Goal: Task Accomplishment & Management: Use online tool/utility

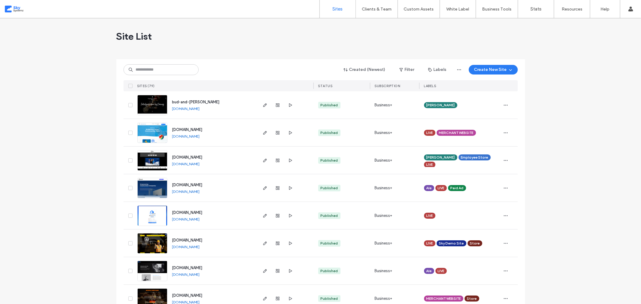
scroll to position [33, 0]
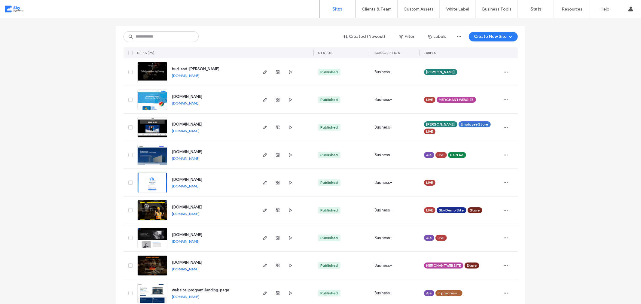
click at [197, 129] on link "shop.skysystemz.com" at bounding box center [186, 131] width 28 height 5
click at [263, 125] on icon "button" at bounding box center [265, 127] width 5 height 5
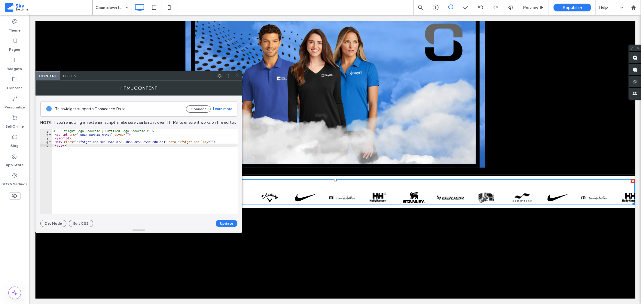
click at [74, 75] on span "Design" at bounding box center [69, 76] width 13 height 5
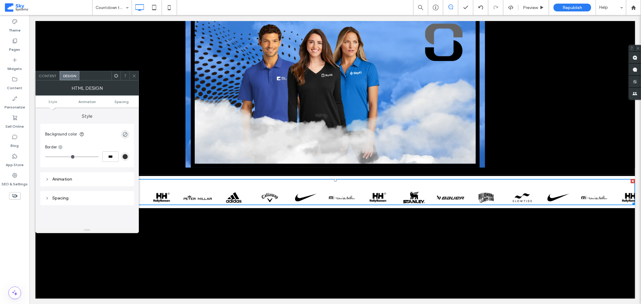
click at [135, 77] on use at bounding box center [134, 75] width 3 height 3
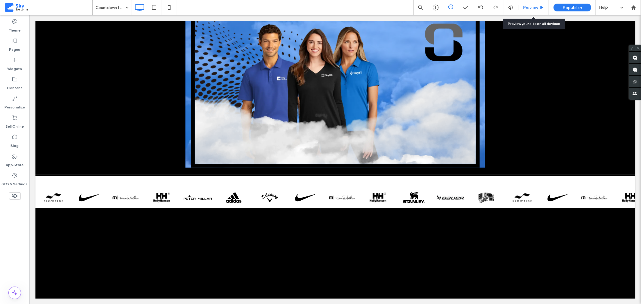
click at [527, 6] on span "Preview" at bounding box center [530, 7] width 15 height 5
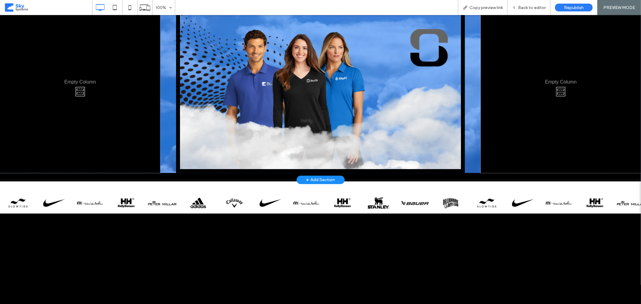
scroll to position [112, 0]
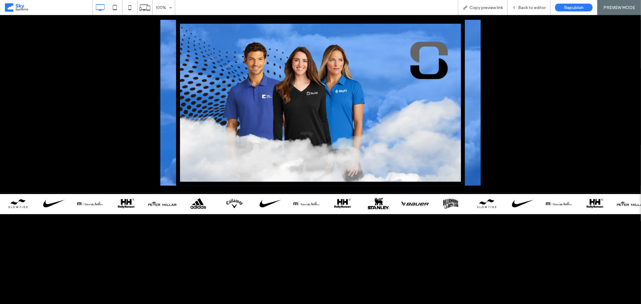
click at [19, 7] on span at bounding box center [49, 8] width 88 height 12
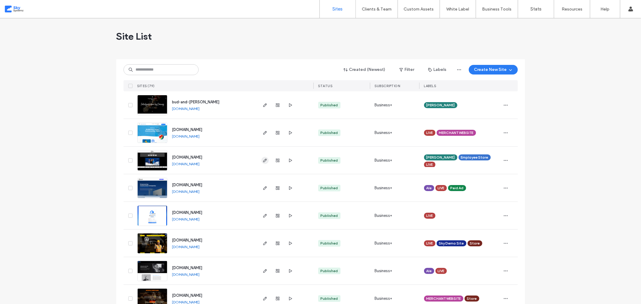
click at [263, 160] on use "button" at bounding box center [265, 161] width 4 height 4
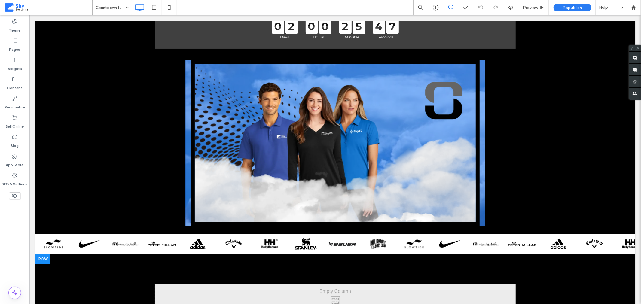
scroll to position [66, 0]
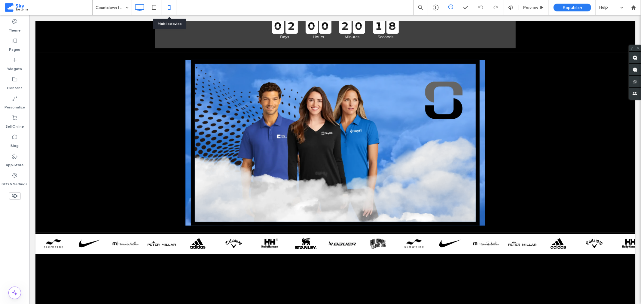
click at [172, 7] on icon at bounding box center [169, 8] width 12 height 12
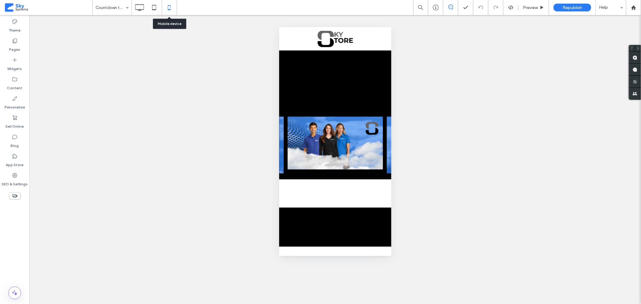
scroll to position [0, 0]
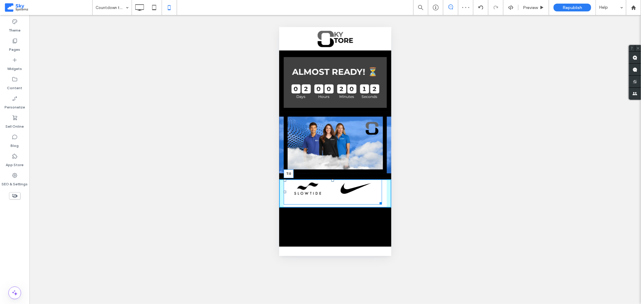
click at [332, 178] on div "Panel only seen by widget owner Edit widget Views 0%" at bounding box center [335, 192] width 112 height 29
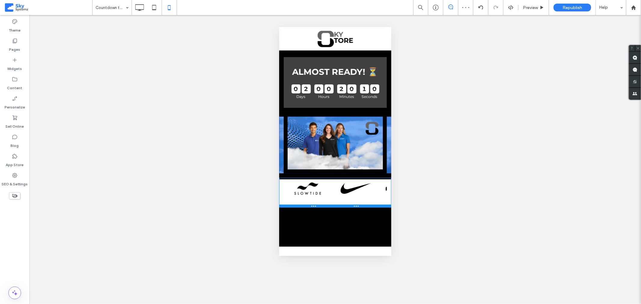
drag, startPoint x: 368, startPoint y: 202, endPoint x: 648, endPoint y: 219, distance: 280.5
click at [368, 192] on div "Panel only seen by widget owner Edit widget Views 0%" at bounding box center [335, 192] width 112 height 29
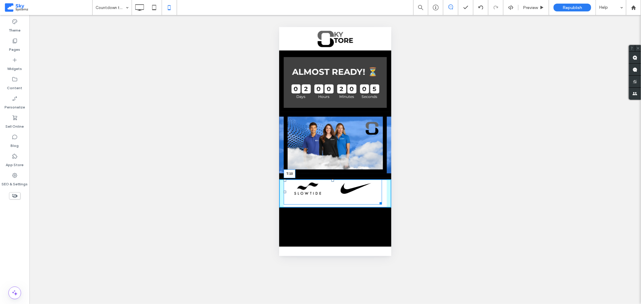
drag, startPoint x: 332, startPoint y: 178, endPoint x: 620, endPoint y: 210, distance: 289.6
click at [333, 181] on div at bounding box center [332, 180] width 2 height 2
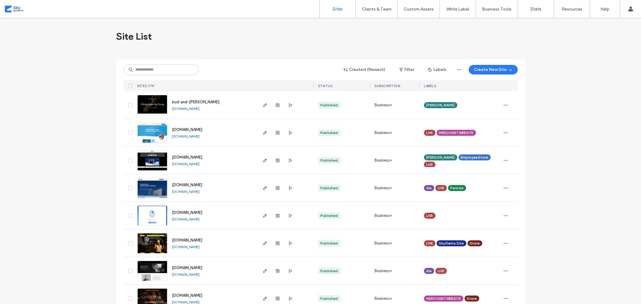
click at [491, 68] on button "Create New Site" at bounding box center [493, 70] width 49 height 10
click at [498, 90] on div "Start with a template Choose a ready-made design and customize it to fit your b…" at bounding box center [525, 92] width 70 height 17
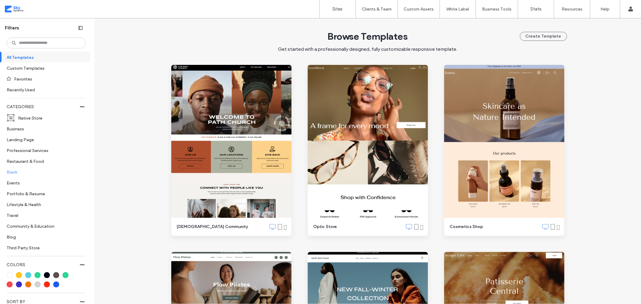
click at [24, 173] on label "Blank" at bounding box center [44, 172] width 74 height 11
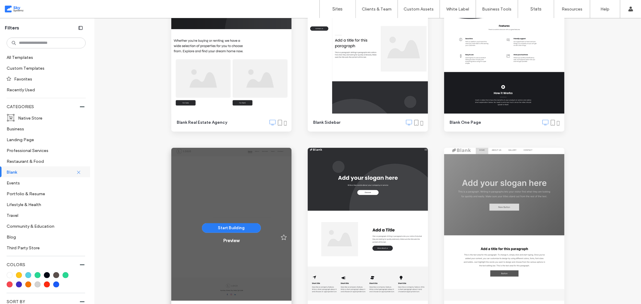
click at [217, 208] on div "Start Building Preview" at bounding box center [231, 233] width 120 height 171
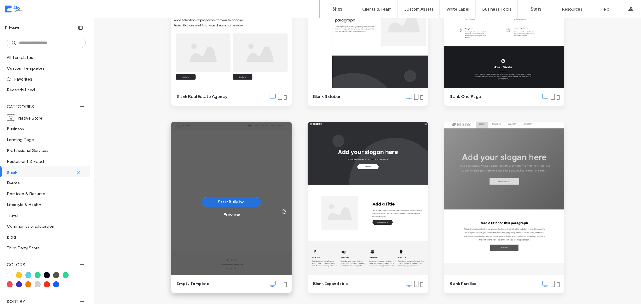
click at [227, 205] on button "Start Building" at bounding box center [231, 203] width 59 height 10
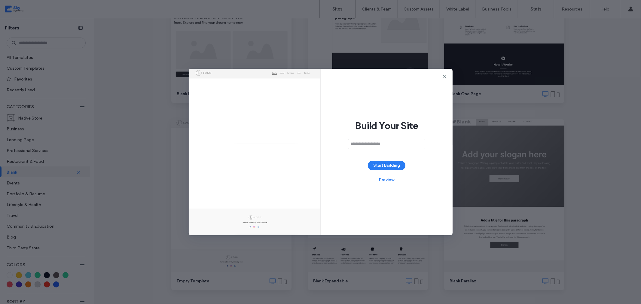
scroll to position [133, 0]
type input "**********"
click at [378, 164] on button "Start Building" at bounding box center [387, 166] width 38 height 10
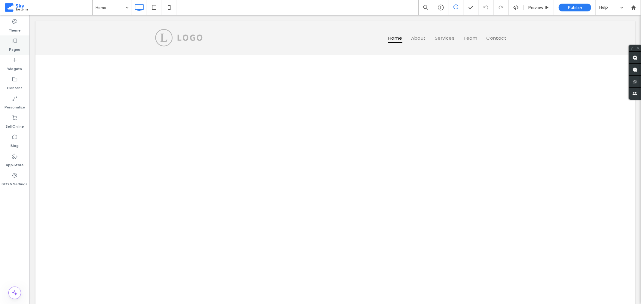
click at [18, 46] on label "Pages" at bounding box center [14, 48] width 11 height 8
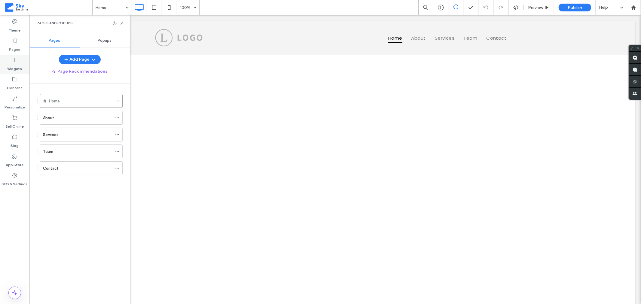
click at [19, 62] on div "Widgets" at bounding box center [14, 64] width 29 height 19
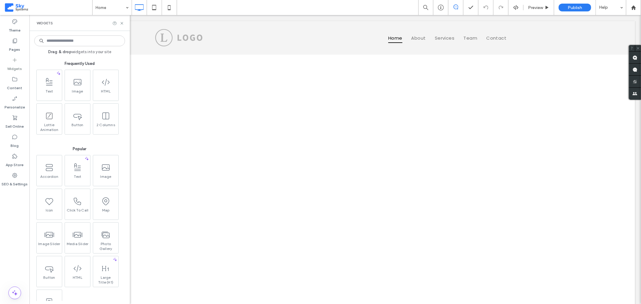
click at [88, 41] on input at bounding box center [79, 40] width 91 height 11
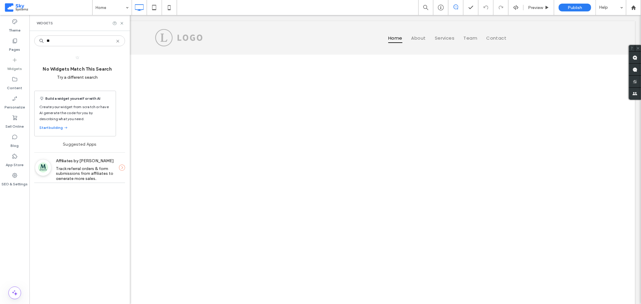
type input "*"
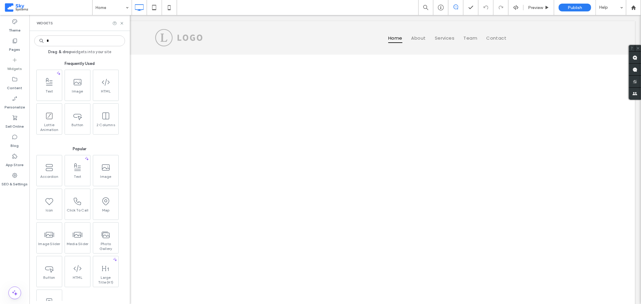
type input "*"
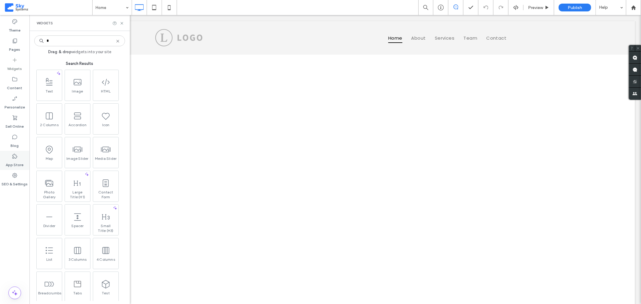
click at [19, 155] on div "App Store" at bounding box center [14, 160] width 29 height 19
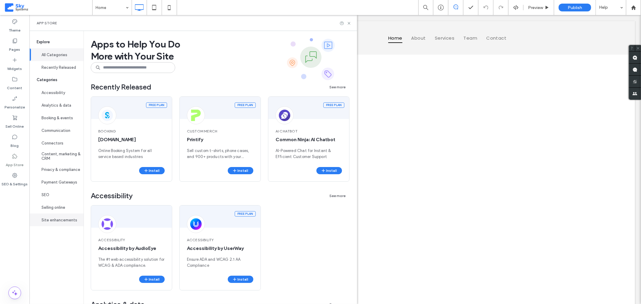
click at [52, 218] on button "Site enhancements" at bounding box center [56, 220] width 54 height 13
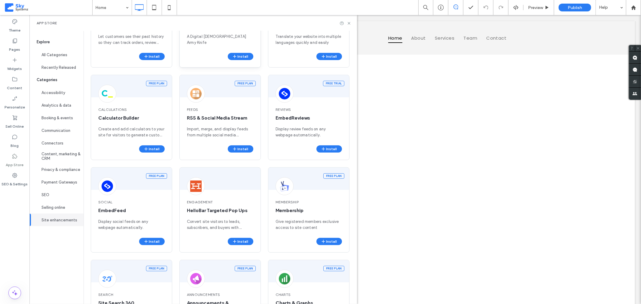
scroll to position [234, 0]
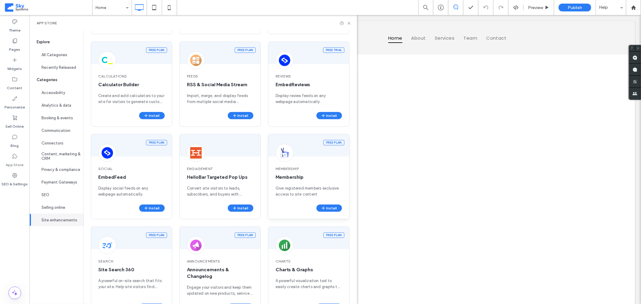
click at [285, 169] on span "Membership" at bounding box center [309, 168] width 66 height 5
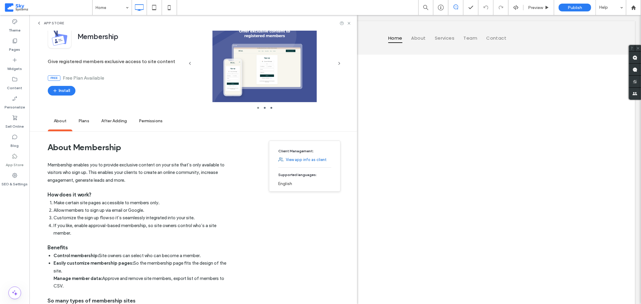
scroll to position [0, 0]
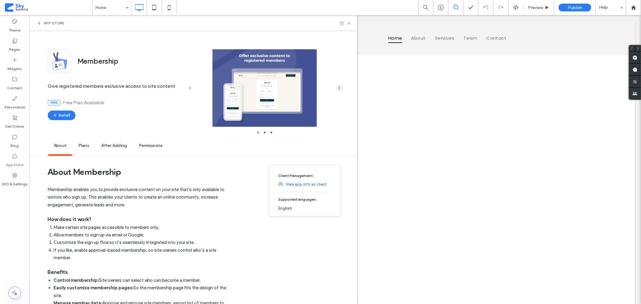
click at [339, 89] on icon "button" at bounding box center [339, 88] width 5 height 5
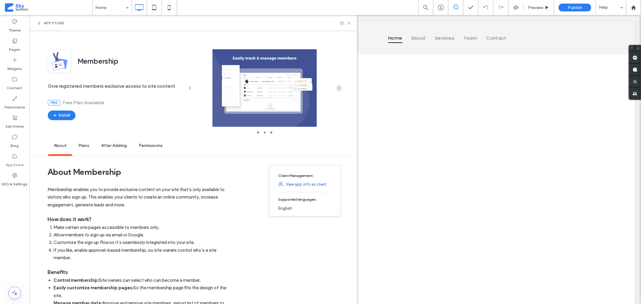
click at [339, 89] on icon "button" at bounding box center [339, 88] width 5 height 5
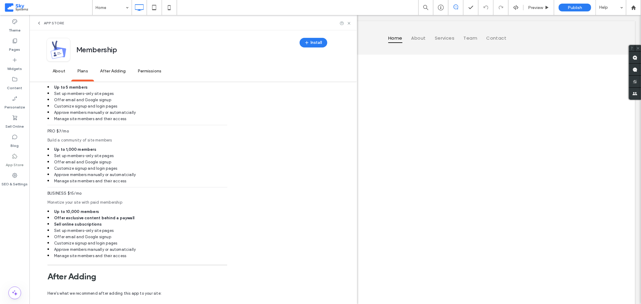
scroll to position [334, 0]
click at [351, 24] on icon at bounding box center [349, 23] width 5 height 5
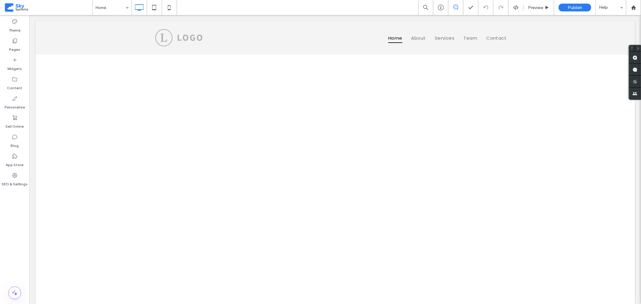
click at [23, 7] on span at bounding box center [49, 8] width 88 height 12
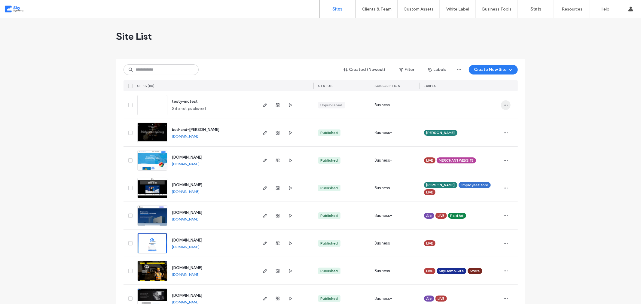
click at [505, 105] on icon "button" at bounding box center [506, 105] width 5 height 5
click at [475, 178] on span "Delete Site" at bounding box center [476, 181] width 20 height 6
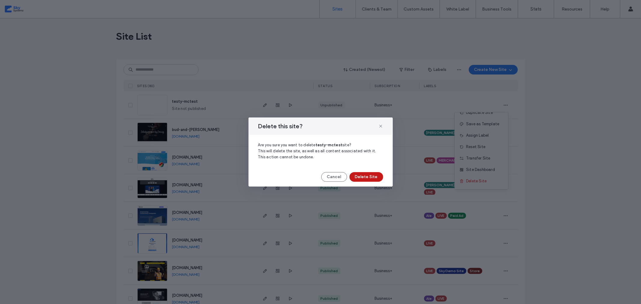
click at [372, 175] on button "Delete Site" at bounding box center [367, 177] width 34 height 10
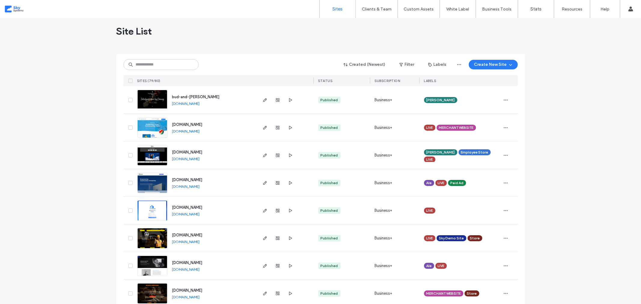
scroll to position [0, 0]
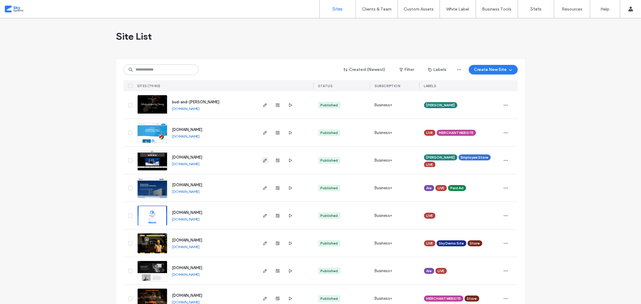
click at [263, 161] on icon "button" at bounding box center [265, 160] width 5 height 5
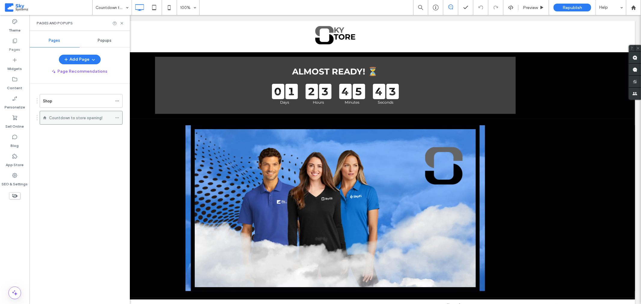
click at [116, 117] on icon at bounding box center [117, 118] width 4 height 4
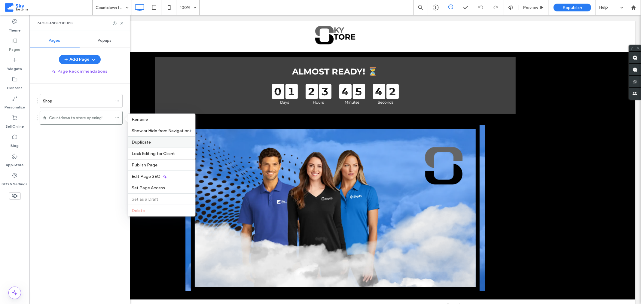
click at [143, 141] on span "Duplicate" at bounding box center [141, 142] width 19 height 5
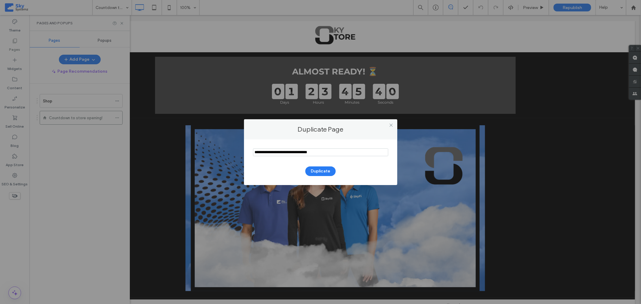
drag, startPoint x: 328, startPoint y: 153, endPoint x: 224, endPoint y: 151, distance: 104.7
click at [224, 151] on div "Duplicate Page Duplicate" at bounding box center [320, 152] width 641 height 304
type input "**********"
click at [314, 172] on button "Duplicate" at bounding box center [320, 172] width 30 height 10
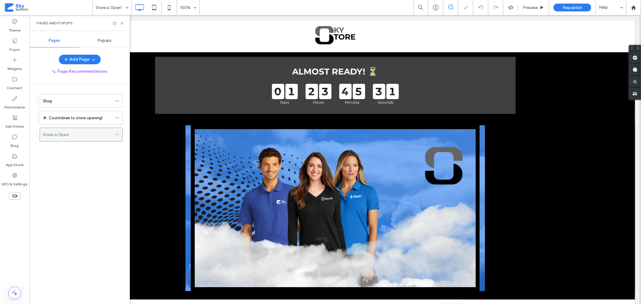
click at [88, 136] on div "Store is Open!" at bounding box center [77, 135] width 69 height 6
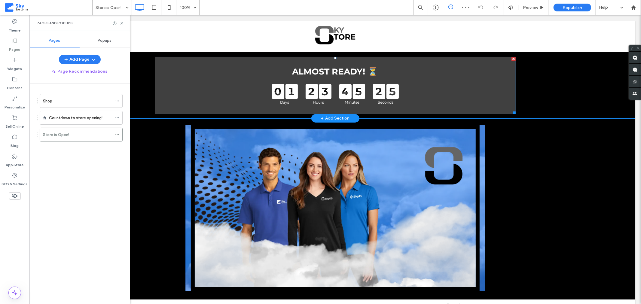
click at [511, 58] on div at bounding box center [513, 59] width 4 height 4
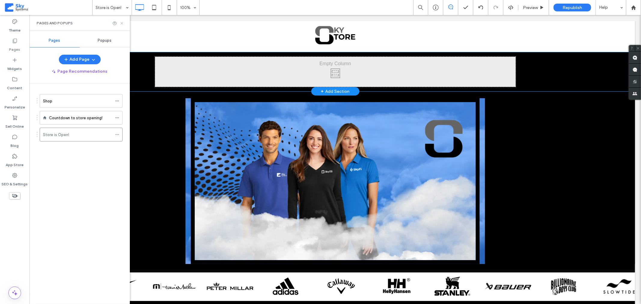
drag, startPoint x: 121, startPoint y: 24, endPoint x: 74, endPoint y: 63, distance: 61.7
click at [121, 24] on icon at bounding box center [122, 23] width 5 height 5
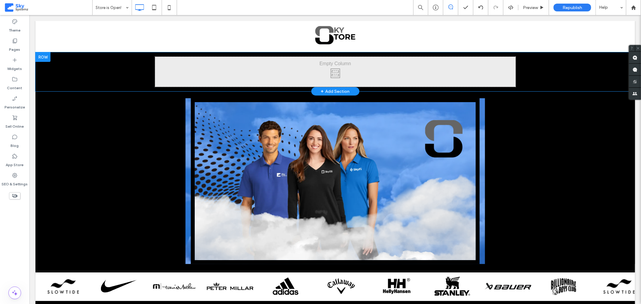
click at [43, 58] on div at bounding box center [42, 57] width 15 height 10
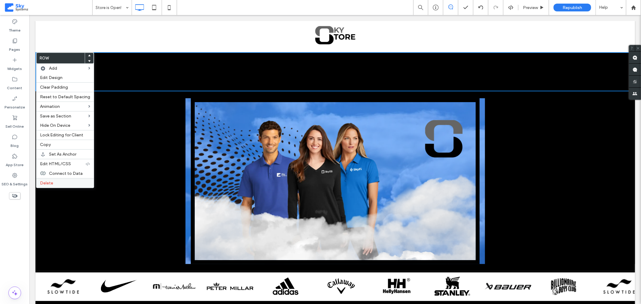
click at [57, 181] on label "Delete" at bounding box center [65, 183] width 50 height 5
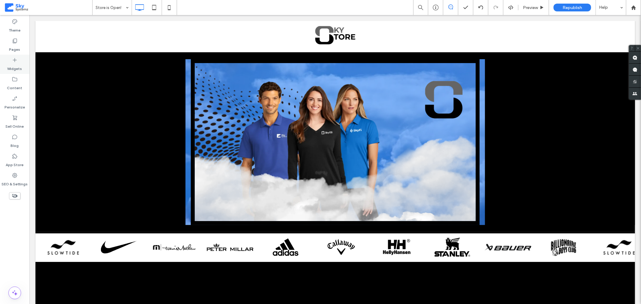
click at [16, 60] on icon at bounding box center [15, 60] width 6 height 6
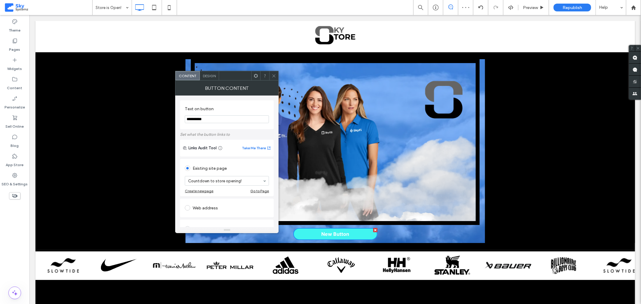
drag, startPoint x: 241, startPoint y: 132, endPoint x: 158, endPoint y: 117, distance: 85.3
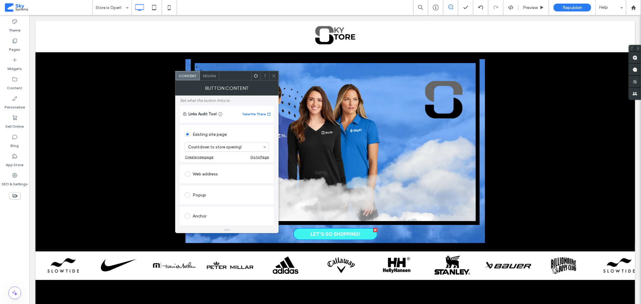
scroll to position [34, 0]
type input "**********"
click at [214, 77] on span "Design" at bounding box center [209, 76] width 13 height 5
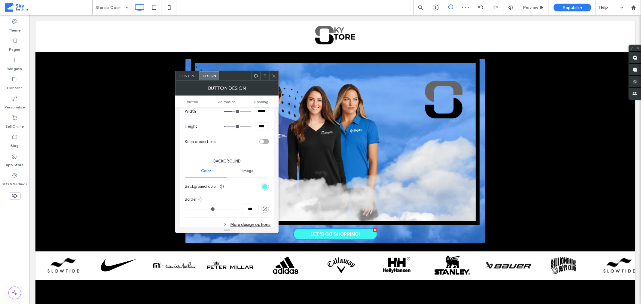
scroll to position [100, 0]
click at [265, 185] on div "rgb(64, 245, 240)" at bounding box center [264, 185] width 5 height 5
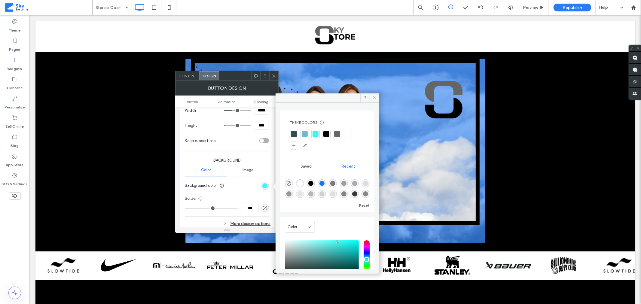
click at [322, 184] on div "rgba(22, 117, 255, 1)" at bounding box center [322, 183] width 5 height 5
type input "*******"
click at [192, 151] on div "Change affects desktop and tablet Width ***** Height **** Keep proportions Back…" at bounding box center [227, 157] width 84 height 143
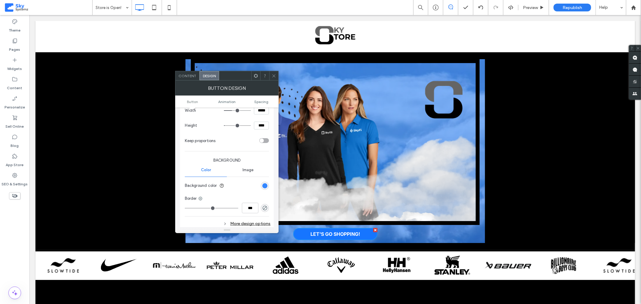
click at [264, 186] on div "rgba(22, 117, 255, 1)" at bounding box center [264, 185] width 5 height 5
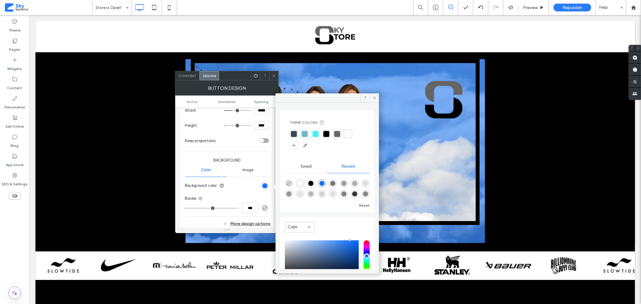
click at [310, 185] on div "rgba(0, 0, 0, 1)" at bounding box center [310, 183] width 5 height 5
type input "*******"
click at [185, 146] on section "Keep proportions" at bounding box center [227, 140] width 84 height 15
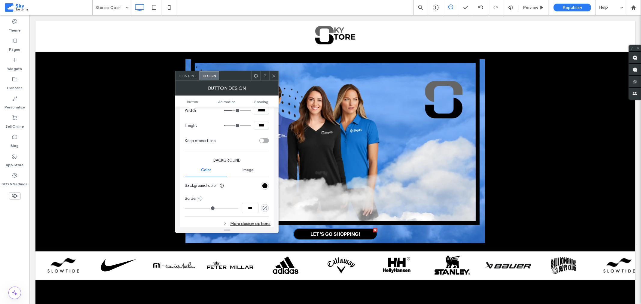
click at [272, 75] on icon at bounding box center [274, 76] width 5 height 5
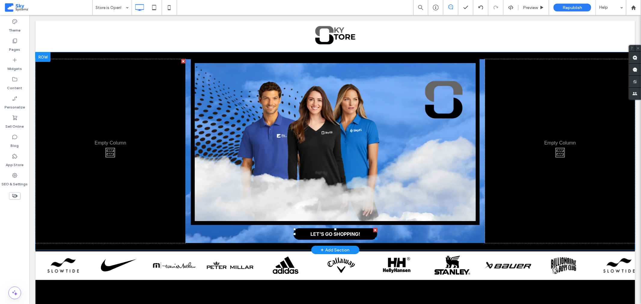
drag, startPoint x: 373, startPoint y: 229, endPoint x: 402, endPoint y: 244, distance: 32.8
click at [373, 229] on div at bounding box center [375, 230] width 4 height 4
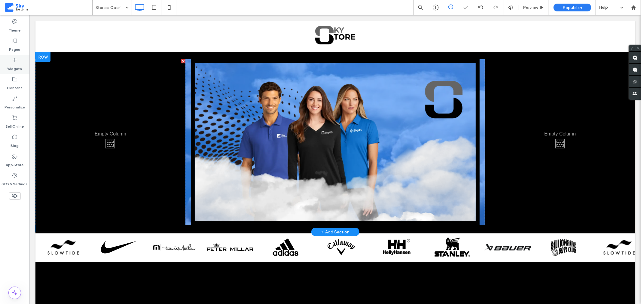
click at [17, 65] on label "Widgets" at bounding box center [15, 67] width 15 height 8
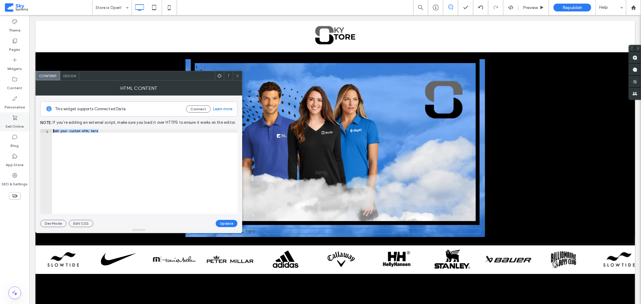
drag, startPoint x: 61, startPoint y: 124, endPoint x: 1, endPoint y: 106, distance: 62.9
click at [24, 121] on body ".wqwq-1{fill:#231f20;} .cls-1q, .cls-2q { fill-rule: evenodd; } .cls-2q { fill:…" at bounding box center [320, 152] width 641 height 304
paste textarea "**********"
type textarea "**********"
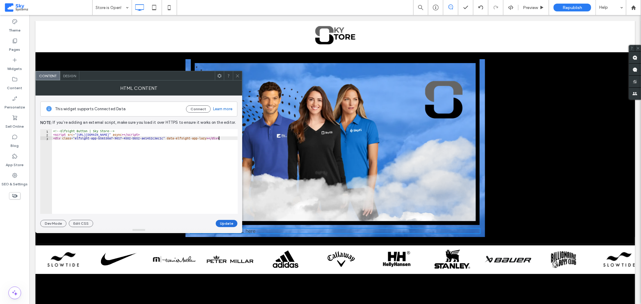
click at [221, 225] on button "Update" at bounding box center [227, 223] width 22 height 7
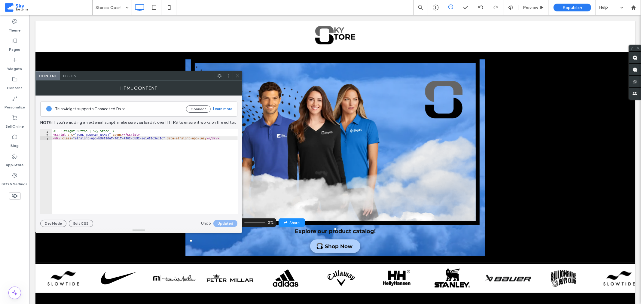
click at [341, 231] on div "Explore our product catalog!" at bounding box center [335, 231] width 81 height 7
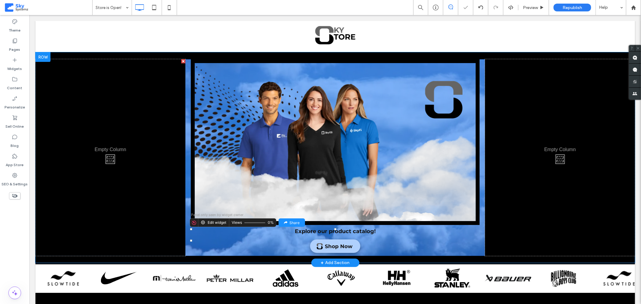
click at [341, 236] on div "Explore our product catalog! Shop Now" at bounding box center [335, 240] width 291 height 25
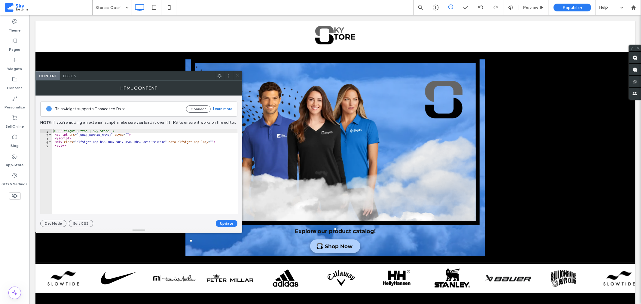
click at [238, 75] on icon at bounding box center [237, 76] width 5 height 5
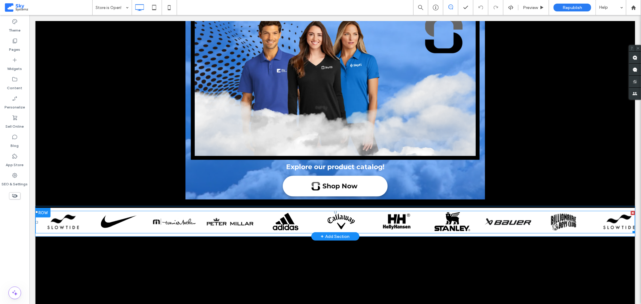
scroll to position [66, 0]
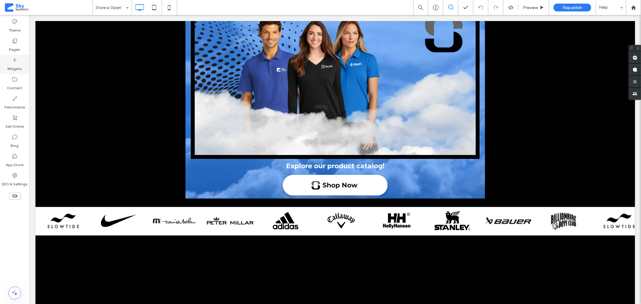
click at [16, 64] on label "Widgets" at bounding box center [15, 67] width 15 height 8
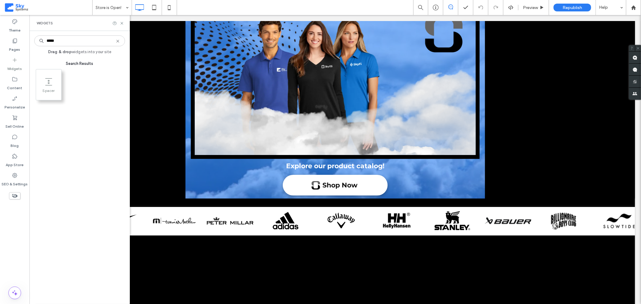
type input "*****"
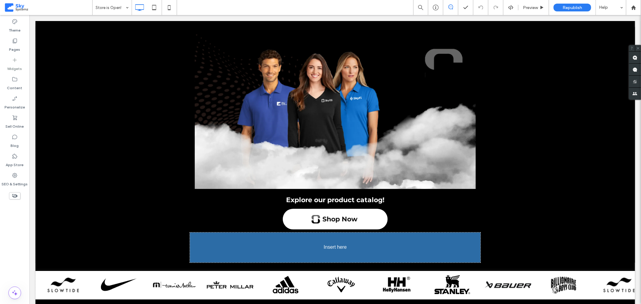
scroll to position [46, 0]
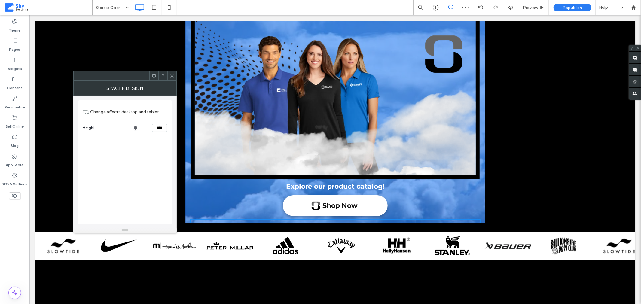
type input "**"
type input "****"
type input "**"
type input "****"
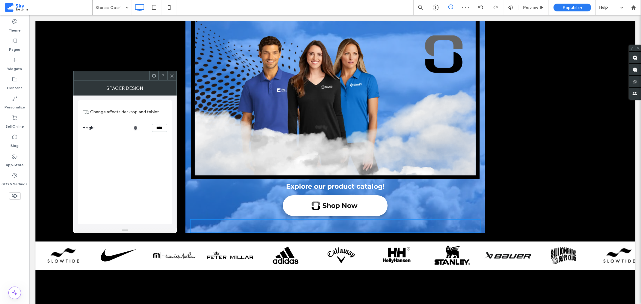
type input "**"
click at [125, 128] on input "range" at bounding box center [135, 128] width 27 height 1
drag, startPoint x: 154, startPoint y: 127, endPoint x: 159, endPoint y: 128, distance: 5.2
click at [159, 128] on input "****" at bounding box center [159, 128] width 15 height 8
type input "****"
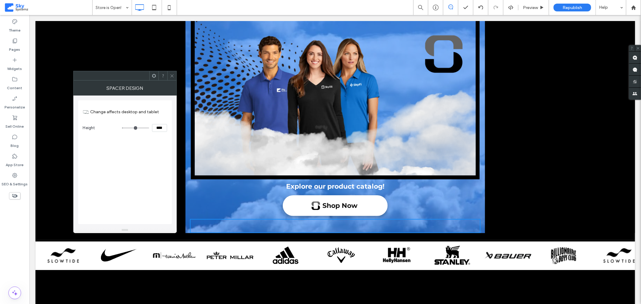
type input "**"
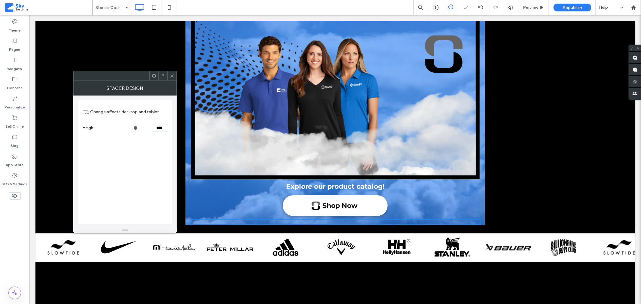
click at [172, 74] on icon at bounding box center [172, 76] width 5 height 5
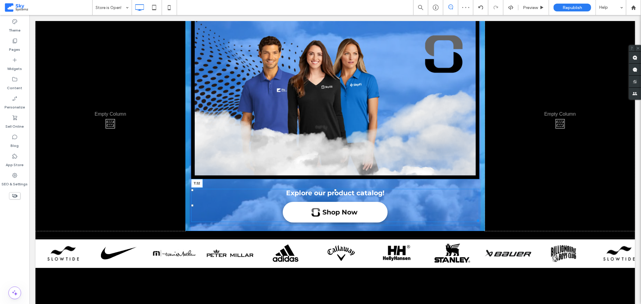
drag, startPoint x: 333, startPoint y: 183, endPoint x: 401, endPoint y: 209, distance: 73.0
click at [334, 190] on div at bounding box center [335, 190] width 2 height 2
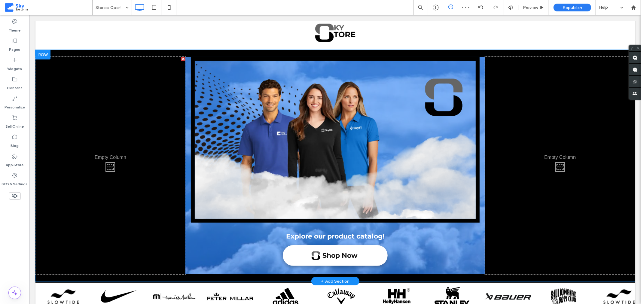
scroll to position [0, 0]
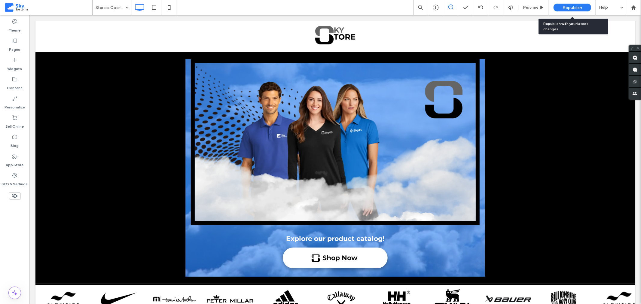
click at [561, 8] on div "Republish" at bounding box center [573, 8] width 38 height 8
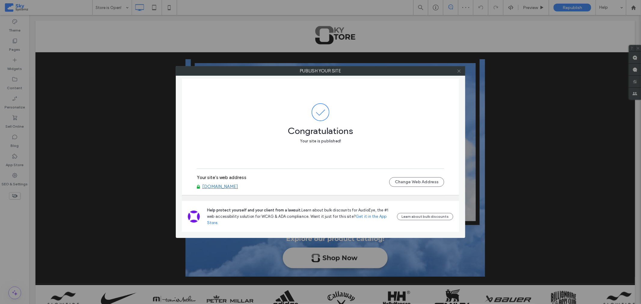
click at [459, 73] on icon at bounding box center [459, 71] width 5 height 5
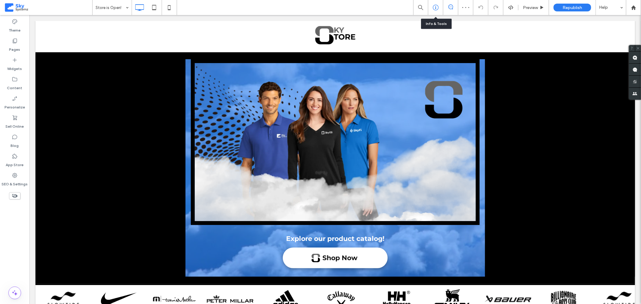
click at [435, 8] on use at bounding box center [436, 8] width 6 height 6
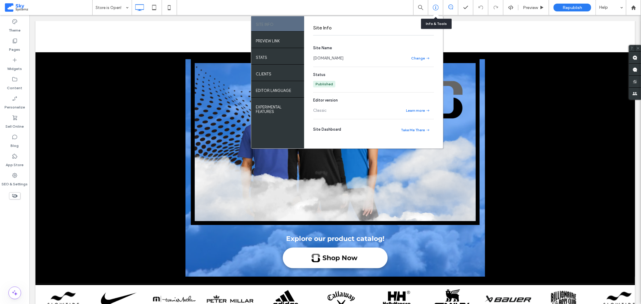
click at [435, 8] on use at bounding box center [436, 8] width 6 height 6
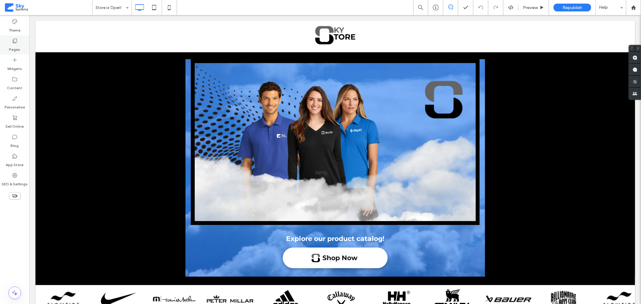
click at [18, 47] on label "Pages" at bounding box center [14, 48] width 11 height 8
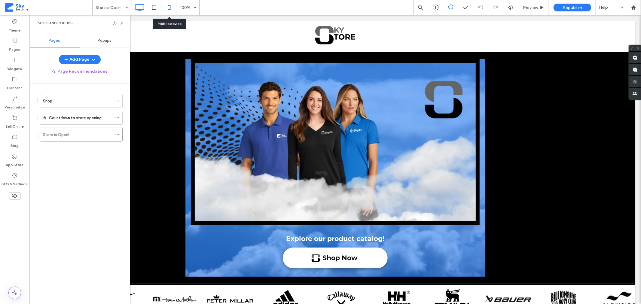
click at [170, 8] on icon at bounding box center [169, 8] width 12 height 12
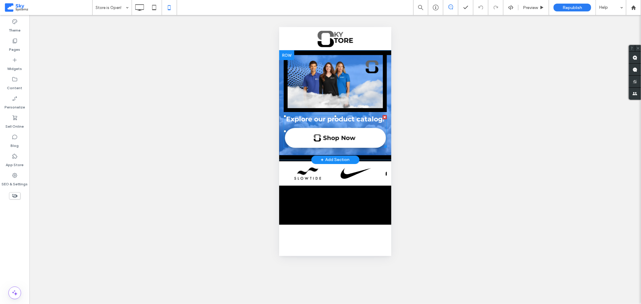
click at [354, 145] on span at bounding box center [335, 131] width 103 height 33
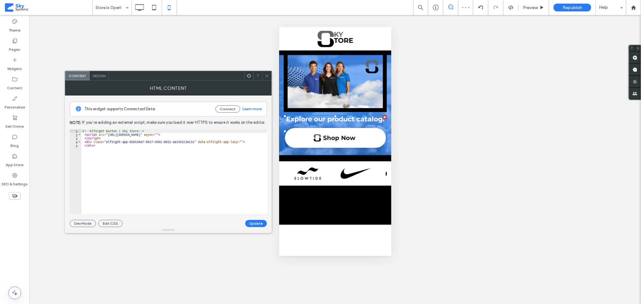
click at [98, 75] on span "Design" at bounding box center [99, 76] width 13 height 5
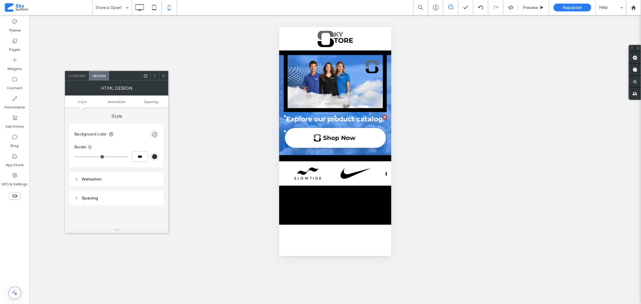
click at [163, 78] on icon at bounding box center [163, 76] width 5 height 5
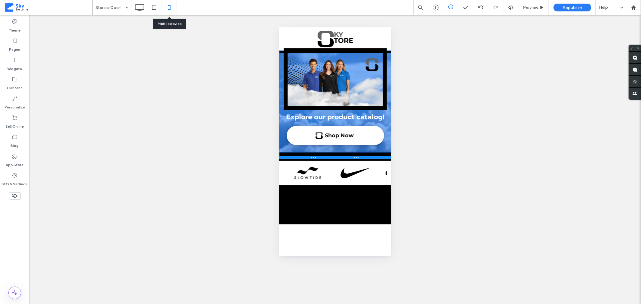
drag, startPoint x: 368, startPoint y: 162, endPoint x: 369, endPoint y: 158, distance: 4.3
click at [369, 158] on div at bounding box center [335, 157] width 112 height 3
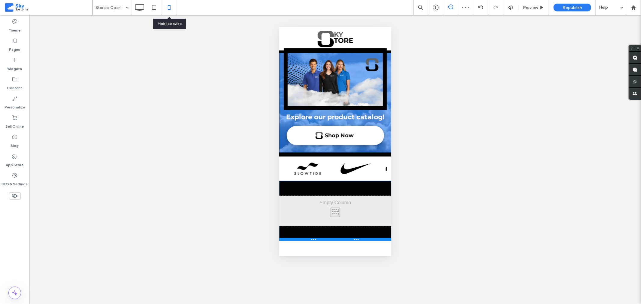
drag, startPoint x: 376, startPoint y: 223, endPoint x: 657, endPoint y: 271, distance: 285.5
click at [378, 241] on div at bounding box center [335, 239] width 112 height 3
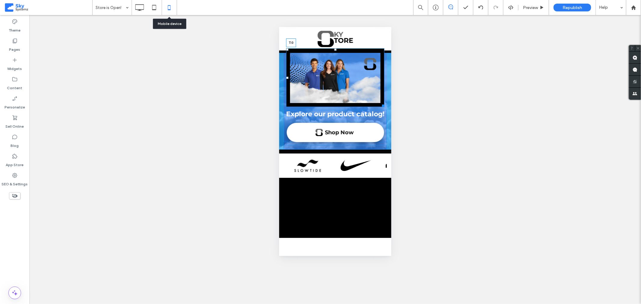
drag, startPoint x: 333, startPoint y: 50, endPoint x: 333, endPoint y: 56, distance: 5.7
click at [333, 56] on div "T:0" at bounding box center [335, 77] width 98 height 58
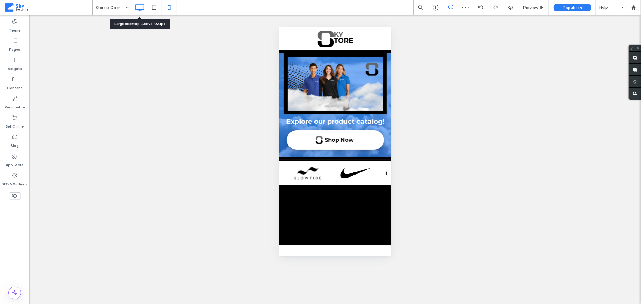
click at [140, 8] on icon at bounding box center [139, 8] width 12 height 12
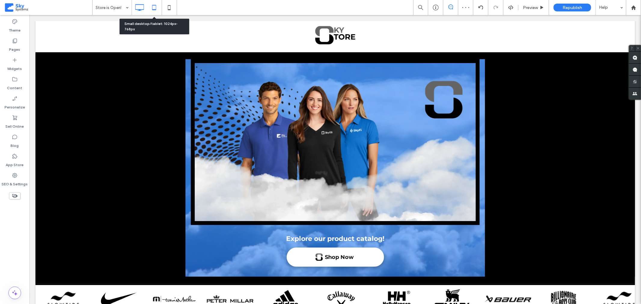
click at [152, 8] on use at bounding box center [154, 7] width 4 height 5
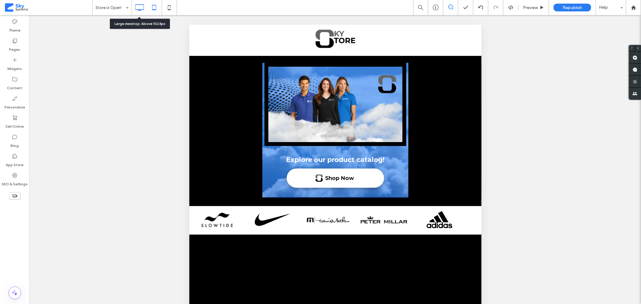
click at [142, 8] on icon at bounding box center [139, 8] width 12 height 12
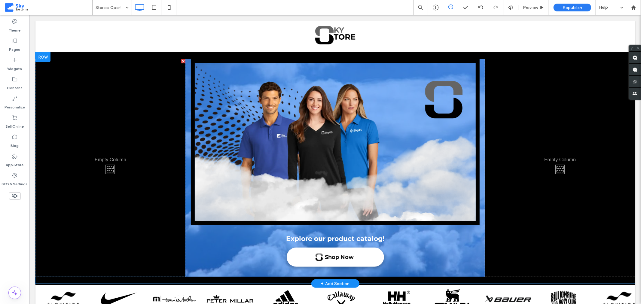
click at [110, 168] on div "Click To Paste" at bounding box center [110, 168] width 150 height 218
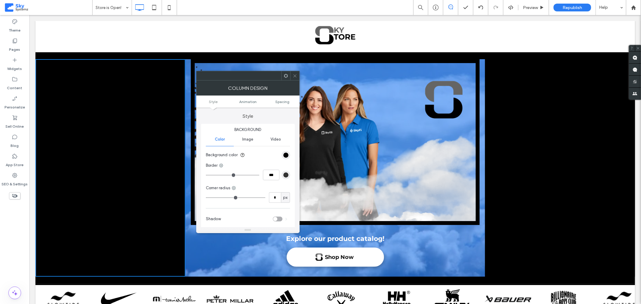
click at [293, 79] on span at bounding box center [295, 75] width 5 height 9
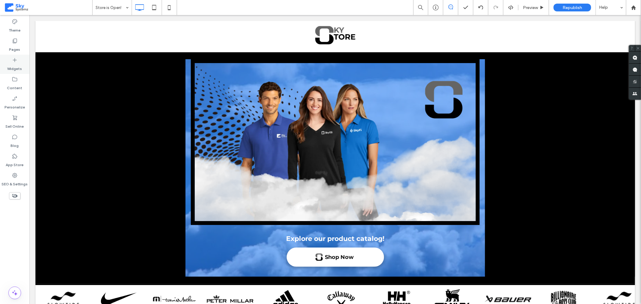
click at [11, 62] on div "Widgets" at bounding box center [14, 64] width 29 height 19
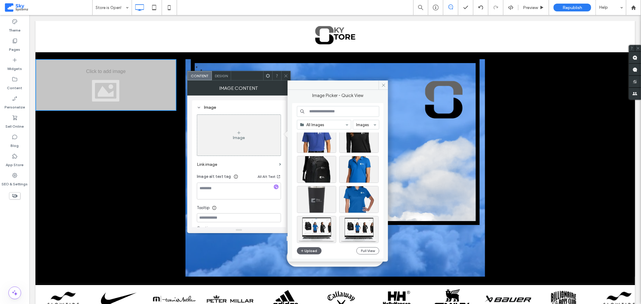
scroll to position [647, 0]
click at [321, 169] on div "Select" at bounding box center [316, 169] width 39 height 27
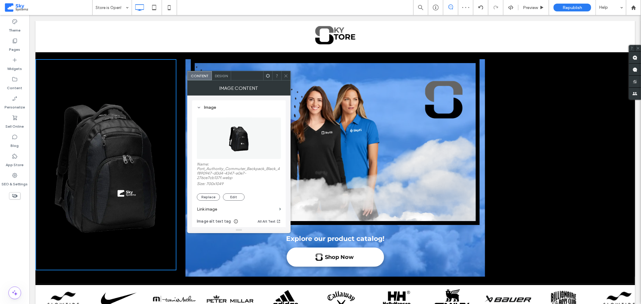
drag, startPoint x: 285, startPoint y: 76, endPoint x: 201, endPoint y: 52, distance: 86.6
click at [285, 76] on icon at bounding box center [286, 76] width 5 height 5
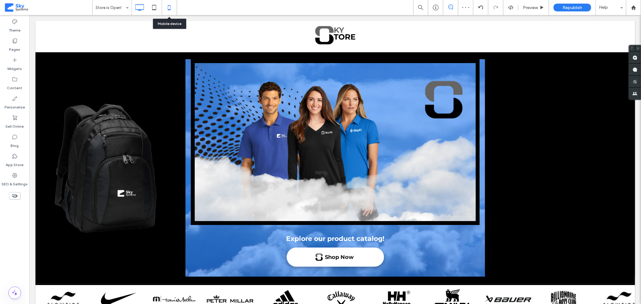
click at [165, 8] on icon at bounding box center [169, 8] width 12 height 12
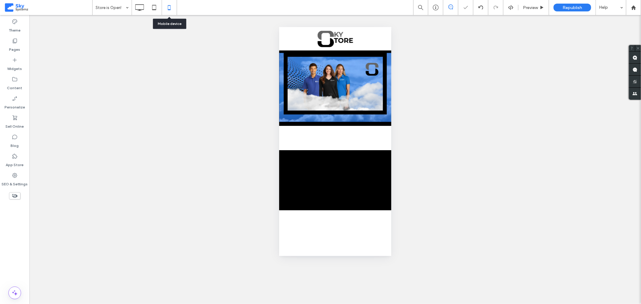
scroll to position [0, 0]
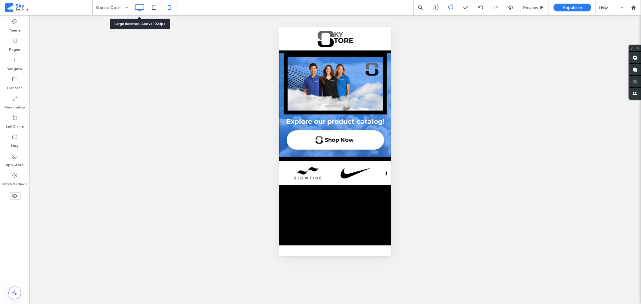
click at [140, 8] on icon at bounding box center [139, 8] width 12 height 12
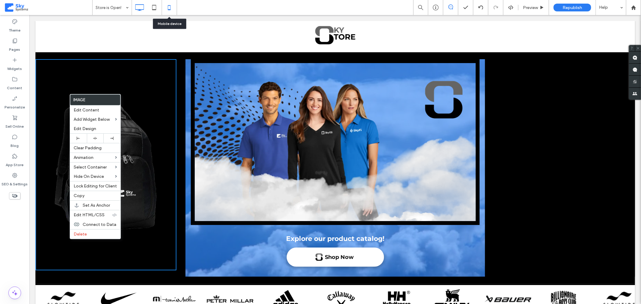
click at [173, 8] on icon at bounding box center [169, 8] width 12 height 12
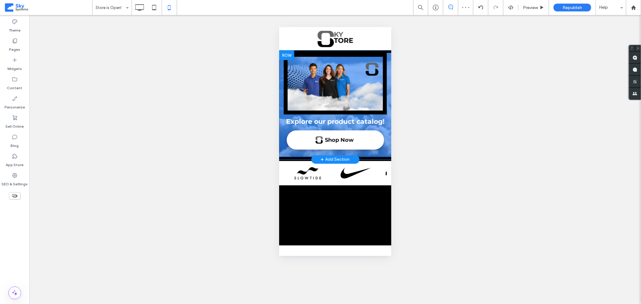
click at [279, 88] on div at bounding box center [335, 105] width 112 height 104
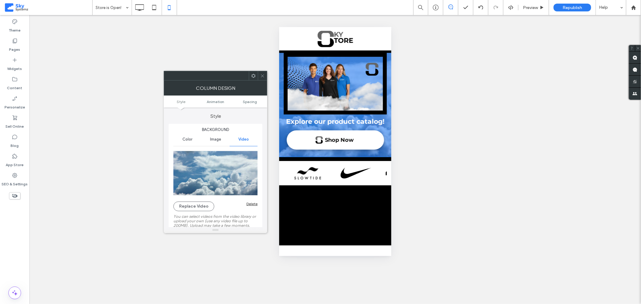
click at [262, 75] on use at bounding box center [262, 75] width 3 height 3
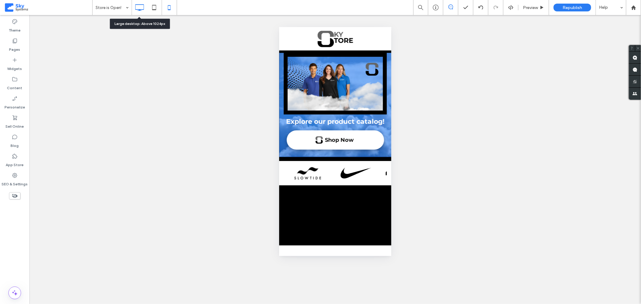
click at [139, 7] on icon at bounding box center [139, 8] width 12 height 12
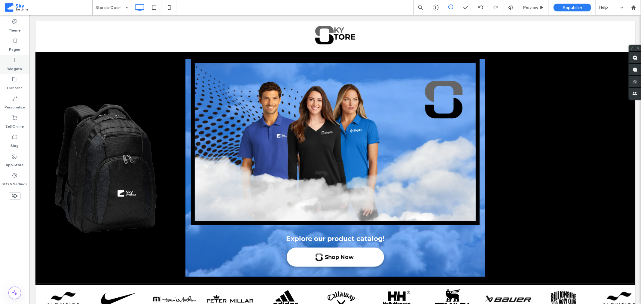
click at [17, 65] on label "Widgets" at bounding box center [15, 67] width 15 height 8
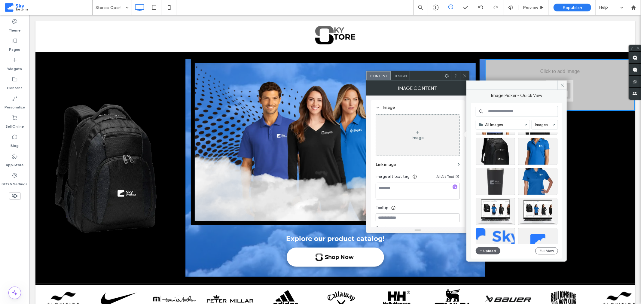
scroll to position [665, 0]
click at [497, 183] on div "Select" at bounding box center [495, 181] width 39 height 27
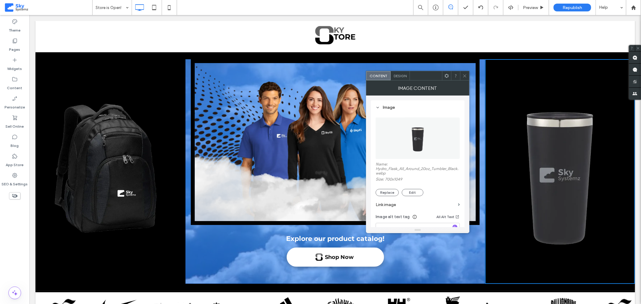
click at [466, 76] on icon at bounding box center [465, 76] width 5 height 5
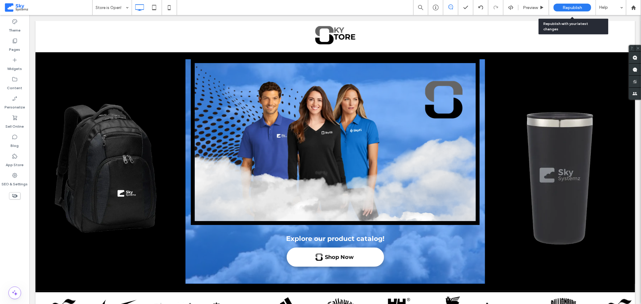
click at [562, 10] on div "Republish" at bounding box center [573, 8] width 38 height 8
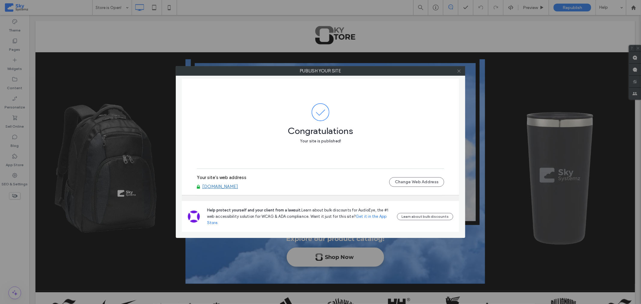
click at [459, 71] on icon at bounding box center [459, 71] width 5 height 5
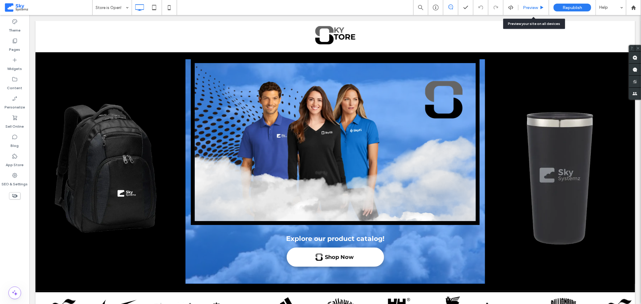
click at [525, 10] on div "Preview" at bounding box center [534, 7] width 31 height 15
click at [532, 8] on span "Preview" at bounding box center [530, 7] width 15 height 5
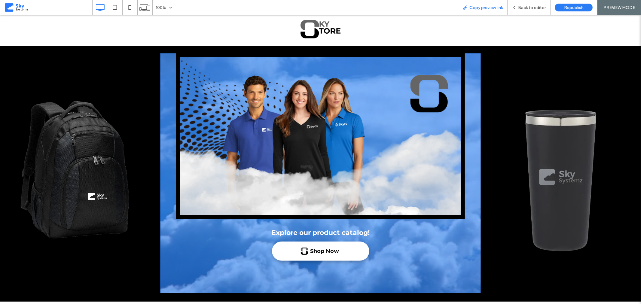
click at [492, 8] on span "Copy preview link" at bounding box center [486, 7] width 33 height 5
click at [148, 8] on icon at bounding box center [144, 7] width 11 height 11
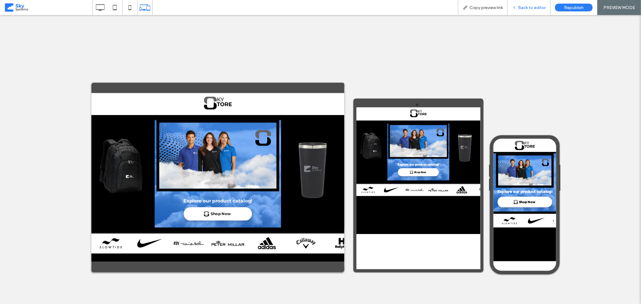
click at [528, 6] on span "Back to editor" at bounding box center [532, 7] width 28 height 5
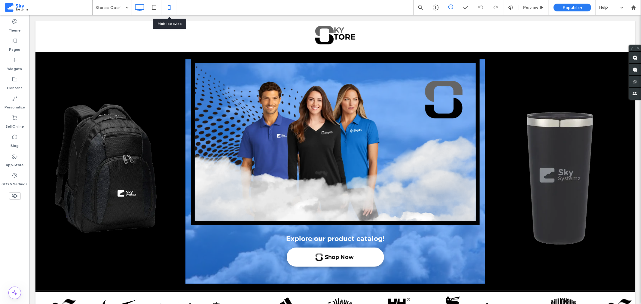
click at [171, 8] on icon at bounding box center [169, 8] width 12 height 12
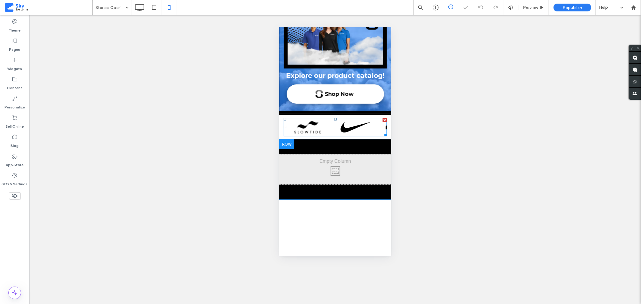
scroll to position [51, 0]
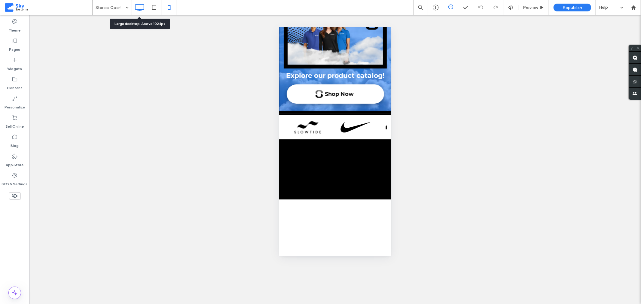
click at [136, 10] on icon at bounding box center [139, 8] width 12 height 12
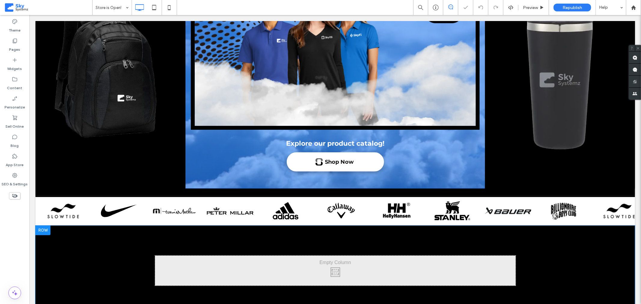
scroll to position [111, 0]
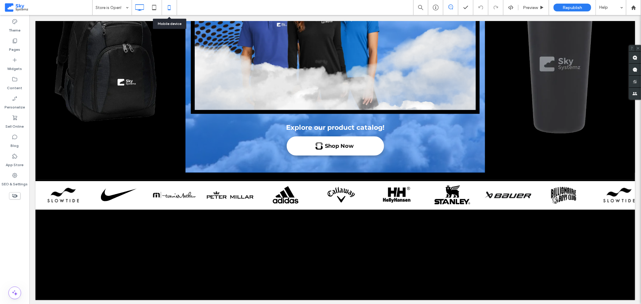
drag, startPoint x: 167, startPoint y: 7, endPoint x: 192, endPoint y: 21, distance: 29.3
click at [167, 7] on icon at bounding box center [169, 8] width 12 height 12
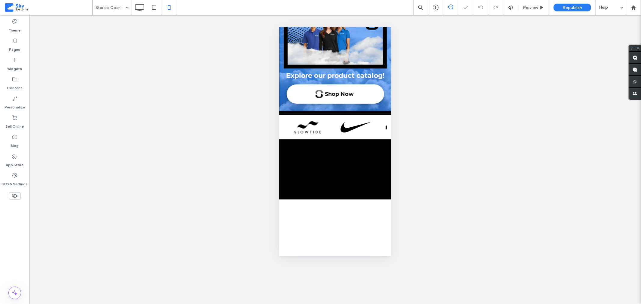
scroll to position [51, 0]
click at [347, 212] on div "Click To Paste Row Click To Paste Explore our product catalog! Shop Now Panel o…" at bounding box center [335, 118] width 112 height 275
click at [343, 247] on div "Footer" at bounding box center [335, 250] width 49 height 9
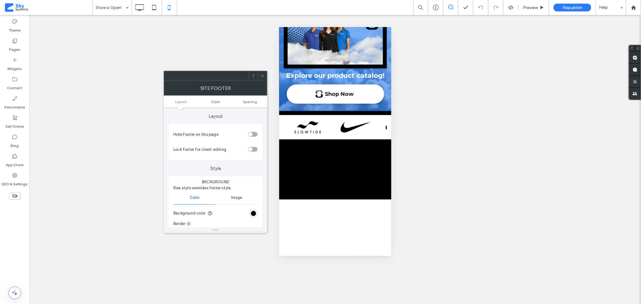
click at [252, 134] on div "toggle" at bounding box center [250, 134] width 4 height 4
click at [263, 75] on icon at bounding box center [262, 76] width 5 height 5
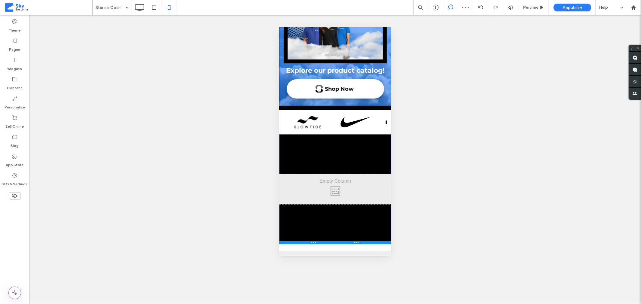
drag, startPoint x: 362, startPoint y: 197, endPoint x: 363, endPoint y: 247, distance: 49.9
click at [363, 244] on div at bounding box center [335, 242] width 112 height 3
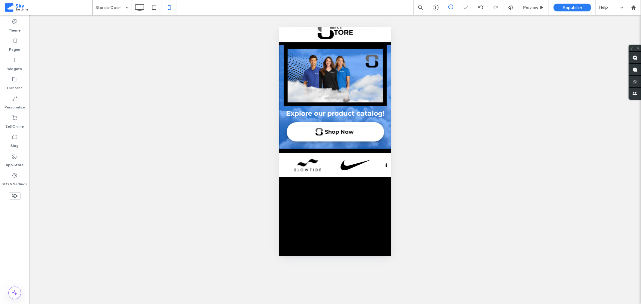
scroll to position [0, 0]
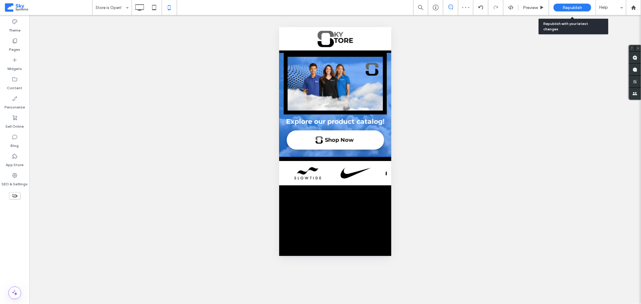
click at [568, 8] on span "Republish" at bounding box center [573, 7] width 20 height 5
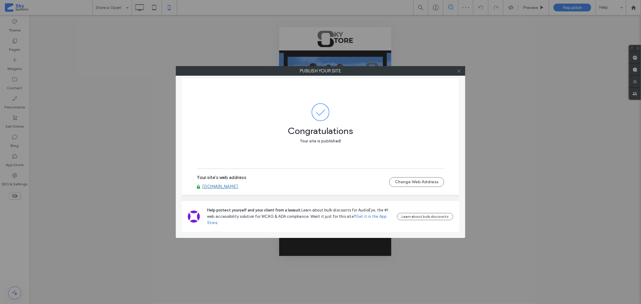
click at [458, 71] on icon at bounding box center [459, 71] width 5 height 5
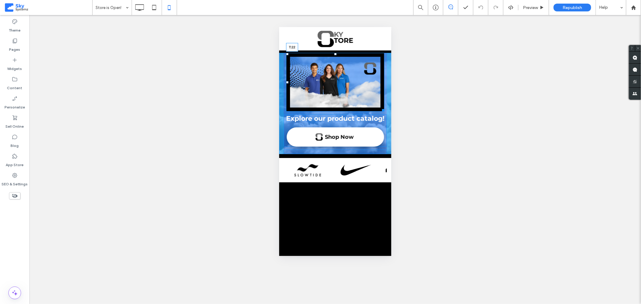
drag, startPoint x: 332, startPoint y: 53, endPoint x: 333, endPoint y: 60, distance: 6.6
click at [334, 55] on div at bounding box center [335, 54] width 2 height 2
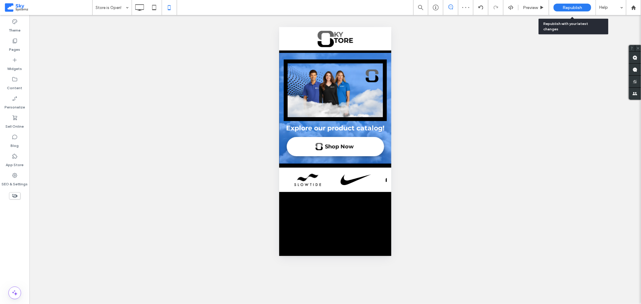
click at [562, 8] on div "Republish" at bounding box center [573, 8] width 38 height 8
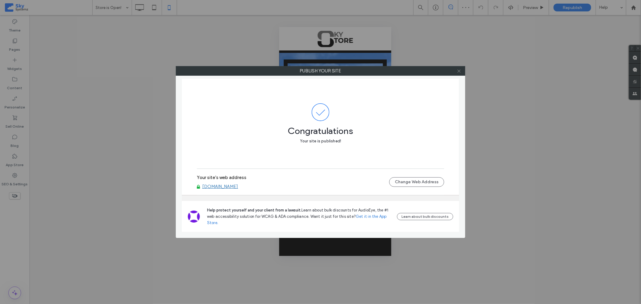
click at [459, 72] on icon at bounding box center [459, 71] width 5 height 5
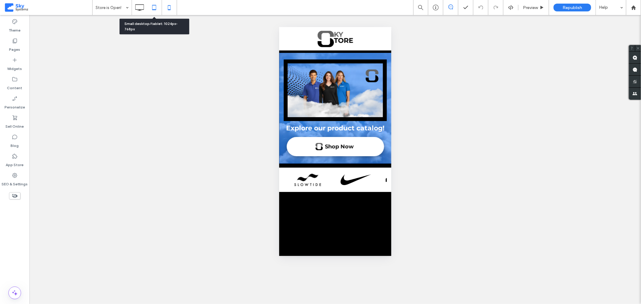
click at [155, 8] on icon at bounding box center [154, 8] width 12 height 12
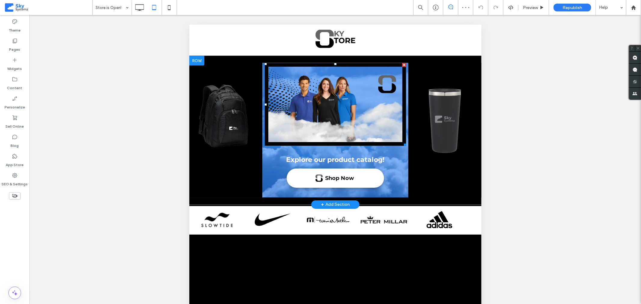
click at [323, 111] on img at bounding box center [335, 104] width 142 height 83
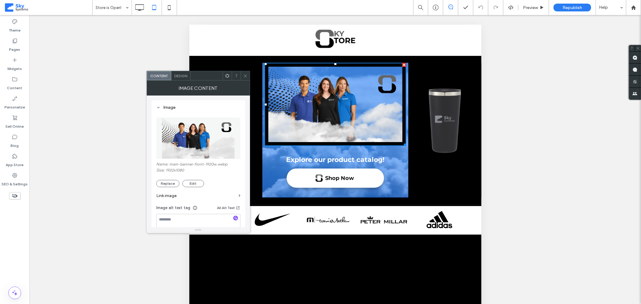
click at [183, 77] on span "Design" at bounding box center [180, 76] width 13 height 5
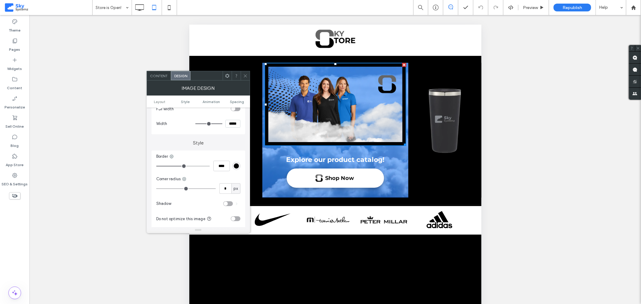
scroll to position [100, 0]
type input "**"
type input "****"
type input "**"
type input "****"
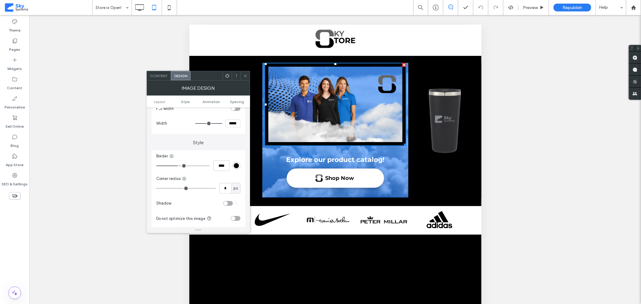
drag, startPoint x: 181, startPoint y: 165, endPoint x: 178, endPoint y: 164, distance: 3.0
type input "**"
click at [178, 166] on input "range" at bounding box center [183, 166] width 54 height 1
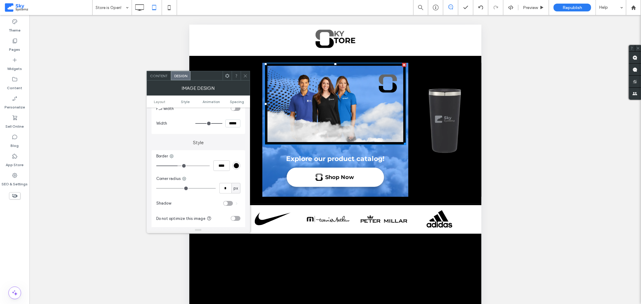
drag, startPoint x: 245, startPoint y: 76, endPoint x: 114, endPoint y: 54, distance: 133.2
click at [245, 76] on use at bounding box center [245, 75] width 3 height 3
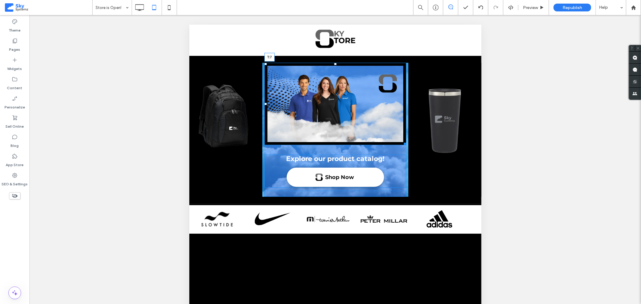
click at [335, 65] on div at bounding box center [335, 64] width 2 height 2
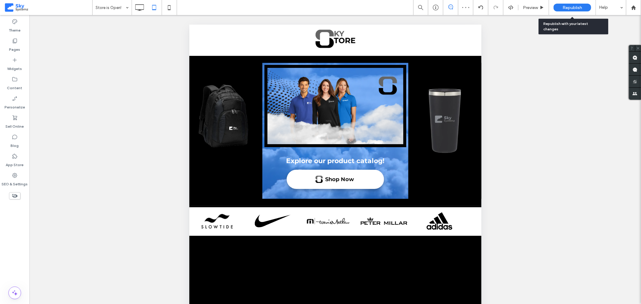
click at [569, 5] on span "Republish" at bounding box center [573, 7] width 20 height 5
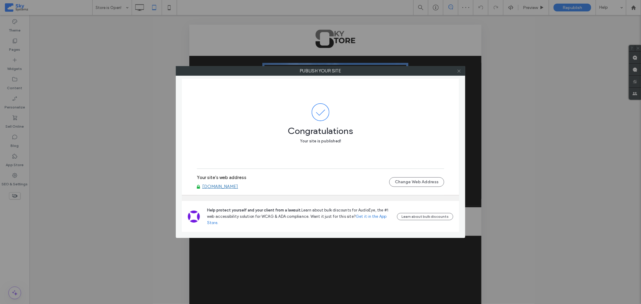
click at [458, 72] on icon at bounding box center [459, 71] width 5 height 5
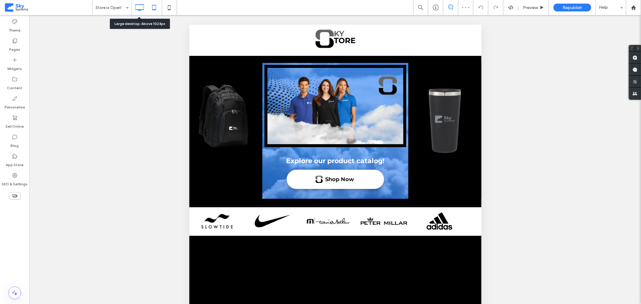
click at [141, 6] on icon at bounding box center [139, 8] width 12 height 12
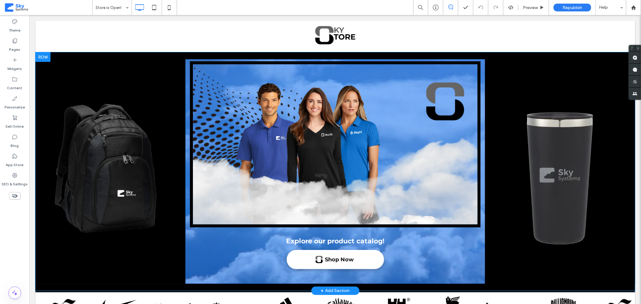
click at [185, 265] on div at bounding box center [335, 171] width 300 height 225
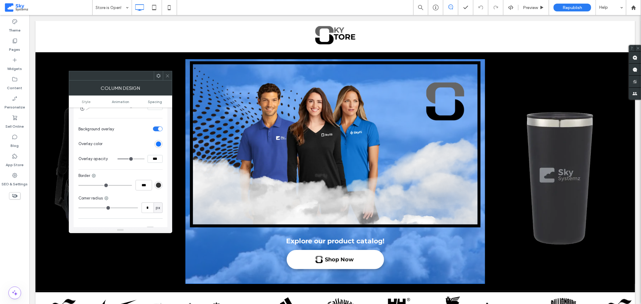
scroll to position [234, 0]
click at [159, 145] on div "rgb(22, 117, 255)" at bounding box center [158, 143] width 5 height 5
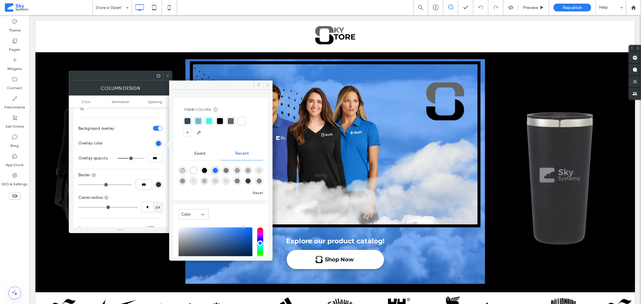
click at [268, 84] on icon at bounding box center [268, 85] width 5 height 5
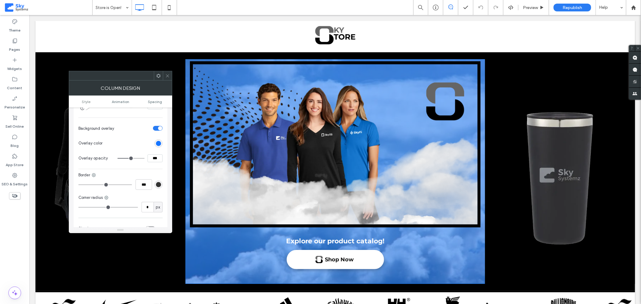
click at [167, 75] on icon at bounding box center [167, 76] width 5 height 5
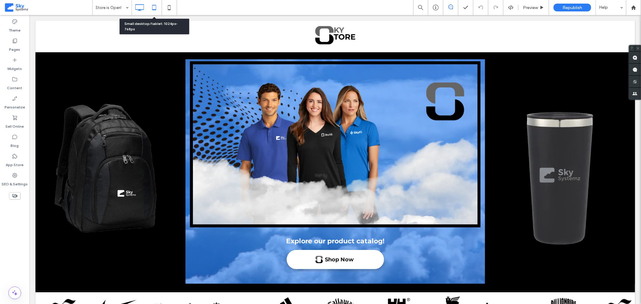
click at [152, 8] on use at bounding box center [154, 7] width 4 height 5
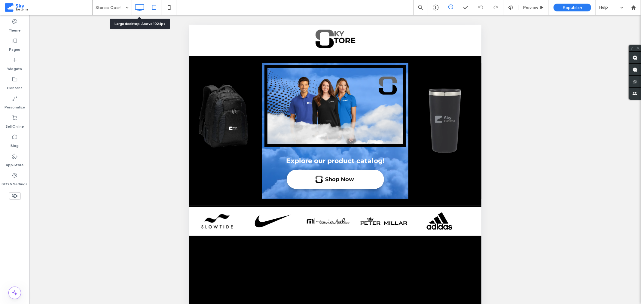
click at [138, 8] on icon at bounding box center [139, 8] width 12 height 12
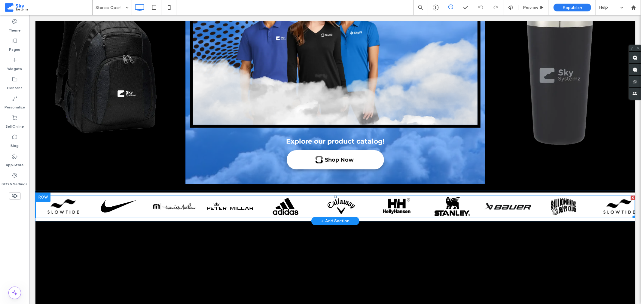
scroll to position [100, 0]
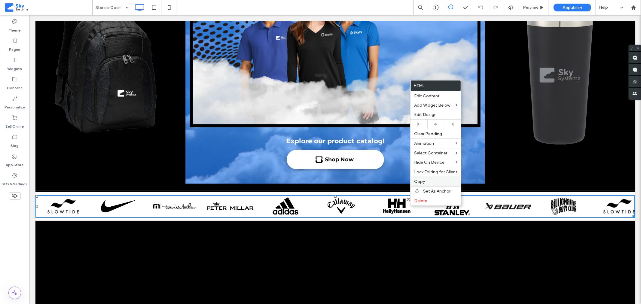
click at [420, 181] on span "Copy" at bounding box center [419, 181] width 11 height 5
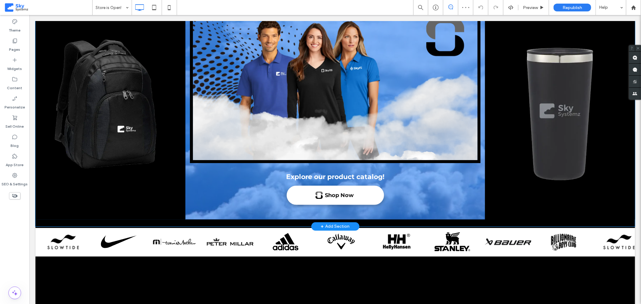
scroll to position [65, 0]
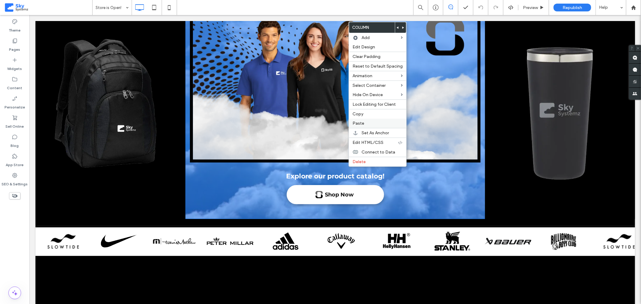
click at [359, 123] on span "Paste" at bounding box center [359, 123] width 12 height 5
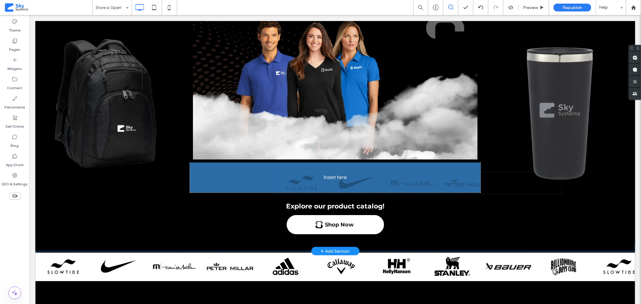
drag, startPoint x: 362, startPoint y: 227, endPoint x: 359, endPoint y: 183, distance: 44.0
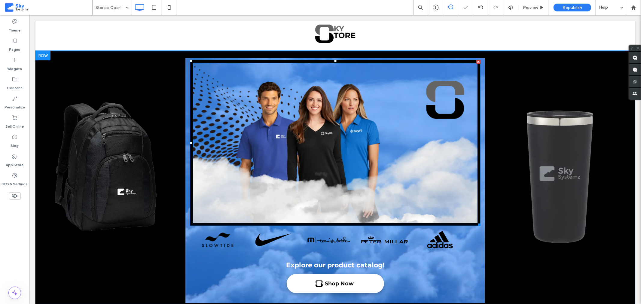
scroll to position [0, 0]
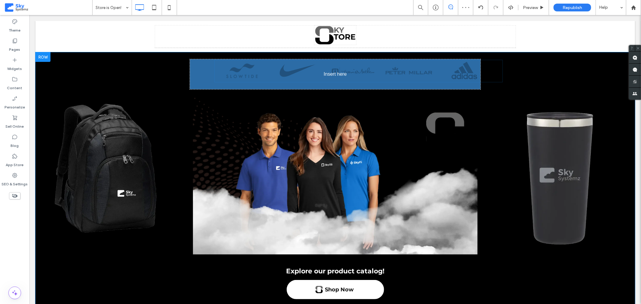
drag, startPoint x: 383, startPoint y: 239, endPoint x: 309, endPoint y: 70, distance: 184.6
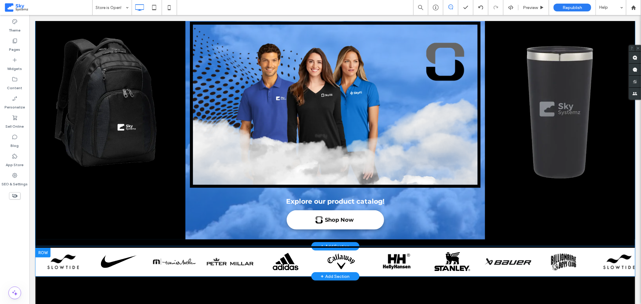
scroll to position [66, 0]
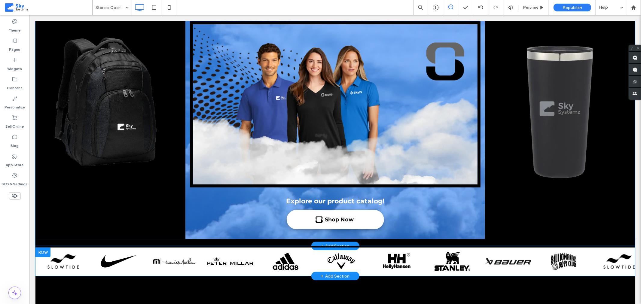
click at [46, 252] on div at bounding box center [42, 252] width 15 height 10
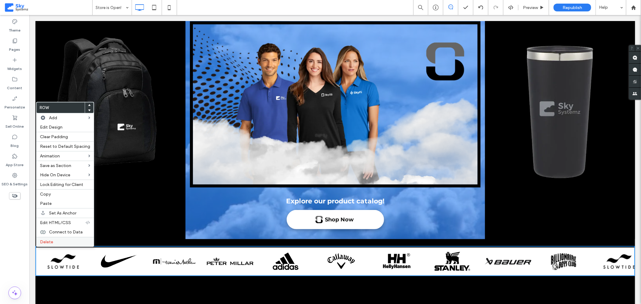
click at [49, 243] on span "Delete" at bounding box center [46, 242] width 13 height 5
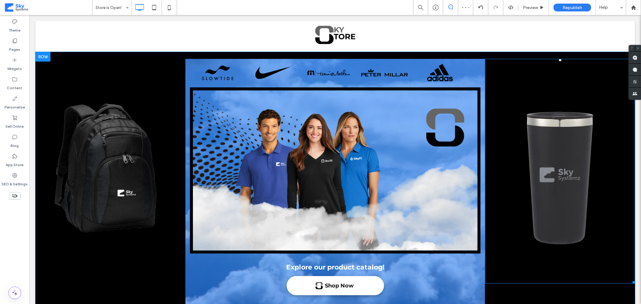
scroll to position [0, 0]
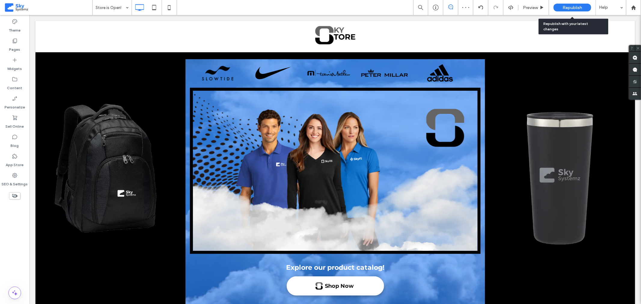
drag, startPoint x: 570, startPoint y: 7, endPoint x: 529, endPoint y: 1, distance: 41.7
click at [570, 7] on span "Republish" at bounding box center [573, 7] width 20 height 5
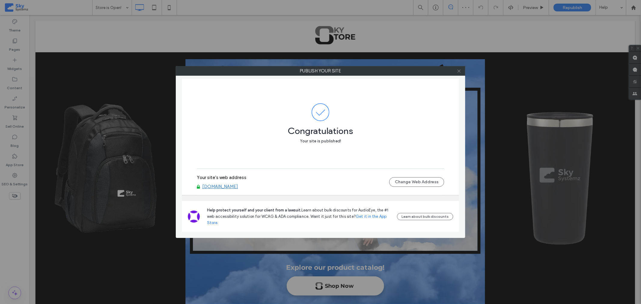
click at [459, 71] on icon at bounding box center [459, 71] width 5 height 5
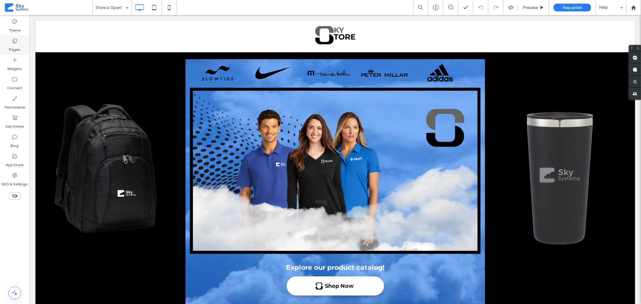
click at [17, 45] on label "Pages" at bounding box center [14, 48] width 11 height 8
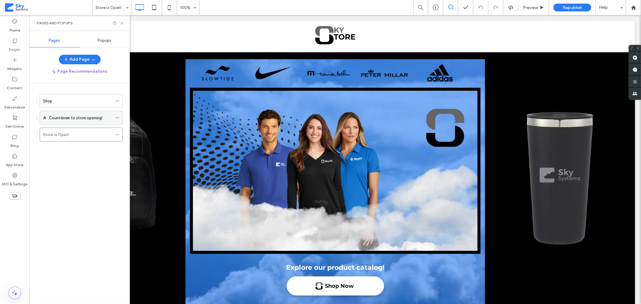
click at [69, 119] on label "Countdown to store opening!" at bounding box center [76, 118] width 54 height 11
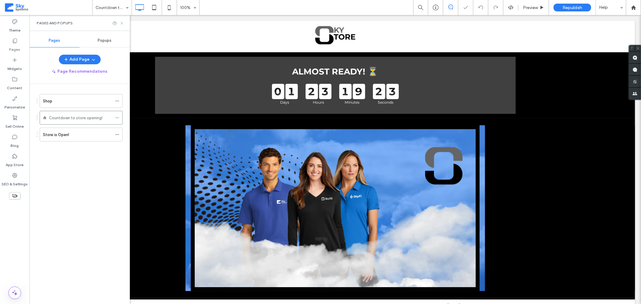
click at [121, 23] on use at bounding box center [122, 23] width 2 height 2
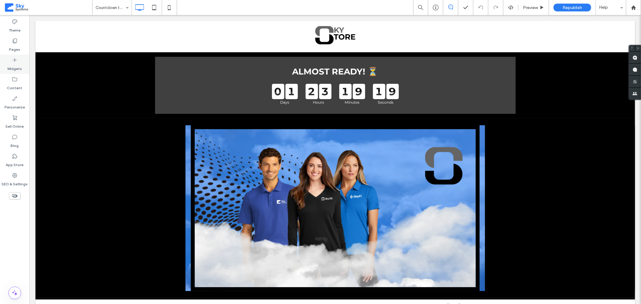
click at [14, 61] on icon at bounding box center [15, 60] width 6 height 6
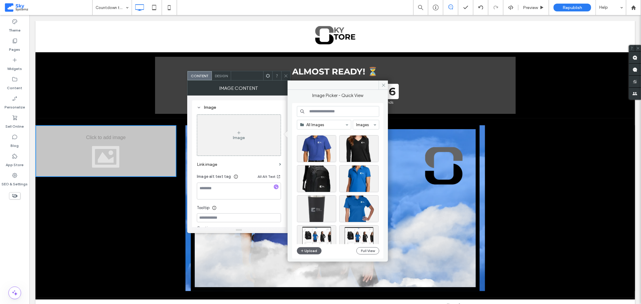
scroll to position [638, 0]
click at [317, 179] on div "Select" at bounding box center [316, 178] width 39 height 27
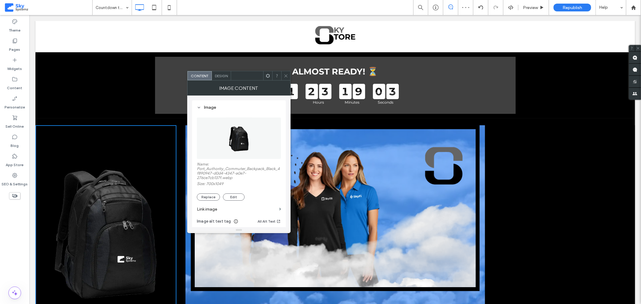
click at [287, 74] on icon at bounding box center [286, 76] width 5 height 5
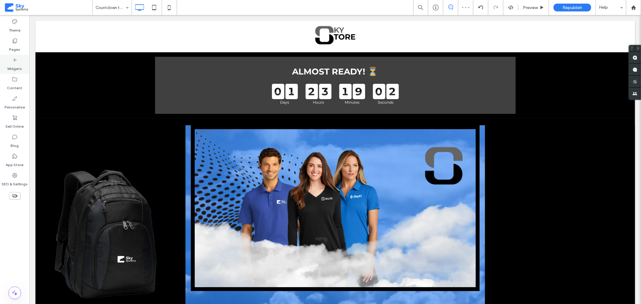
click at [13, 64] on label "Widgets" at bounding box center [15, 67] width 15 height 8
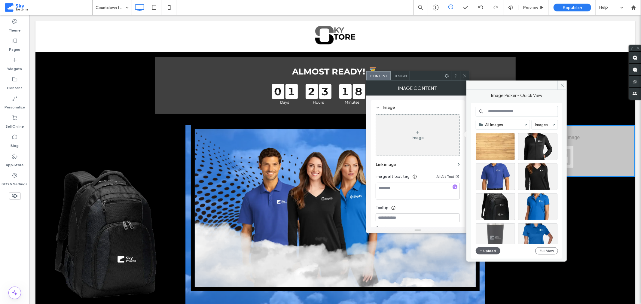
scroll to position [610, 0]
click at [497, 236] on div "Select" at bounding box center [495, 236] width 39 height 27
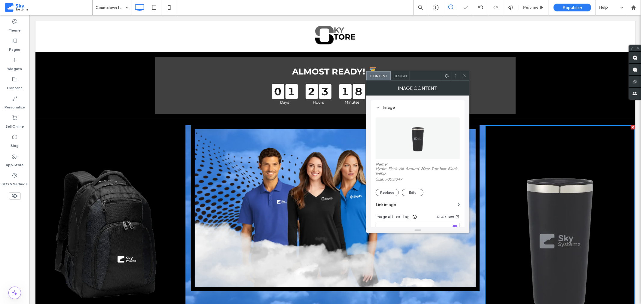
click at [464, 75] on icon at bounding box center [465, 76] width 5 height 5
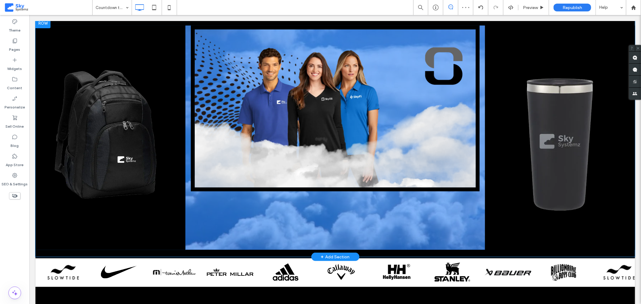
scroll to position [100, 0]
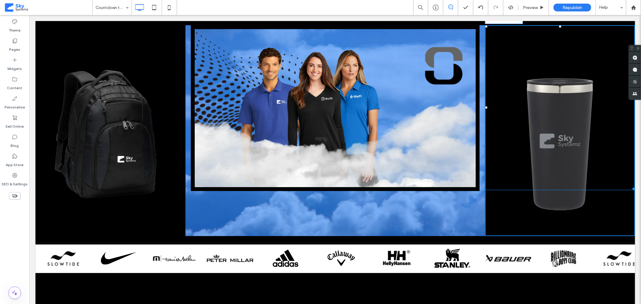
drag, startPoint x: 627, startPoint y: 245, endPoint x: 608, endPoint y: 220, distance: 31.3
click at [608, 220] on div "Click To Paste W:366.701 H:548.993" at bounding box center [560, 130] width 150 height 211
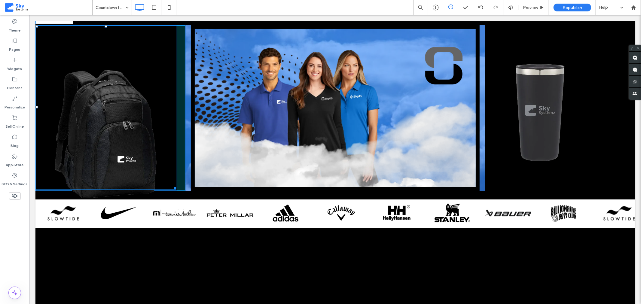
drag, startPoint x: 173, startPoint y: 232, endPoint x: 189, endPoint y: 227, distance: 16.7
click at [158, 212] on div "Click To Paste Row + Add Section ALMOST READY! ⏳ 0 1 Days 2 3 Hours 1 8 Minutes…" at bounding box center [335, 120] width 600 height 398
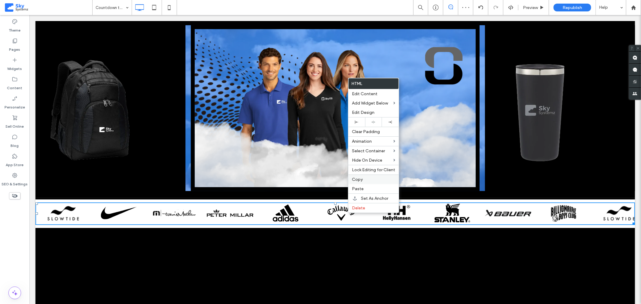
click at [359, 180] on span "Copy" at bounding box center [357, 179] width 11 height 5
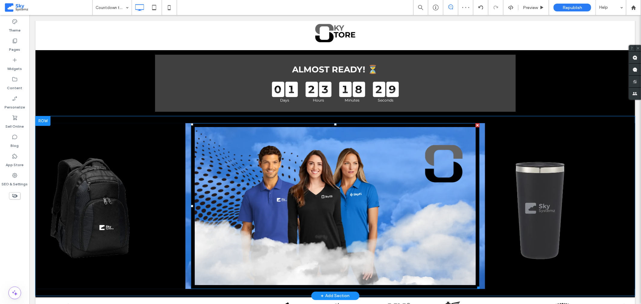
scroll to position [0, 0]
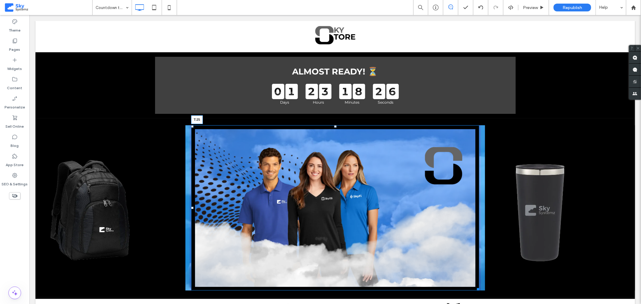
drag, startPoint x: 332, startPoint y: 126, endPoint x: 334, endPoint y: 136, distance: 10.1
click at [334, 127] on div at bounding box center [335, 126] width 2 height 2
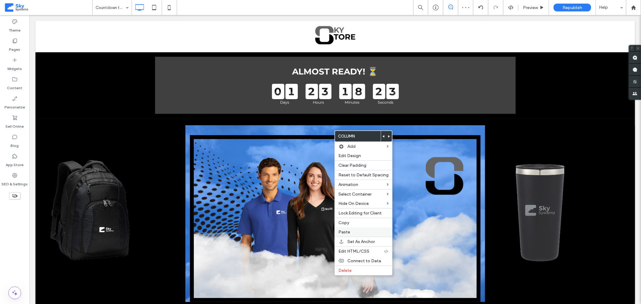
click at [349, 231] on span "Paste" at bounding box center [345, 232] width 12 height 5
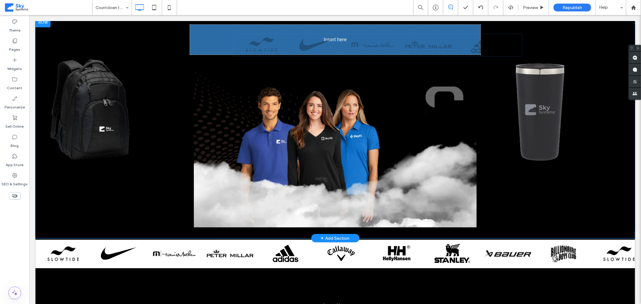
scroll to position [100, 0]
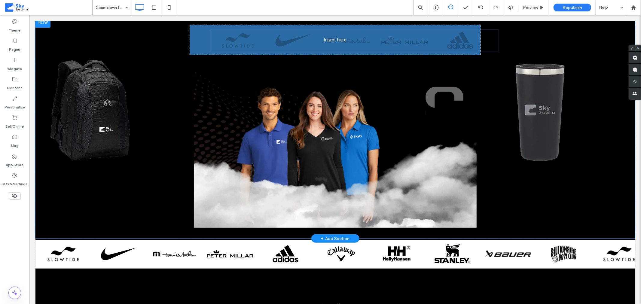
drag, startPoint x: 319, startPoint y: 206, endPoint x: 274, endPoint y: 37, distance: 175.2
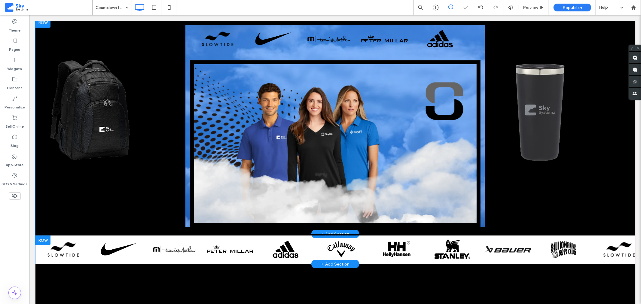
click at [40, 238] on div at bounding box center [42, 240] width 15 height 10
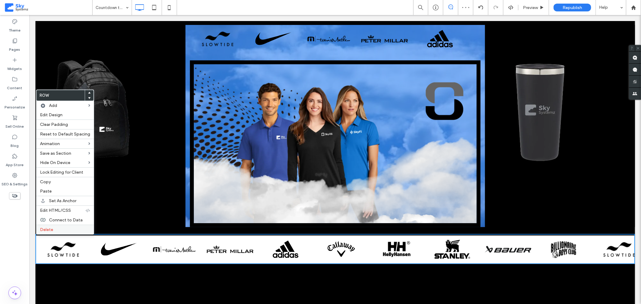
click at [50, 229] on span "Delete" at bounding box center [46, 229] width 13 height 5
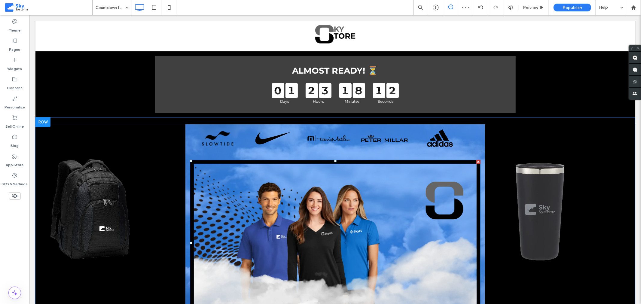
scroll to position [0, 0]
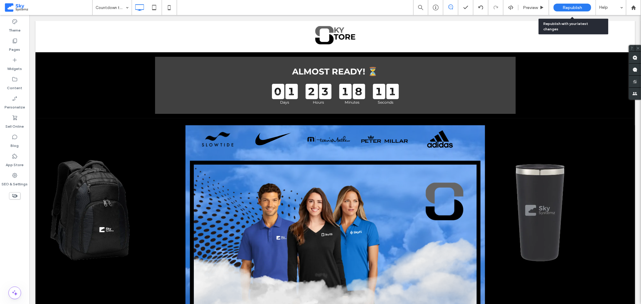
click at [569, 7] on span "Republish" at bounding box center [573, 7] width 20 height 5
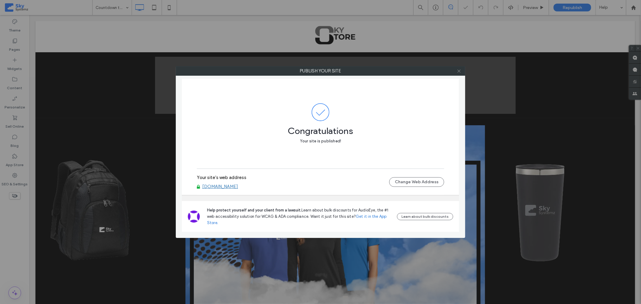
click at [460, 71] on icon at bounding box center [459, 71] width 5 height 5
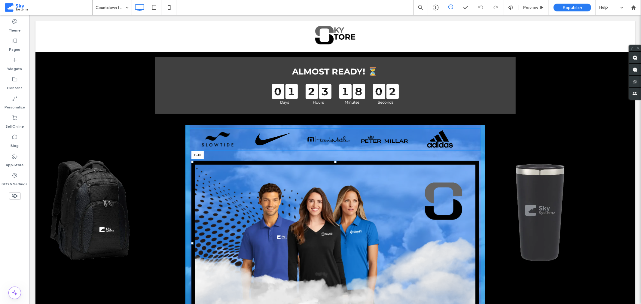
drag, startPoint x: 333, startPoint y: 161, endPoint x: 363, endPoint y: 152, distance: 31.3
click at [333, 137] on div "Panel only seen by widget owner Edit widget Views 0%" at bounding box center [335, 225] width 300 height 201
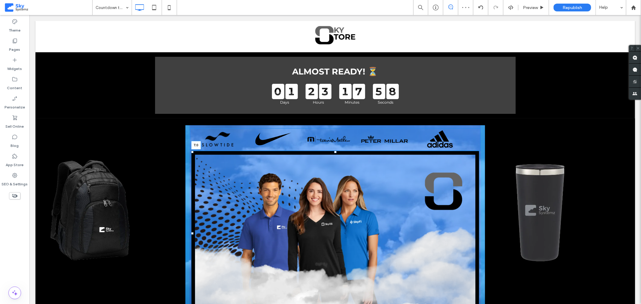
drag, startPoint x: 332, startPoint y: 151, endPoint x: 332, endPoint y: 155, distance: 3.9
click at [334, 153] on div at bounding box center [335, 152] width 2 height 2
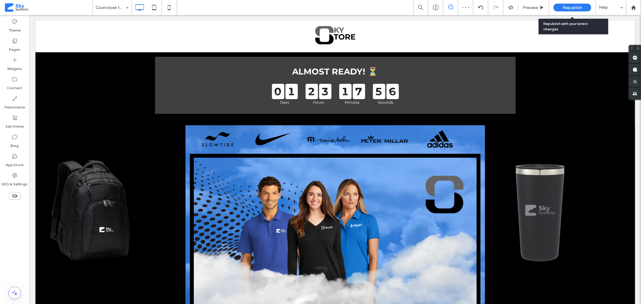
click at [569, 8] on span "Republish" at bounding box center [573, 7] width 20 height 5
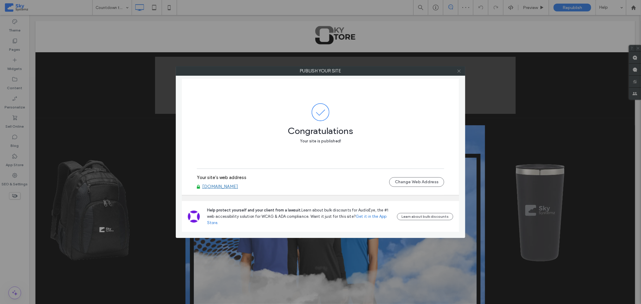
click at [460, 72] on icon at bounding box center [459, 71] width 5 height 5
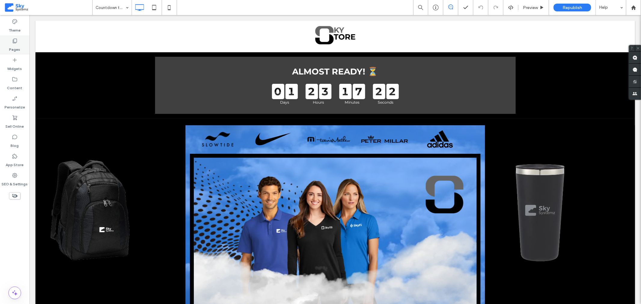
click at [17, 46] on label "Pages" at bounding box center [14, 48] width 11 height 8
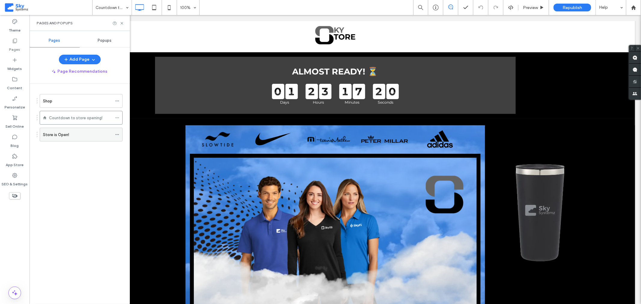
click at [67, 136] on label "Store is Open!" at bounding box center [56, 135] width 26 height 11
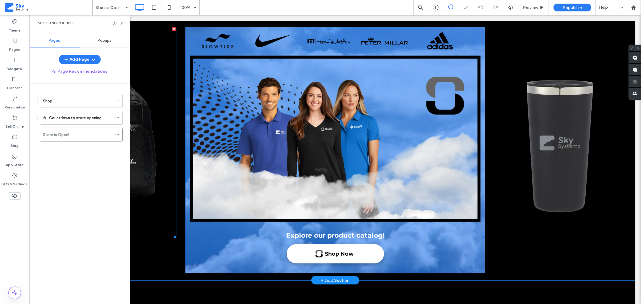
scroll to position [32, 0]
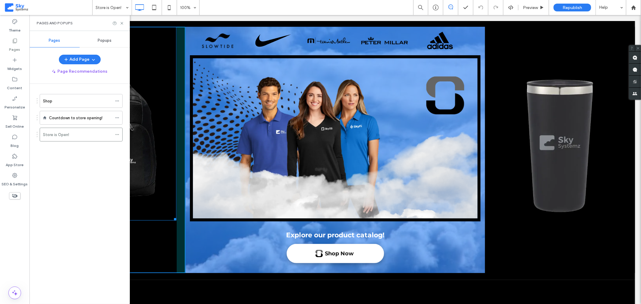
drag, startPoint x: 173, startPoint y: 233, endPoint x: 339, endPoint y: 235, distance: 166.3
click at [167, 223] on div "W:431.024 H:645 Click To Paste" at bounding box center [110, 149] width 150 height 247
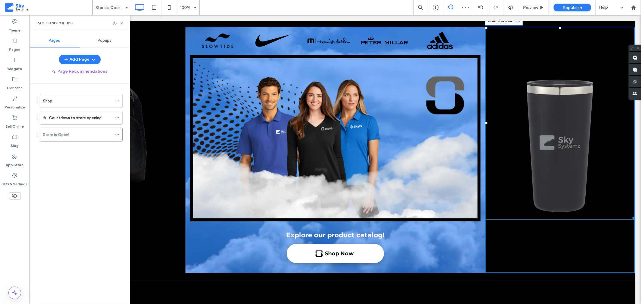
drag, startPoint x: 627, startPoint y: 247, endPoint x: 617, endPoint y: 234, distance: 16.5
click at [617, 234] on div "W:428.698 H:641.997 Click To Paste" at bounding box center [560, 149] width 150 height 247
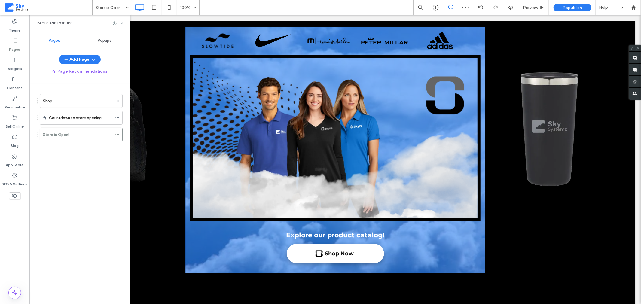
click at [123, 23] on icon at bounding box center [122, 23] width 5 height 5
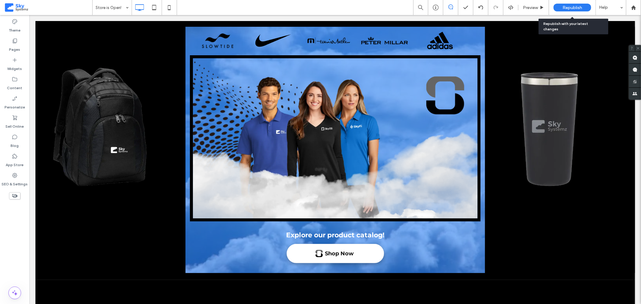
click at [569, 10] on div "Republish" at bounding box center [573, 8] width 38 height 8
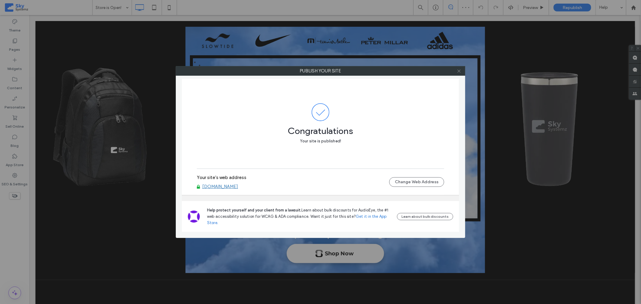
click at [458, 72] on icon at bounding box center [459, 71] width 5 height 5
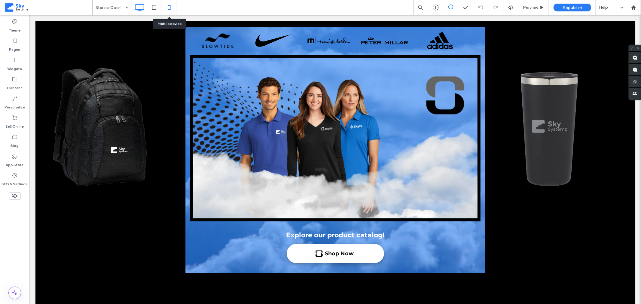
click at [167, 10] on icon at bounding box center [169, 8] width 12 height 12
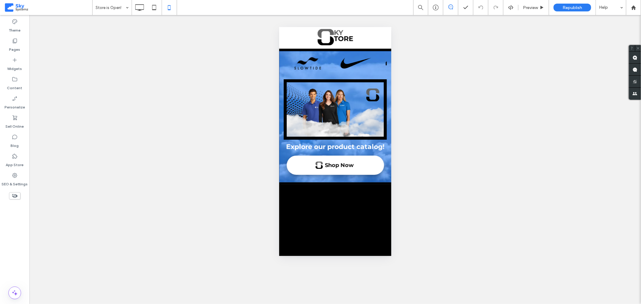
scroll to position [0, 0]
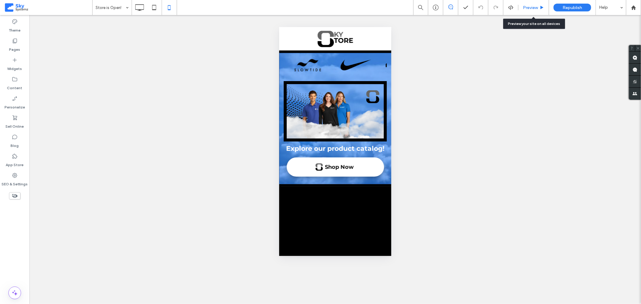
click at [533, 7] on span "Preview" at bounding box center [530, 7] width 15 height 5
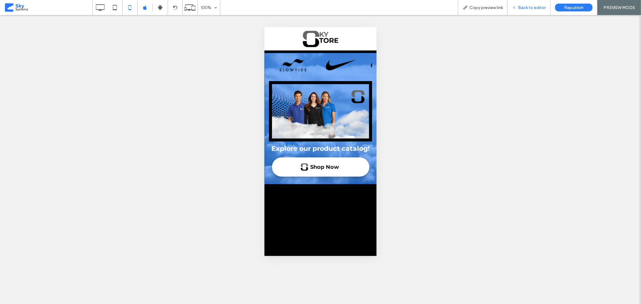
click at [529, 8] on span "Back to editor" at bounding box center [532, 7] width 28 height 5
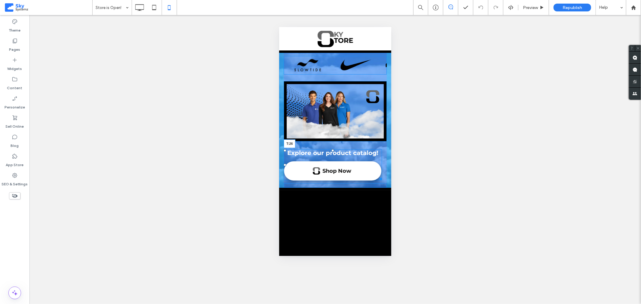
drag, startPoint x: 333, startPoint y: 143, endPoint x: 332, endPoint y: 148, distance: 4.8
click at [332, 149] on div at bounding box center [332, 150] width 2 height 2
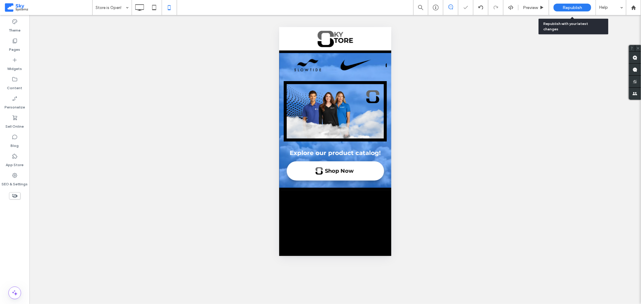
click at [564, 10] on div "Republish" at bounding box center [573, 8] width 38 height 8
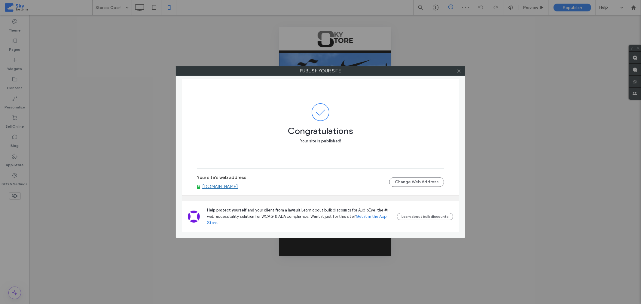
click at [459, 71] on icon at bounding box center [459, 71] width 5 height 5
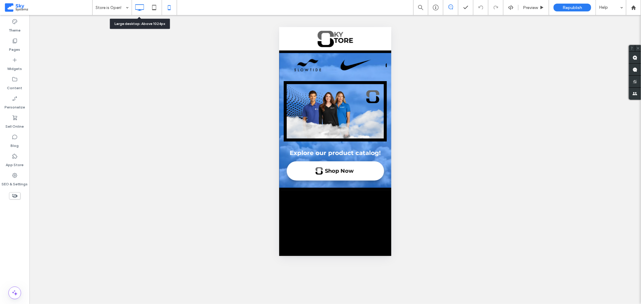
click at [143, 10] on use at bounding box center [139, 7] width 9 height 7
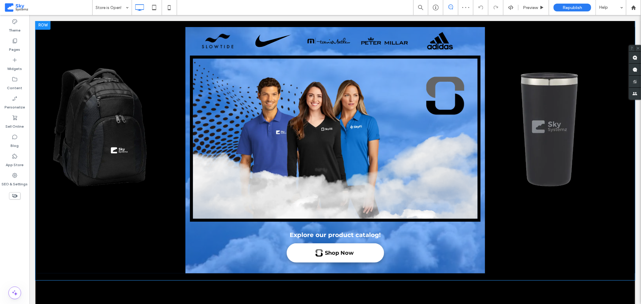
scroll to position [32, 0]
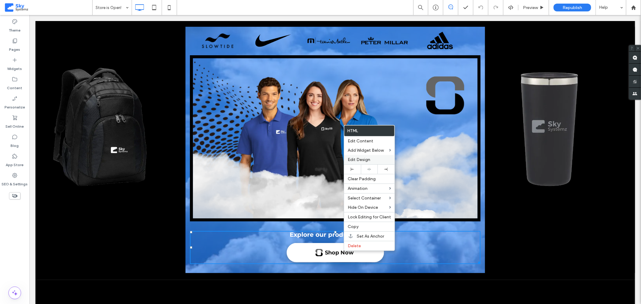
click at [361, 160] on span "Edit Design" at bounding box center [359, 159] width 23 height 5
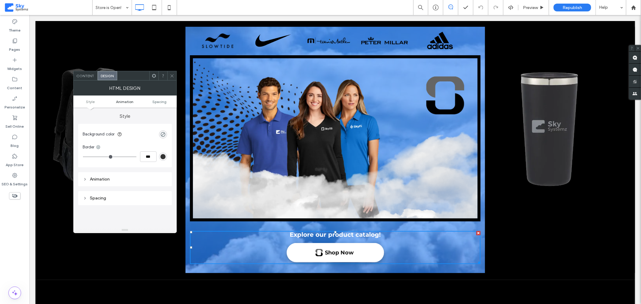
click at [133, 101] on span "Animation" at bounding box center [124, 102] width 17 height 5
click at [124, 187] on div "None" at bounding box center [123, 186] width 74 height 6
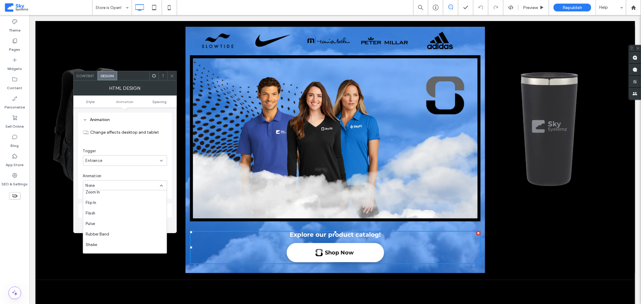
scroll to position [67, 0]
click at [113, 192] on div "Zoom In" at bounding box center [125, 192] width 84 height 11
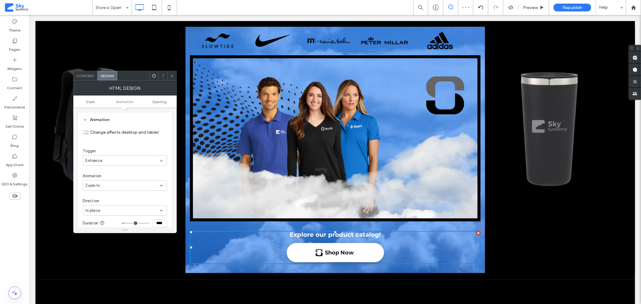
click at [118, 183] on div "Zoom In" at bounding box center [123, 186] width 74 height 6
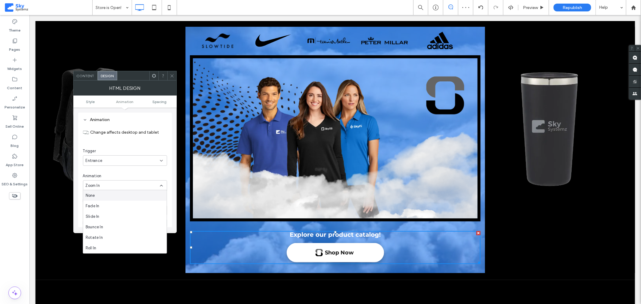
click at [118, 183] on div "Zoom In" at bounding box center [123, 186] width 74 height 6
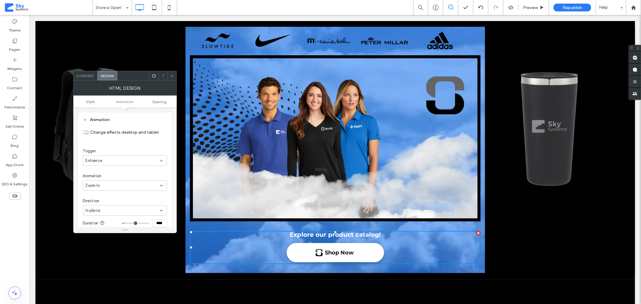
click at [115, 210] on div "In place" at bounding box center [123, 211] width 74 height 6
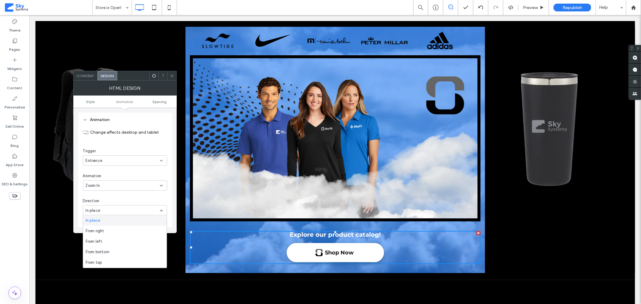
click at [120, 185] on div "Zoom In" at bounding box center [123, 186] width 74 height 6
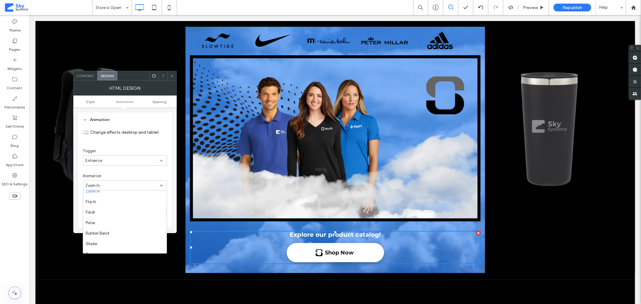
scroll to position [67, 0]
click at [116, 234] on div "Rubber Band" at bounding box center [125, 234] width 84 height 11
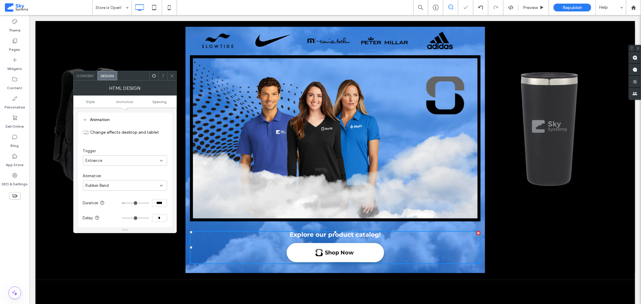
click at [118, 184] on div "Rubber Band" at bounding box center [123, 186] width 74 height 6
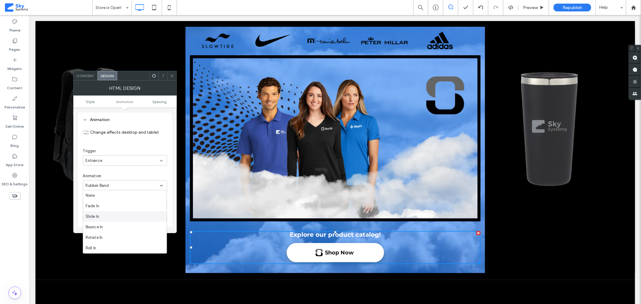
click at [110, 216] on div "Slide In" at bounding box center [125, 216] width 84 height 11
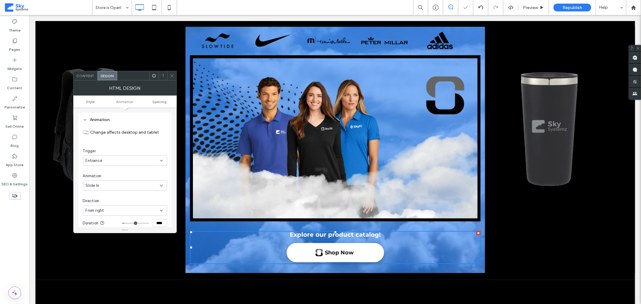
click at [113, 210] on div "From right" at bounding box center [123, 211] width 74 height 6
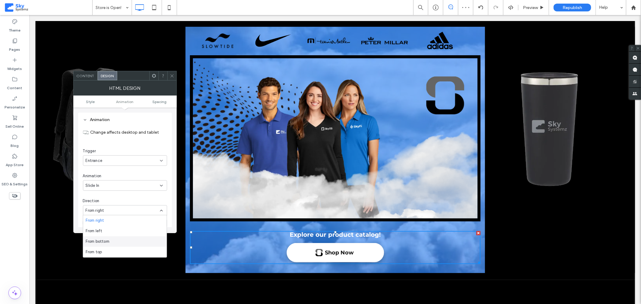
drag, startPoint x: 113, startPoint y: 242, endPoint x: 83, endPoint y: 222, distance: 35.2
click at [113, 242] on div "From bottom" at bounding box center [125, 242] width 84 height 11
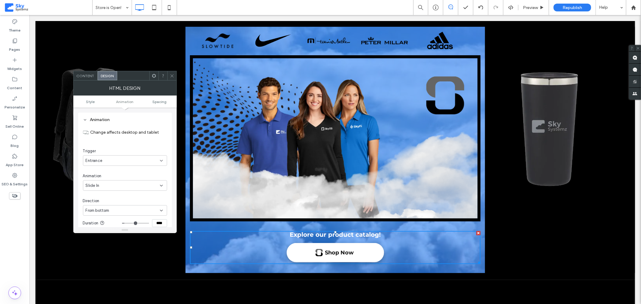
click at [122, 208] on div "From bottom" at bounding box center [123, 211] width 74 height 6
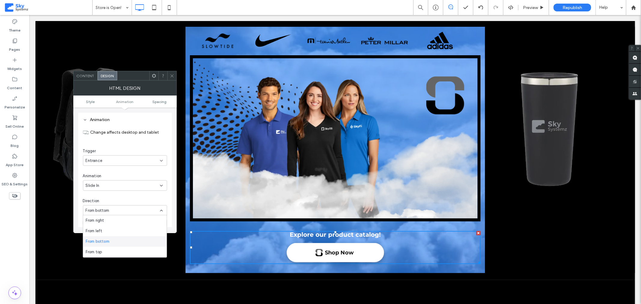
drag, startPoint x: 112, startPoint y: 242, endPoint x: 83, endPoint y: 227, distance: 33.2
click at [112, 242] on div "From bottom" at bounding box center [125, 242] width 84 height 11
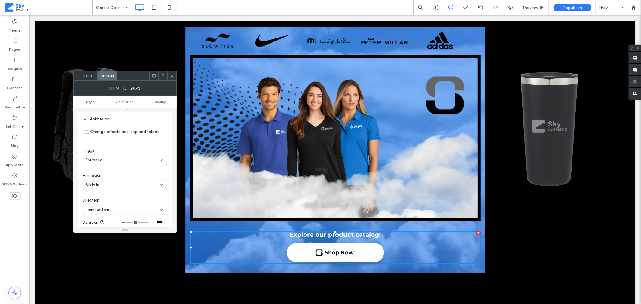
click at [116, 210] on div "From bottom" at bounding box center [123, 210] width 74 height 6
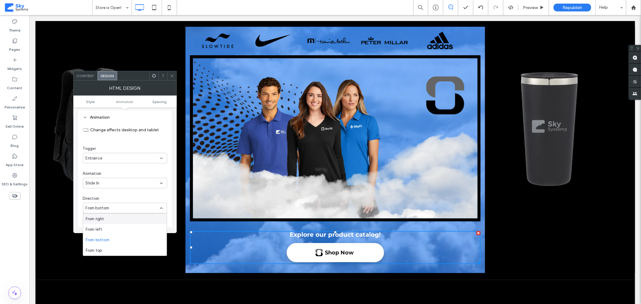
click at [118, 186] on div "Slide In" at bounding box center [125, 183] width 84 height 11
click at [118, 182] on div "Slide In" at bounding box center [123, 182] width 74 height 6
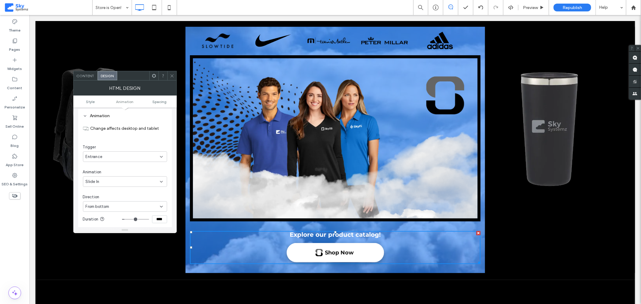
click at [118, 182] on div "Slide In" at bounding box center [123, 182] width 74 height 6
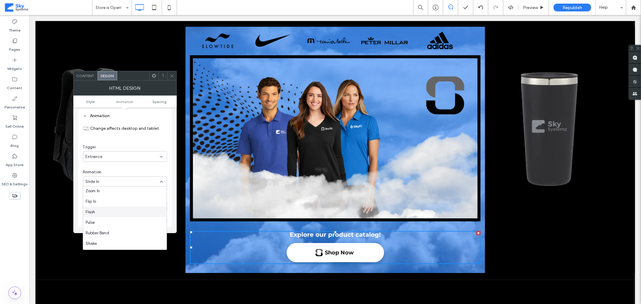
scroll to position [64, 0]
click at [107, 211] on div "Flash" at bounding box center [125, 212] width 84 height 11
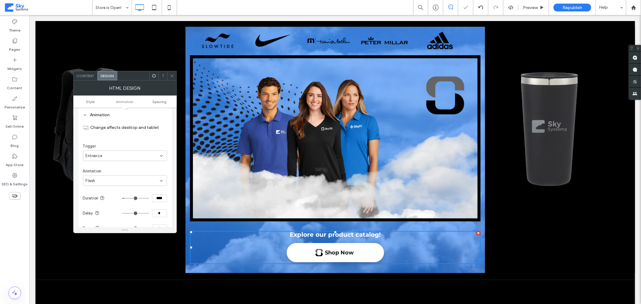
click at [110, 181] on div "Flash" at bounding box center [123, 181] width 74 height 6
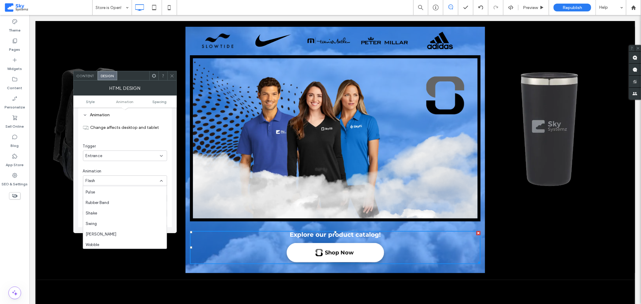
scroll to position [95, 0]
click at [104, 233] on div "[PERSON_NAME]" at bounding box center [125, 233] width 84 height 11
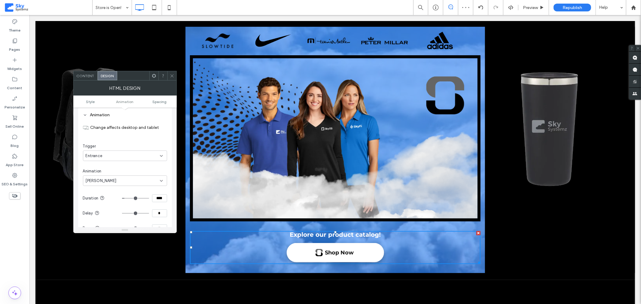
click at [105, 182] on div "[PERSON_NAME]" at bounding box center [123, 181] width 74 height 6
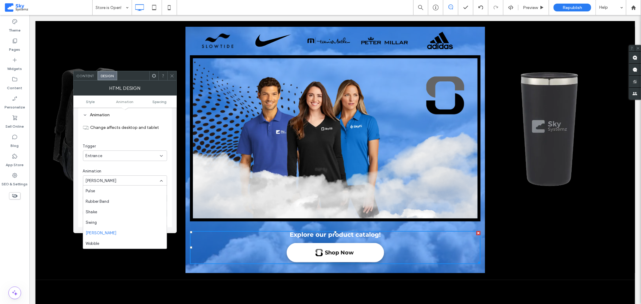
drag, startPoint x: 163, startPoint y: 198, endPoint x: 138, endPoint y: 221, distance: 34.7
click at [123, 242] on div "Wobble" at bounding box center [125, 243] width 84 height 11
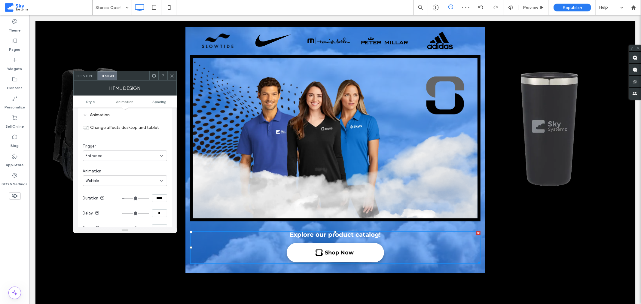
click at [148, 179] on div "Wobble" at bounding box center [123, 181] width 74 height 6
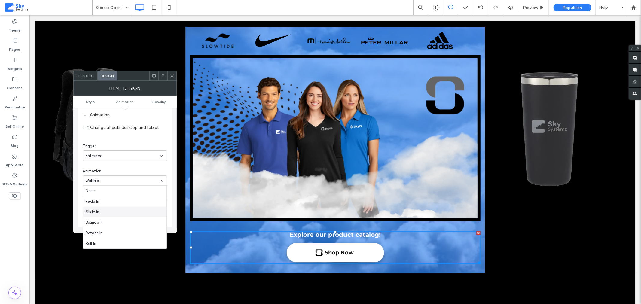
click at [138, 213] on div "Slide In" at bounding box center [125, 212] width 84 height 11
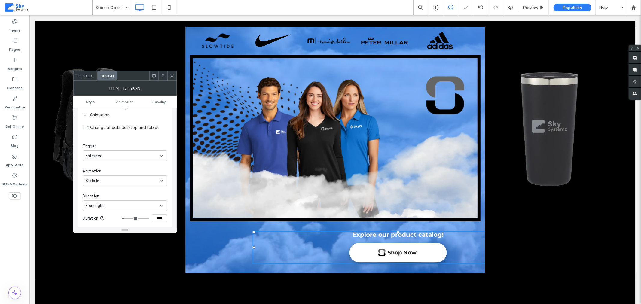
click at [128, 207] on div "From right" at bounding box center [123, 206] width 74 height 6
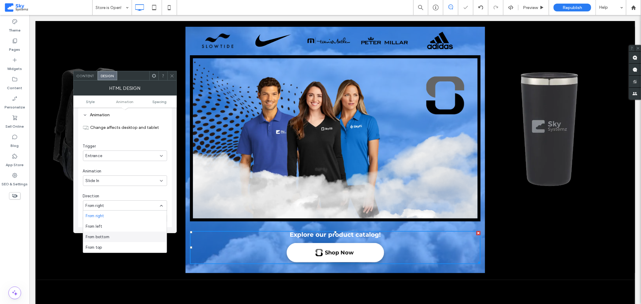
click at [116, 234] on div "From bottom" at bounding box center [125, 237] width 84 height 11
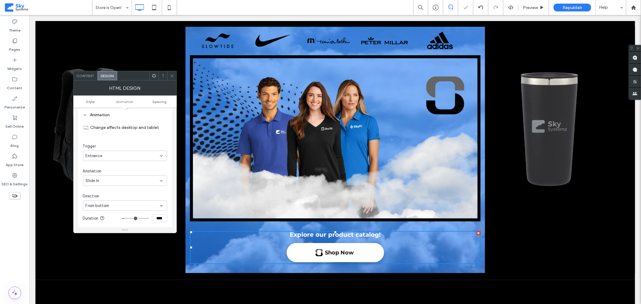
click at [114, 207] on div "From bottom" at bounding box center [123, 206] width 74 height 6
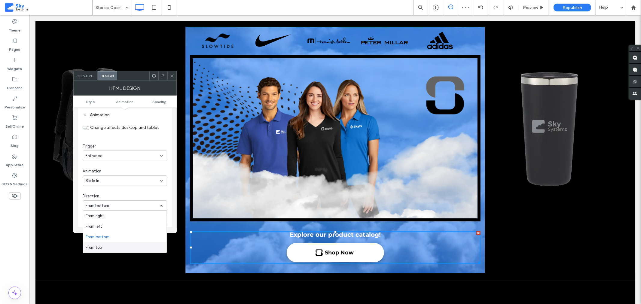
click at [106, 245] on div "From top" at bounding box center [125, 247] width 84 height 11
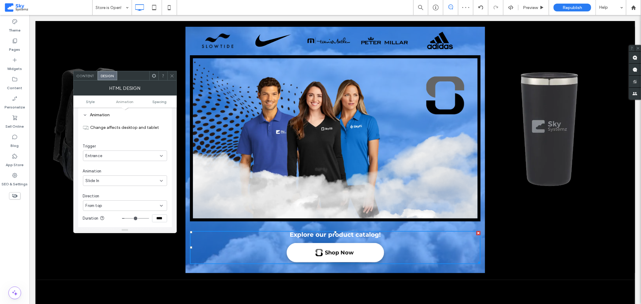
click at [119, 182] on div "Slide In" at bounding box center [123, 181] width 74 height 6
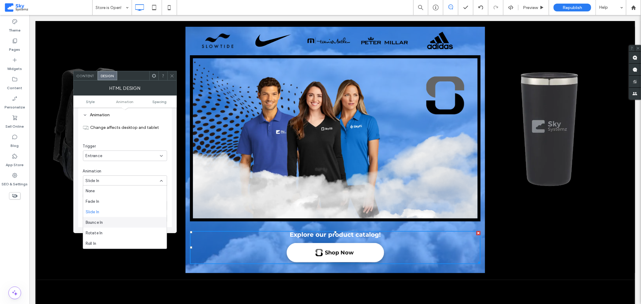
click at [109, 224] on div "Bounce In" at bounding box center [125, 222] width 84 height 11
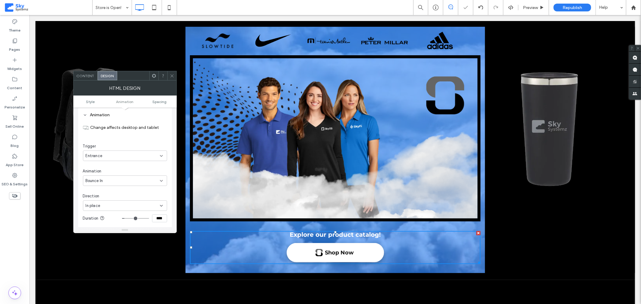
click at [116, 180] on div "Bounce In" at bounding box center [123, 181] width 74 height 6
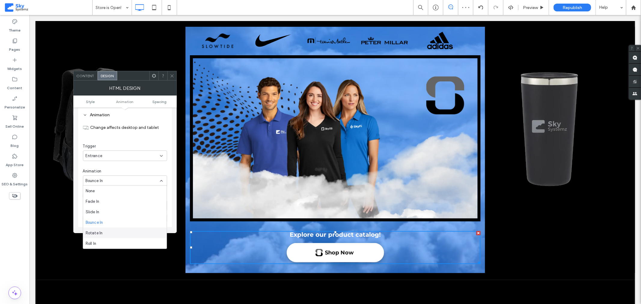
click at [97, 234] on span "Rotate In" at bounding box center [94, 233] width 17 height 6
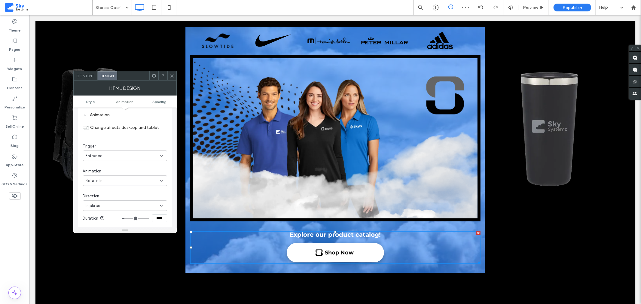
click at [115, 181] on div "Rotate In" at bounding box center [123, 181] width 74 height 6
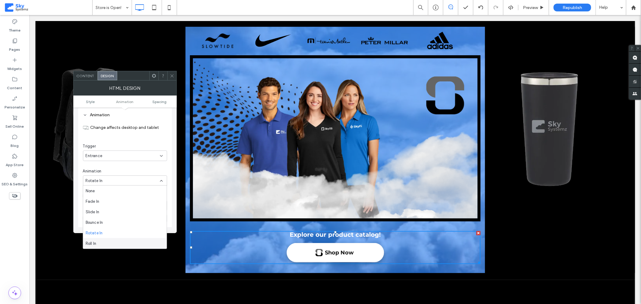
drag, startPoint x: 103, startPoint y: 242, endPoint x: 77, endPoint y: 219, distance: 34.6
click at [103, 242] on div "Roll In" at bounding box center [125, 243] width 84 height 11
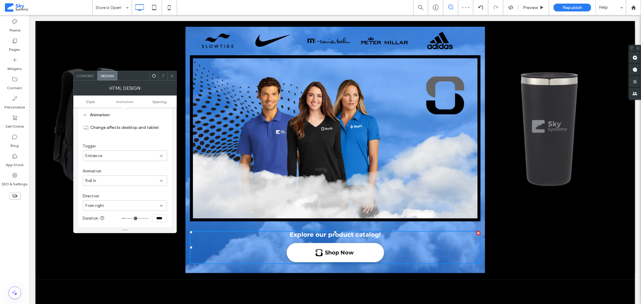
click at [123, 182] on div "Roll In" at bounding box center [123, 181] width 74 height 6
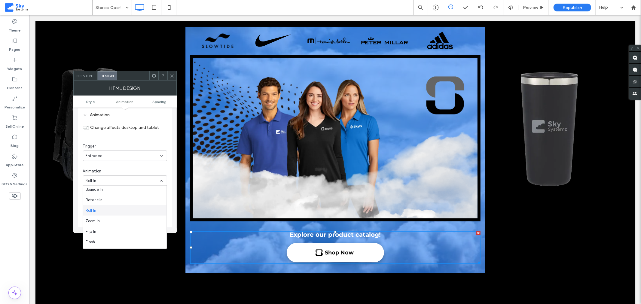
scroll to position [33, 0]
click at [118, 220] on div "Zoom In" at bounding box center [125, 221] width 84 height 11
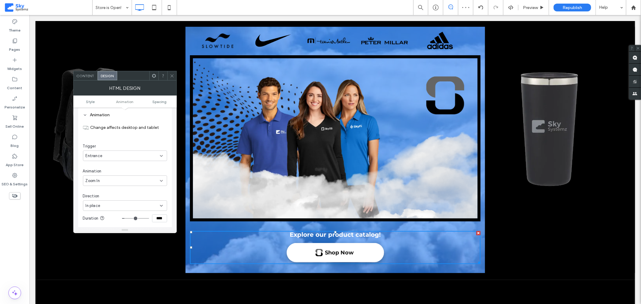
click at [115, 180] on div "Zoom In" at bounding box center [123, 181] width 74 height 6
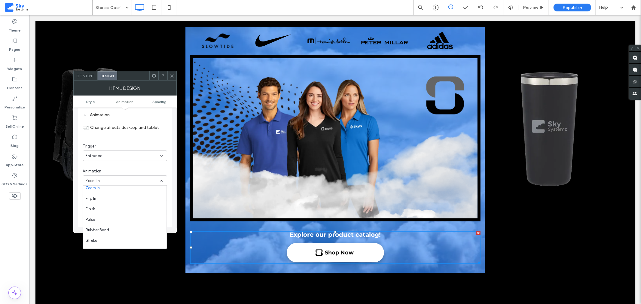
scroll to position [66, 0]
click at [76, 208] on div "Style Background color Border *** Animation Change affects desktop and tablet T…" at bounding box center [124, 168] width 103 height 120
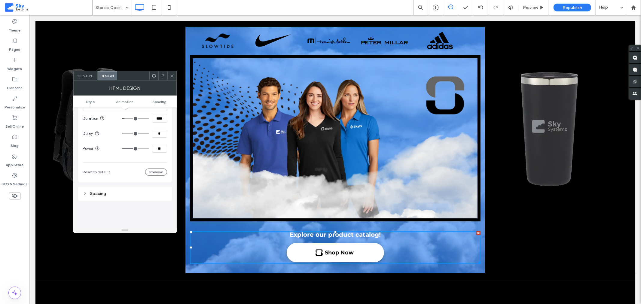
scroll to position [164, 0]
click at [554, 8] on div "Republish" at bounding box center [573, 8] width 38 height 8
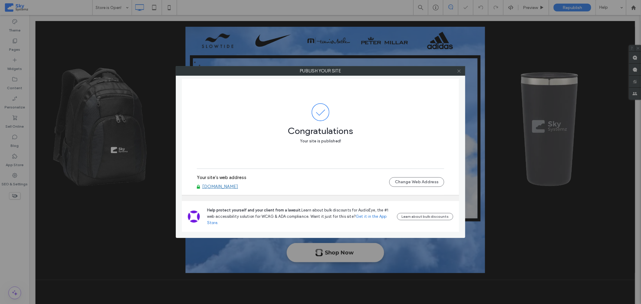
click at [459, 72] on icon at bounding box center [459, 71] width 5 height 5
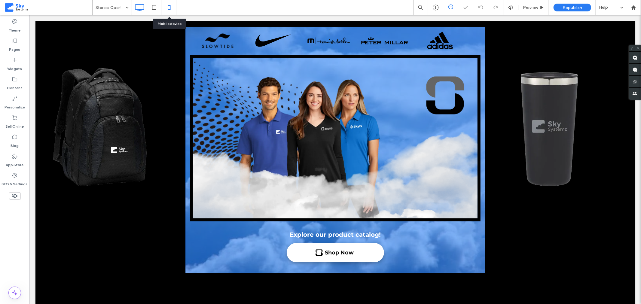
click at [173, 8] on icon at bounding box center [169, 8] width 12 height 12
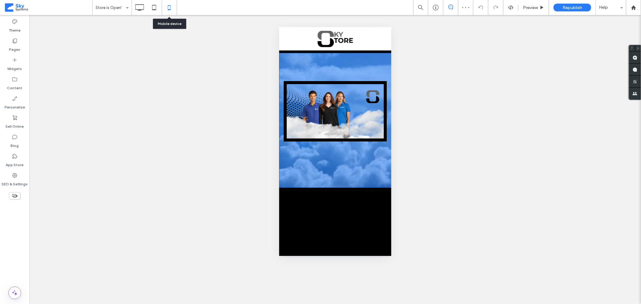
scroll to position [0, 0]
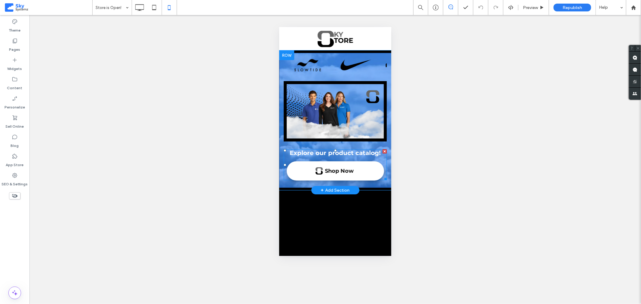
click at [351, 169] on span at bounding box center [335, 164] width 103 height 31
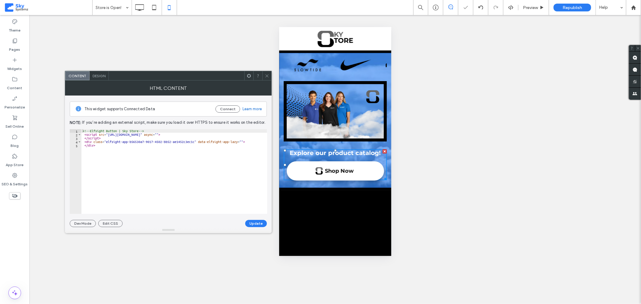
click at [106, 77] on div "Design" at bounding box center [99, 75] width 19 height 9
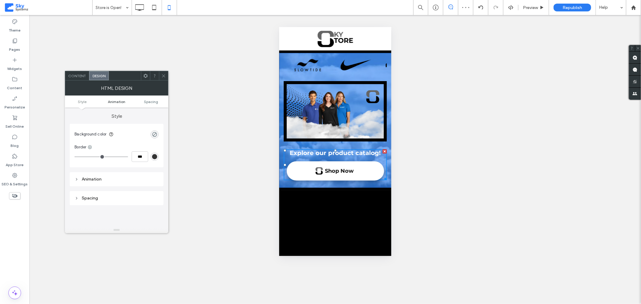
click at [122, 103] on span "Animation" at bounding box center [116, 102] width 17 height 5
click at [115, 160] on div "None" at bounding box center [114, 161] width 74 height 6
click at [107, 181] on div "Entrance" at bounding box center [117, 181] width 84 height 11
click at [100, 183] on div "None" at bounding box center [114, 186] width 74 height 6
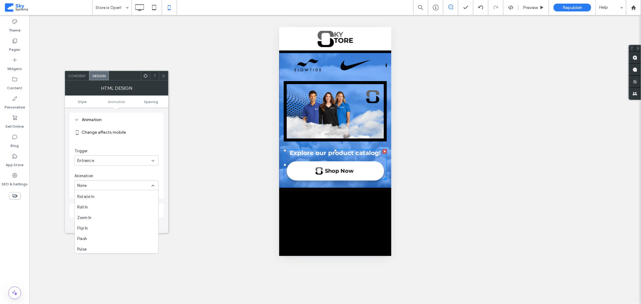
scroll to position [43, 0]
click at [136, 214] on div "Zoom In" at bounding box center [117, 215] width 84 height 11
click at [164, 76] on use at bounding box center [163, 75] width 3 height 3
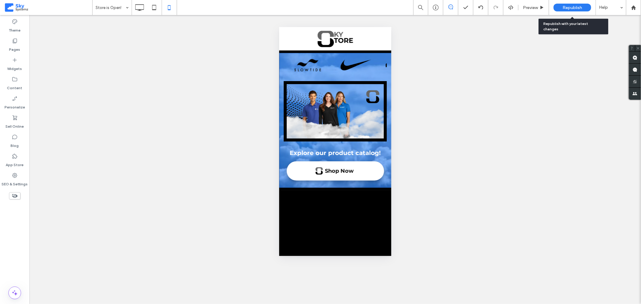
click at [566, 7] on span "Republish" at bounding box center [573, 7] width 20 height 5
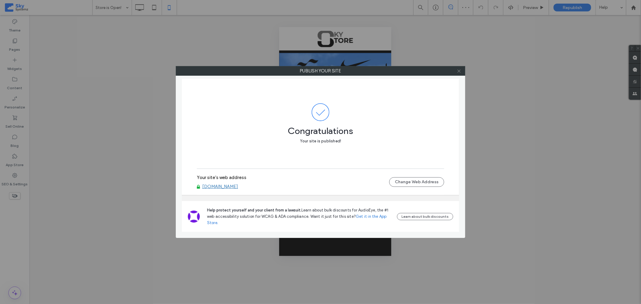
click at [461, 72] on icon at bounding box center [459, 71] width 5 height 5
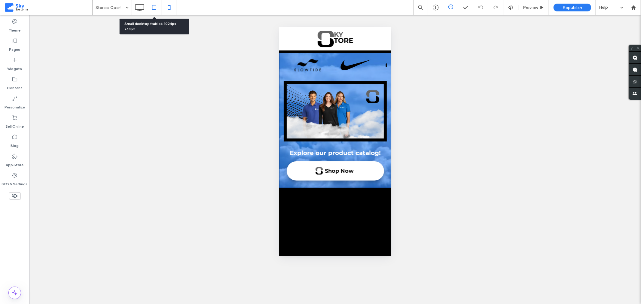
click at [157, 6] on icon at bounding box center [154, 8] width 12 height 12
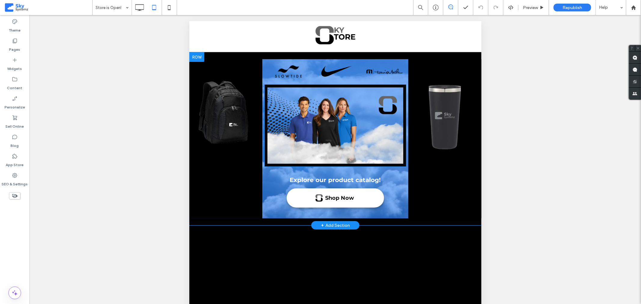
scroll to position [0, 0]
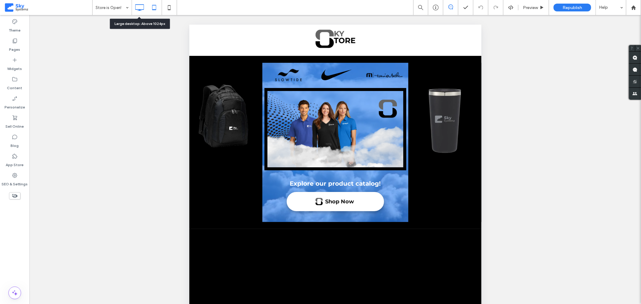
click at [142, 10] on icon at bounding box center [139, 8] width 12 height 12
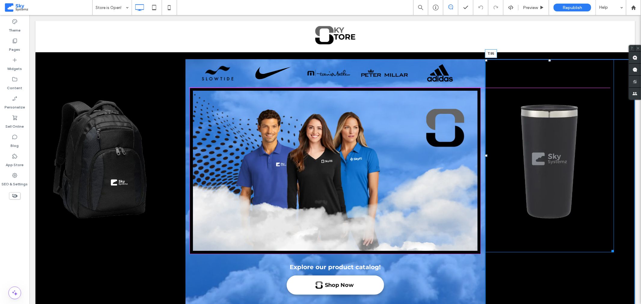
drag, startPoint x: 545, startPoint y: 60, endPoint x: 546, endPoint y: 87, distance: 27.4
click at [546, 87] on div "Click To Paste Row Shop Countdown to store opening! Store is Open! Click To Pas…" at bounding box center [335, 212] width 600 height 382
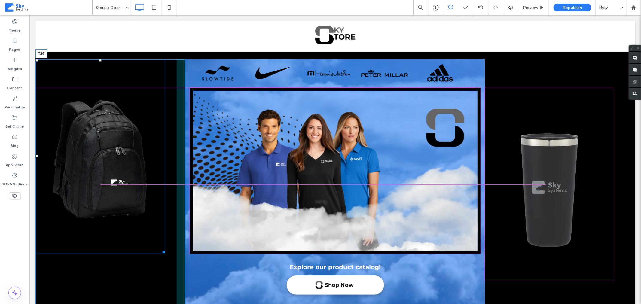
drag, startPoint x: 100, startPoint y: 60, endPoint x: 102, endPoint y: 88, distance: 28.1
click at [102, 88] on div "T:95" at bounding box center [100, 156] width 130 height 194
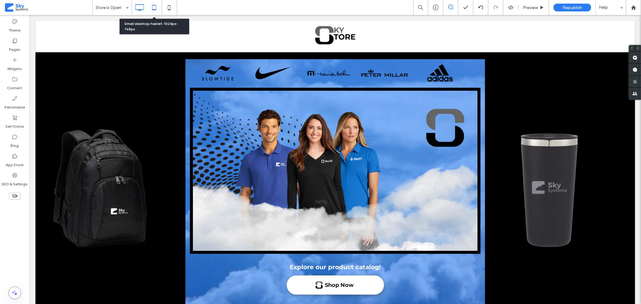
click at [154, 10] on use at bounding box center [154, 7] width 4 height 5
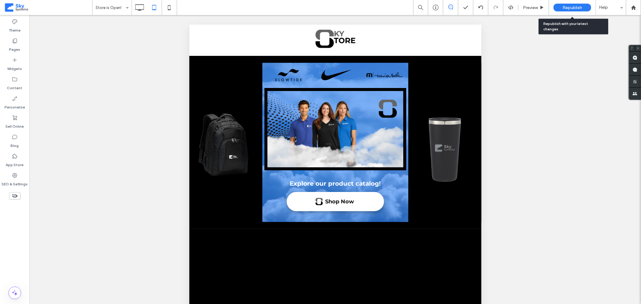
click at [567, 7] on span "Republish" at bounding box center [573, 7] width 20 height 5
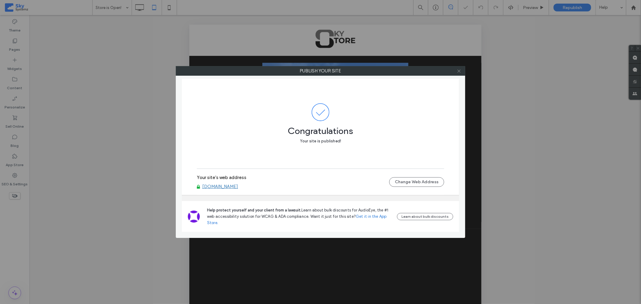
click at [459, 71] on icon at bounding box center [459, 71] width 5 height 5
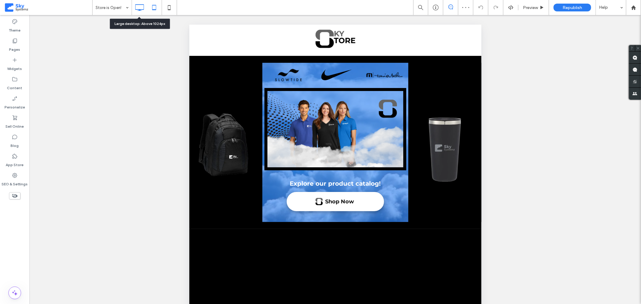
click at [137, 5] on icon at bounding box center [139, 8] width 12 height 12
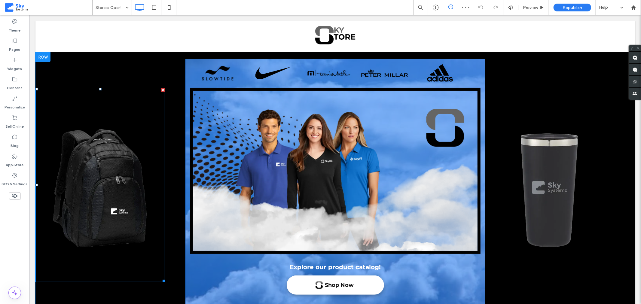
click at [84, 176] on img at bounding box center [100, 185] width 130 height 194
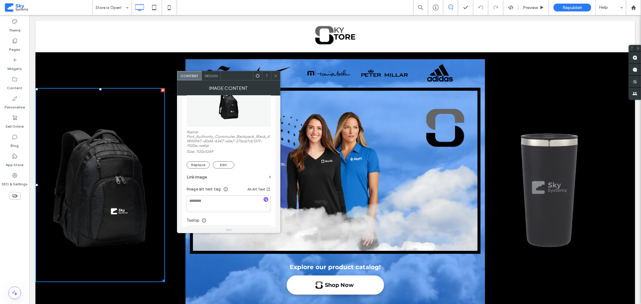
scroll to position [32, 0]
click at [208, 74] on span "Design" at bounding box center [211, 76] width 13 height 5
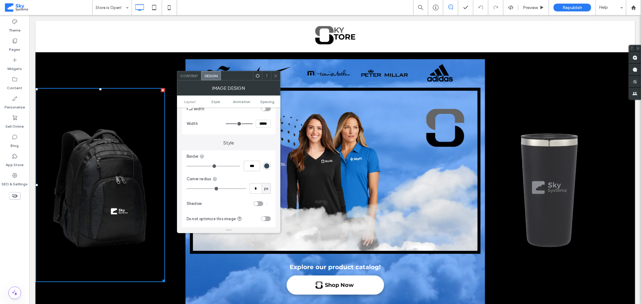
scroll to position [100, 0]
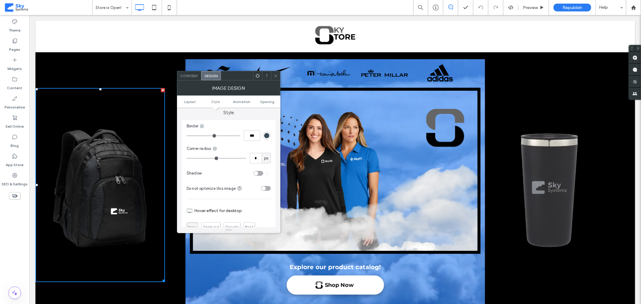
click at [257, 173] on div "toggle" at bounding box center [256, 173] width 4 height 4
click at [259, 170] on div "toggle" at bounding box center [261, 171] width 4 height 4
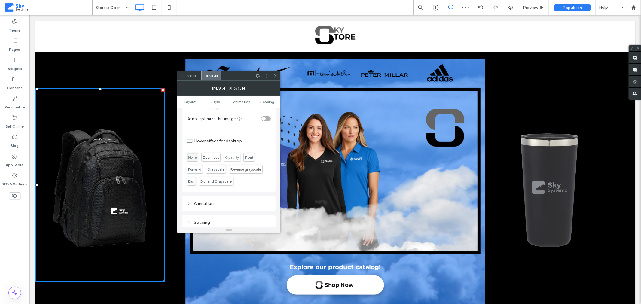
scroll to position [200, 0]
click at [235, 155] on span "Opacity" at bounding box center [232, 157] width 14 height 5
click at [246, 157] on span "Float" at bounding box center [249, 154] width 11 height 9
click at [197, 169] on span "Forward" at bounding box center [200, 169] width 13 height 5
click at [217, 171] on span "Grayscale" at bounding box center [216, 168] width 20 height 9
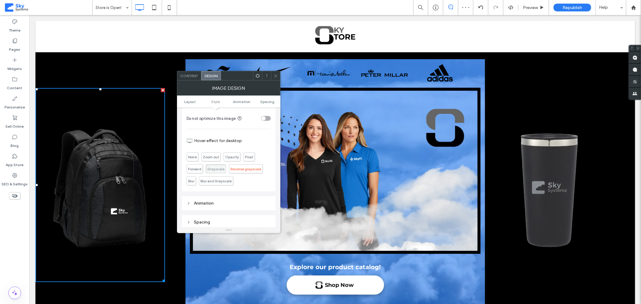
click at [231, 170] on span "Reverse grayscale" at bounding box center [246, 169] width 31 height 5
click at [192, 179] on span "Blur" at bounding box center [191, 181] width 6 height 5
click at [217, 182] on span "Blur and Grayscale" at bounding box center [216, 181] width 31 height 5
click at [194, 158] on span "None" at bounding box center [192, 157] width 9 height 5
click at [205, 203] on div "Animation" at bounding box center [229, 203] width 84 height 5
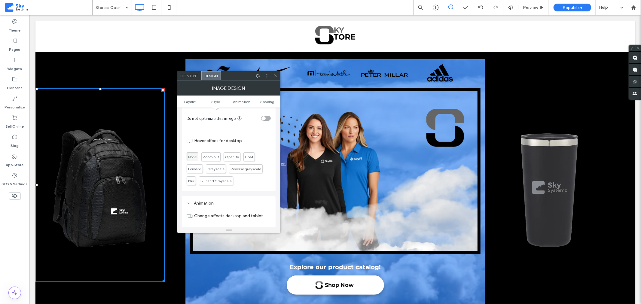
click at [207, 201] on div "Animation" at bounding box center [229, 203] width 84 height 5
click at [206, 138] on div "Animation" at bounding box center [229, 136] width 84 height 5
click at [210, 200] on div "None" at bounding box center [226, 203] width 74 height 6
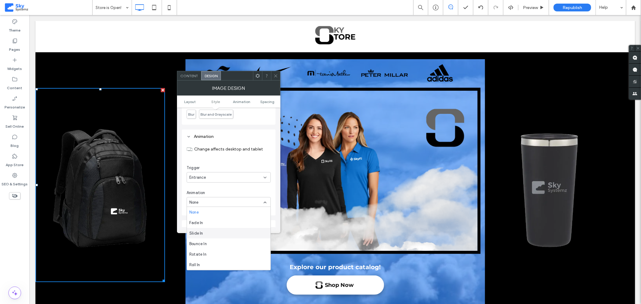
click at [208, 233] on div "Slide In" at bounding box center [229, 233] width 84 height 11
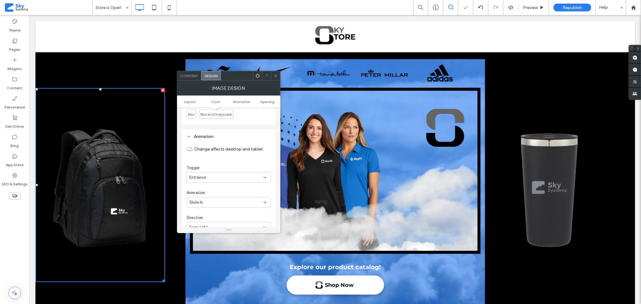
click at [207, 225] on span "From right" at bounding box center [198, 228] width 19 height 6
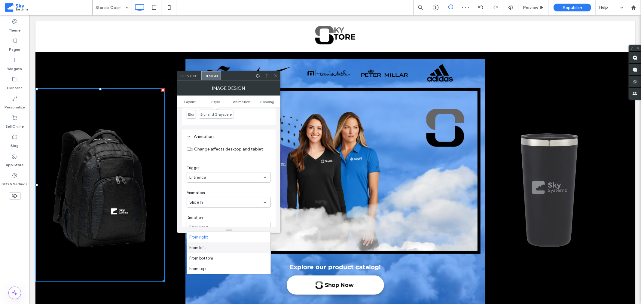
click at [207, 246] on div "From left" at bounding box center [229, 248] width 84 height 11
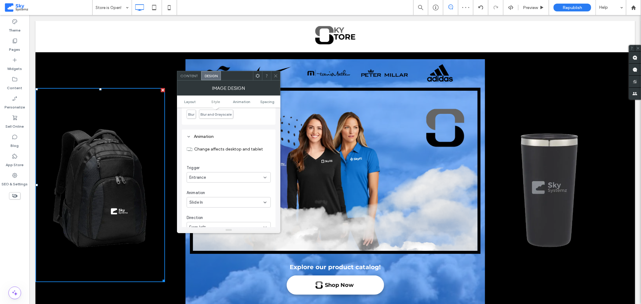
drag, startPoint x: 277, startPoint y: 78, endPoint x: 317, endPoint y: 100, distance: 45.7
click at [277, 78] on span at bounding box center [276, 75] width 5 height 9
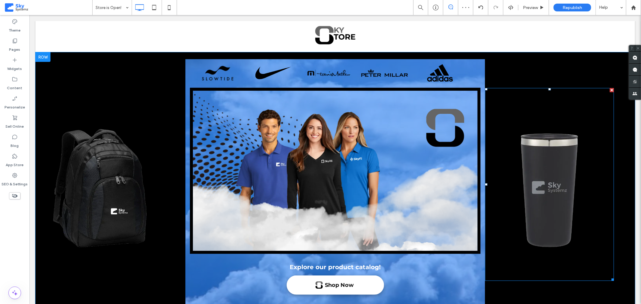
click at [542, 185] on img at bounding box center [549, 184] width 129 height 193
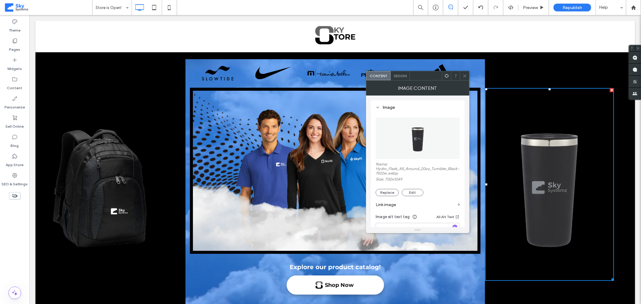
click at [446, 78] on span at bounding box center [447, 75] width 5 height 9
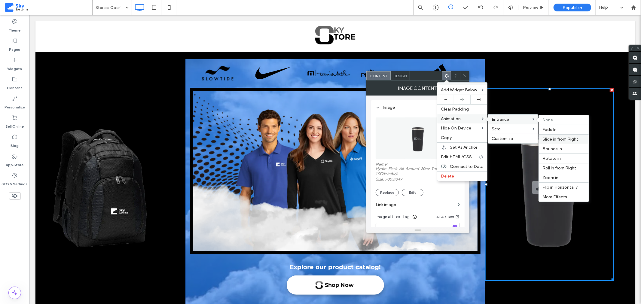
click at [551, 137] on span "Slide in from Right" at bounding box center [561, 139] width 36 height 5
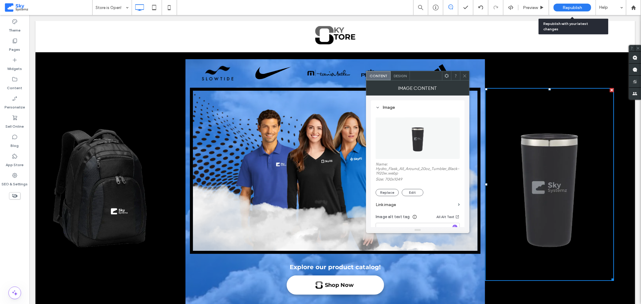
click at [559, 7] on div "Republish" at bounding box center [573, 8] width 38 height 8
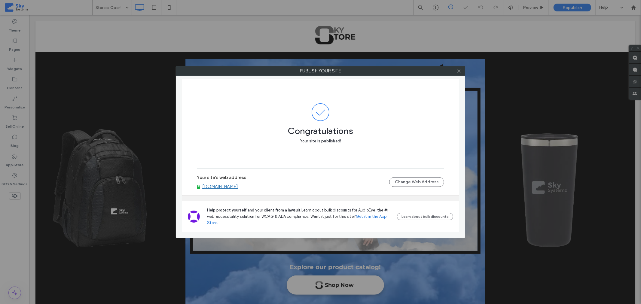
click at [459, 71] on use at bounding box center [459, 70] width 3 height 3
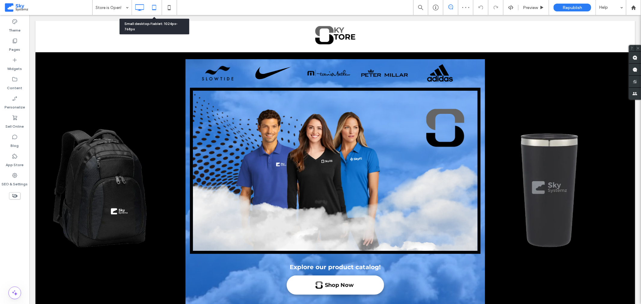
click at [154, 8] on icon at bounding box center [154, 8] width 12 height 12
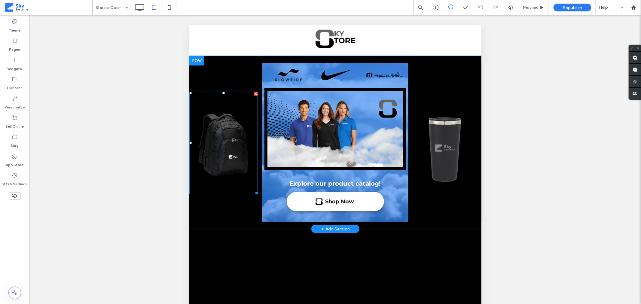
click at [221, 146] on img at bounding box center [223, 142] width 69 height 103
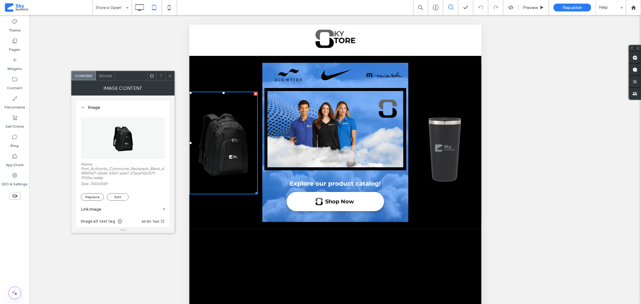
click at [109, 79] on div "Design" at bounding box center [105, 75] width 19 height 9
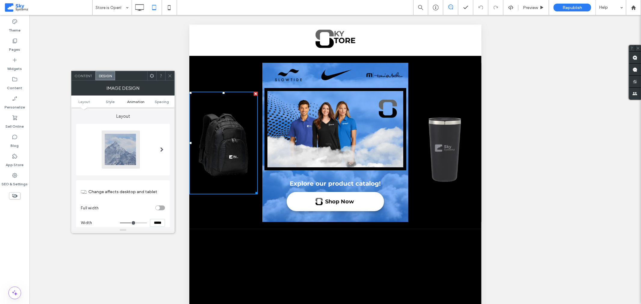
click at [142, 102] on span "Animation" at bounding box center [135, 102] width 17 height 5
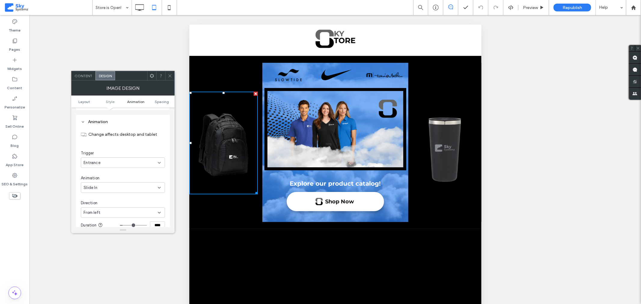
scroll to position [221, 0]
click at [171, 77] on icon at bounding box center [170, 76] width 5 height 5
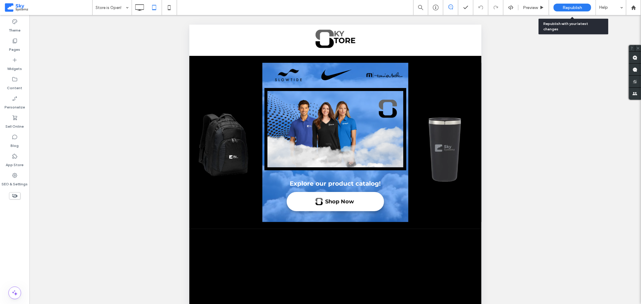
click at [560, 8] on div "Republish" at bounding box center [573, 8] width 38 height 8
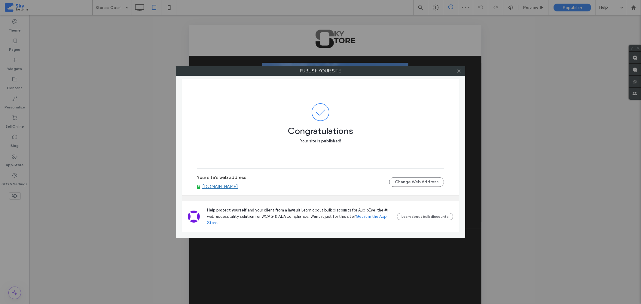
click at [459, 71] on icon at bounding box center [459, 71] width 5 height 5
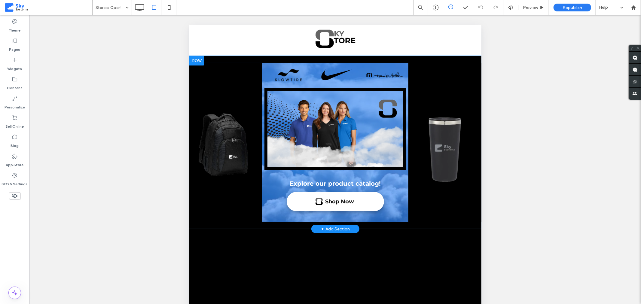
click at [265, 63] on div at bounding box center [335, 142] width 146 height 159
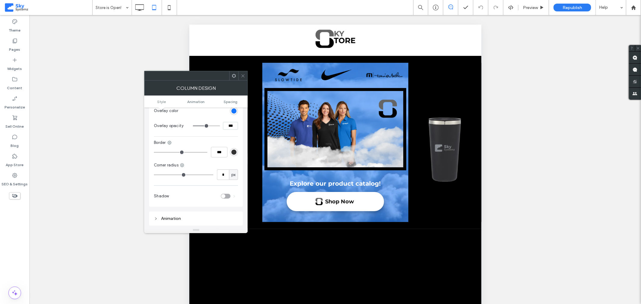
scroll to position [266, 0]
drag, startPoint x: 227, startPoint y: 173, endPoint x: 221, endPoint y: 170, distance: 6.5
click at [220, 174] on input "*" at bounding box center [223, 174] width 12 height 11
type input "**"
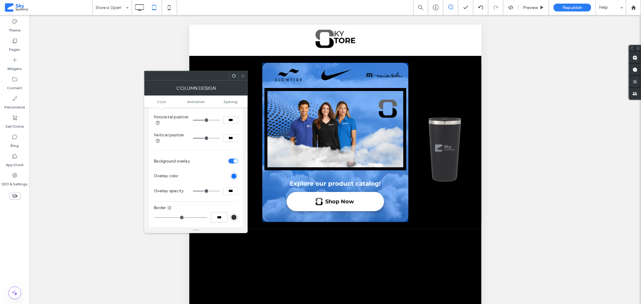
scroll to position [201, 0]
click at [235, 219] on div "rgb(51, 51, 51)" at bounding box center [234, 217] width 5 height 5
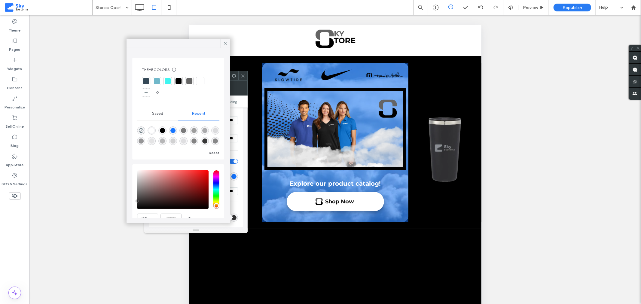
click at [164, 131] on div "rgba(0, 0, 0, 1)" at bounding box center [162, 130] width 5 height 5
type input "*"
type input "***"
type input "*******"
click at [224, 43] on icon at bounding box center [225, 43] width 5 height 5
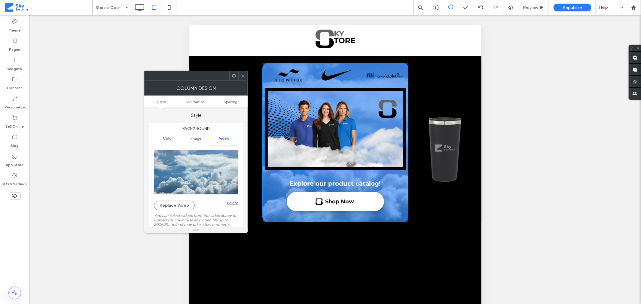
scroll to position [0, 0]
click at [169, 137] on span "Color" at bounding box center [168, 139] width 10 height 5
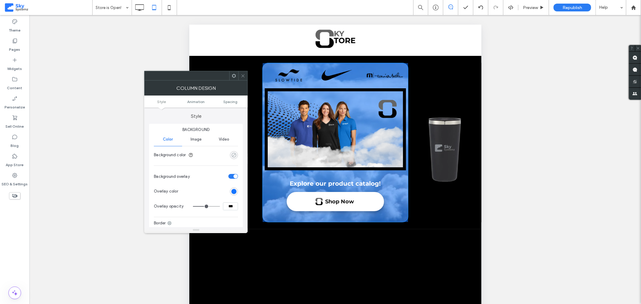
click at [233, 155] on div "rgba(0, 0, 0, 0)" at bounding box center [234, 155] width 5 height 5
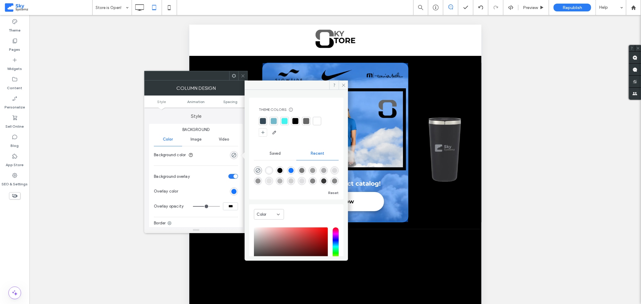
click at [280, 170] on div "rgba(0, 0, 0, 1)" at bounding box center [280, 170] width 5 height 5
type input "***"
type input "****"
click at [343, 83] on icon at bounding box center [344, 85] width 5 height 5
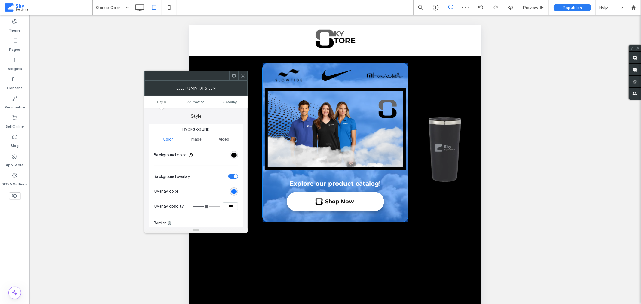
click at [200, 139] on span "Image" at bounding box center [196, 139] width 11 height 5
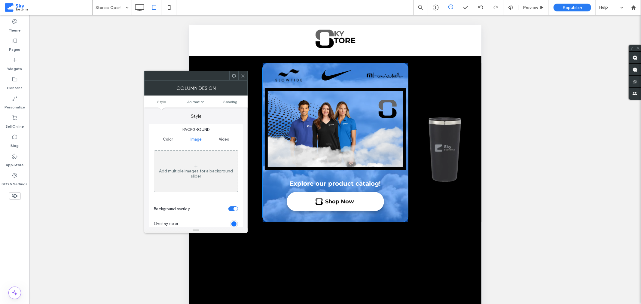
click at [226, 139] on span "Video" at bounding box center [224, 139] width 11 height 5
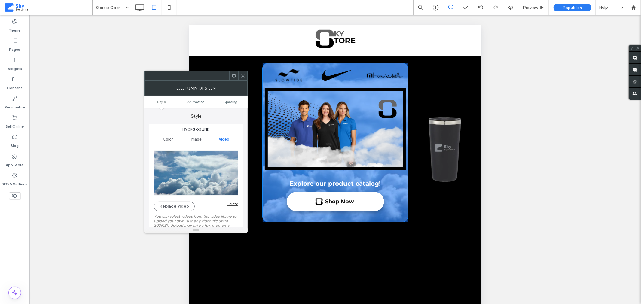
click at [244, 74] on icon at bounding box center [243, 76] width 5 height 5
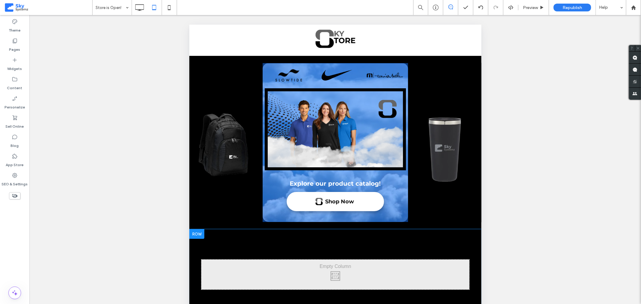
click at [230, 244] on div "Click To Paste Row + Add Section" at bounding box center [335, 274] width 292 height 90
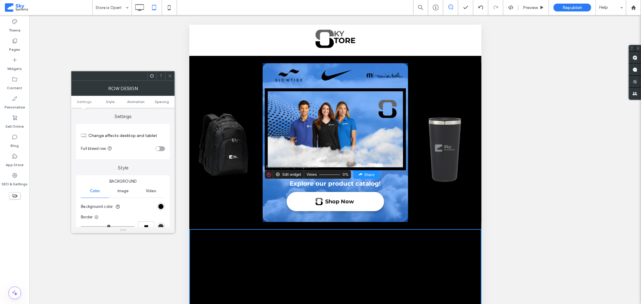
click at [272, 191] on div "Explore our product catalog! Shop Now" at bounding box center [335, 195] width 141 height 31
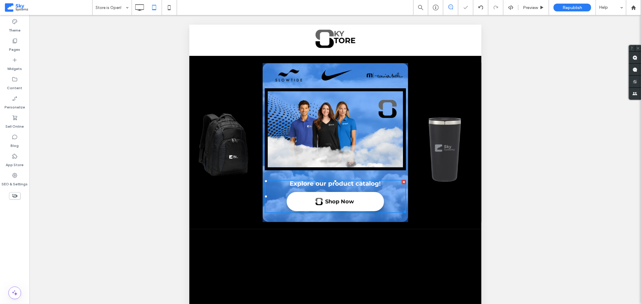
click at [273, 217] on div at bounding box center [335, 219] width 141 height 6
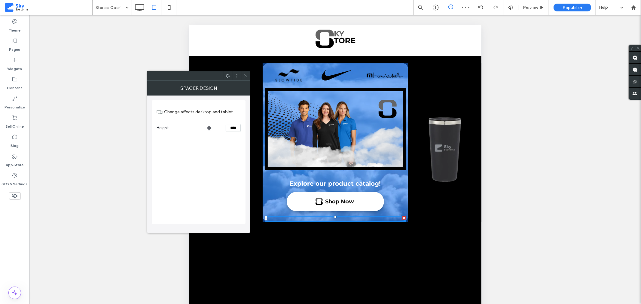
click at [245, 74] on icon at bounding box center [246, 76] width 5 height 5
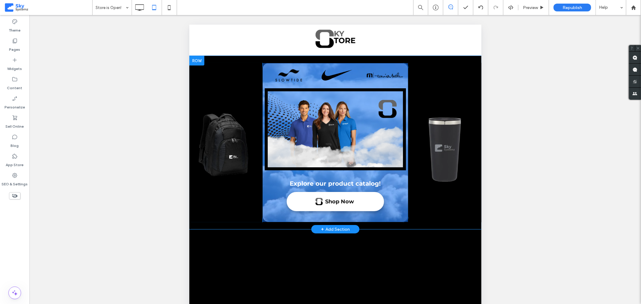
click at [264, 200] on div at bounding box center [335, 142] width 146 height 159
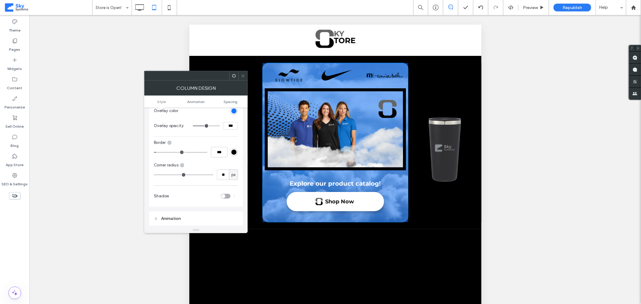
scroll to position [266, 0]
type input "**"
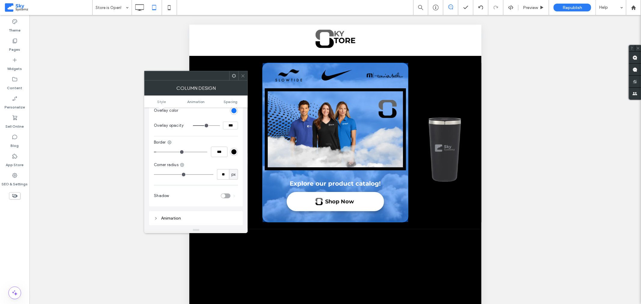
type input "**"
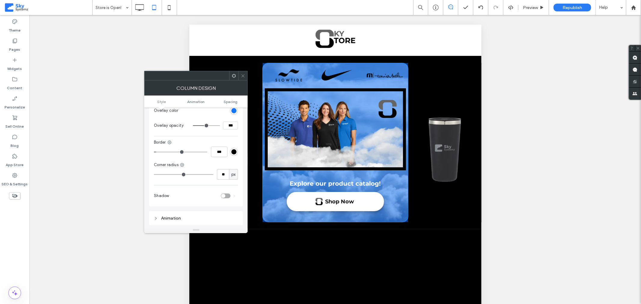
type input "**"
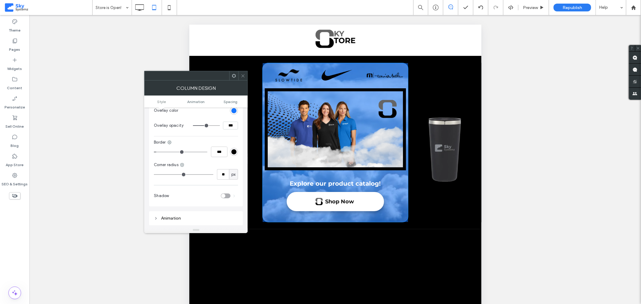
type input "**"
type input "*"
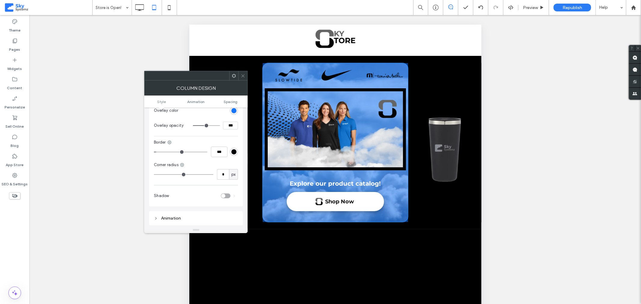
type input "*"
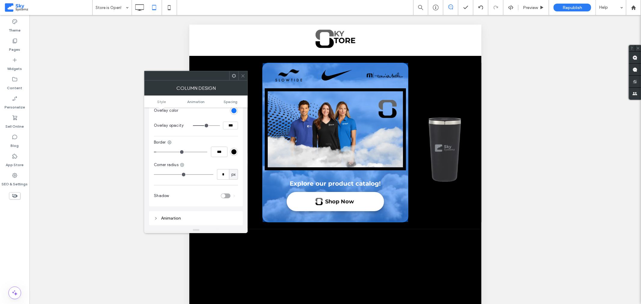
type input "*"
drag, startPoint x: 168, startPoint y: 175, endPoint x: 146, endPoint y: 175, distance: 22.2
type input "*"
click at [154, 175] on input "range" at bounding box center [184, 174] width 60 height 1
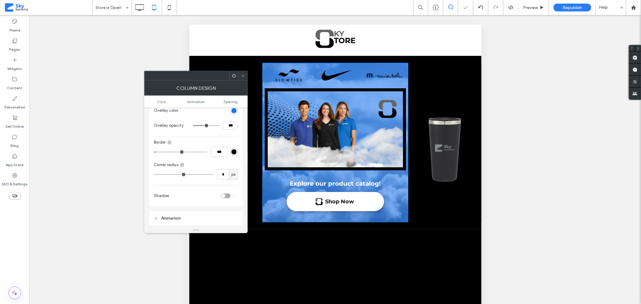
click at [244, 75] on icon at bounding box center [243, 76] width 5 height 5
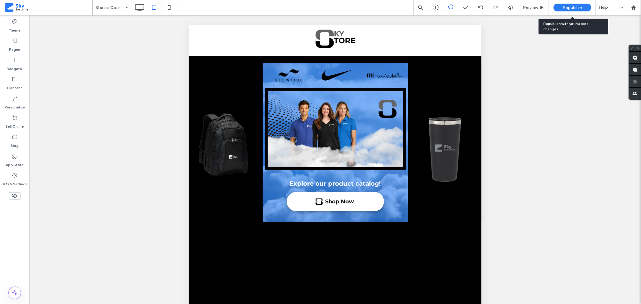
click at [566, 10] on div "Republish" at bounding box center [573, 8] width 38 height 8
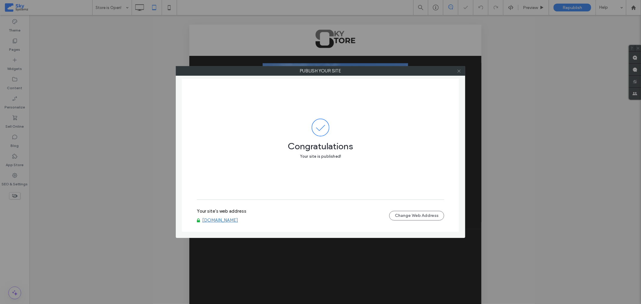
click at [459, 71] on use at bounding box center [459, 70] width 3 height 3
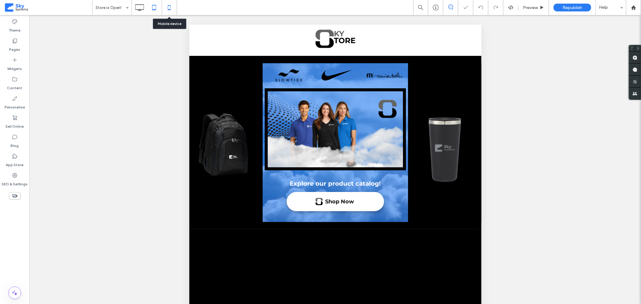
click at [170, 6] on icon at bounding box center [169, 8] width 12 height 12
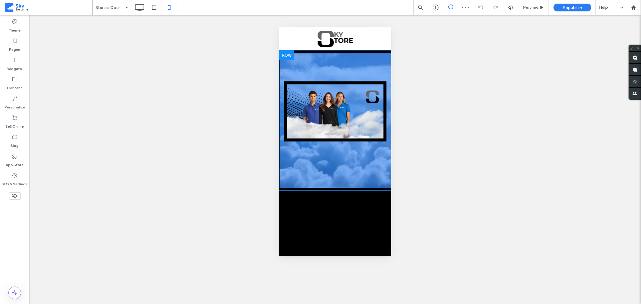
scroll to position [0, 0]
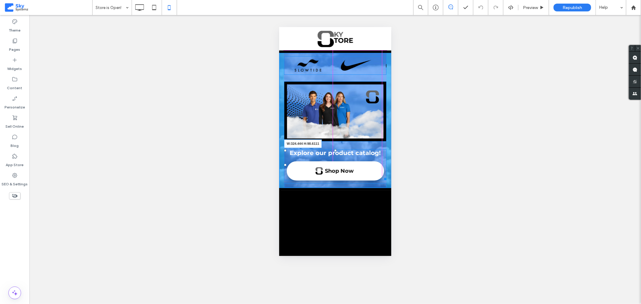
drag, startPoint x: 379, startPoint y: 175, endPoint x: 661, endPoint y: 201, distance: 283.5
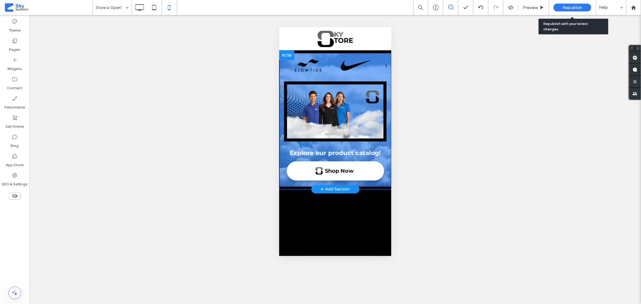
click at [560, 9] on div "Republish" at bounding box center [573, 8] width 38 height 8
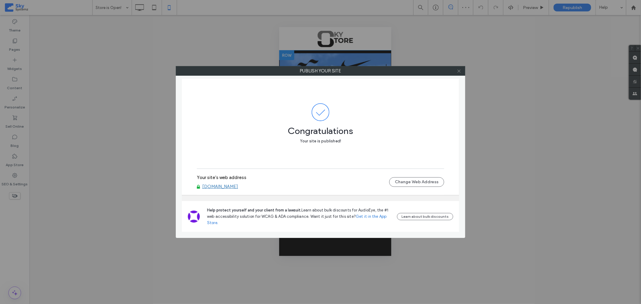
click at [457, 69] on icon at bounding box center [459, 71] width 5 height 5
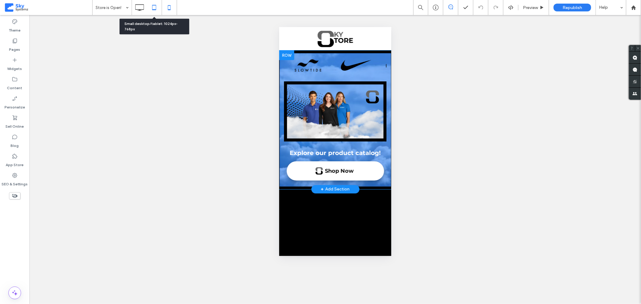
click at [156, 8] on icon at bounding box center [154, 8] width 12 height 12
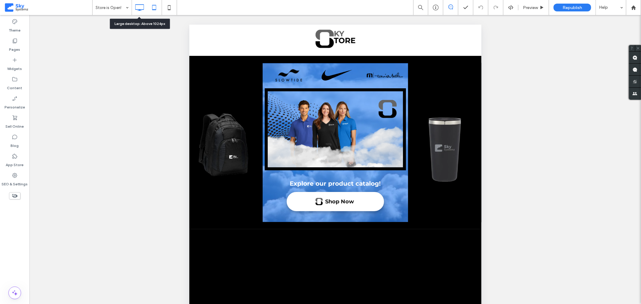
click at [140, 8] on icon at bounding box center [139, 8] width 12 height 12
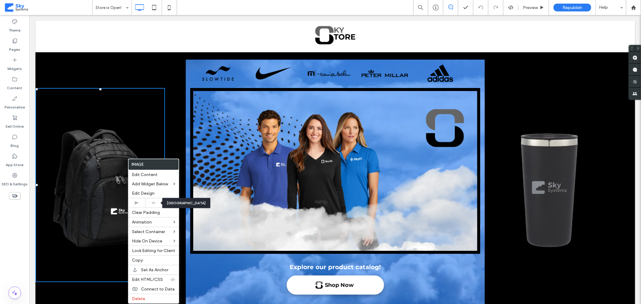
click at [170, 204] on div "Align Center" at bounding box center [186, 203] width 48 height 10
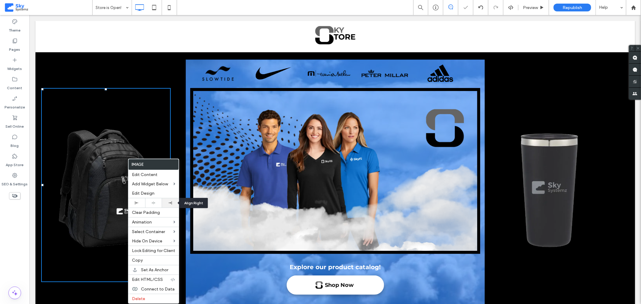
click at [169, 203] on icon at bounding box center [170, 202] width 3 height 3
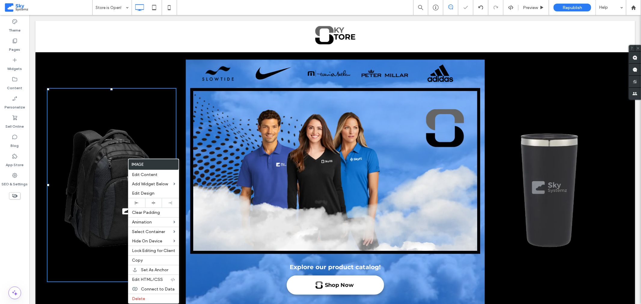
click at [551, 194] on img at bounding box center [549, 184] width 129 height 193
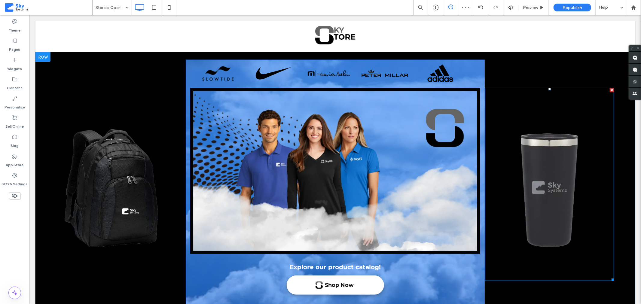
click at [551, 194] on img at bounding box center [549, 184] width 129 height 193
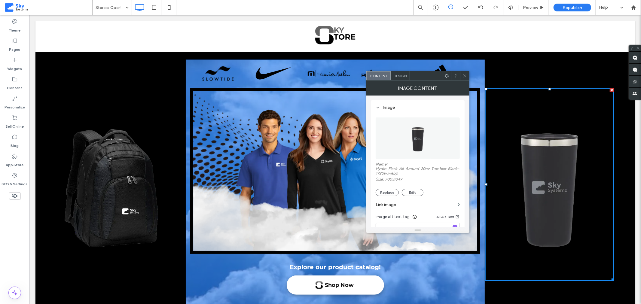
click at [447, 79] on span at bounding box center [447, 75] width 5 height 9
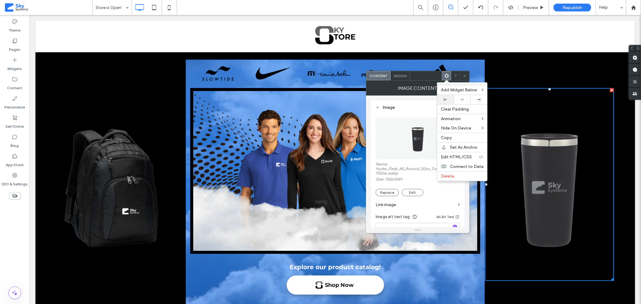
click at [449, 99] on div at bounding box center [445, 99] width 11 height 3
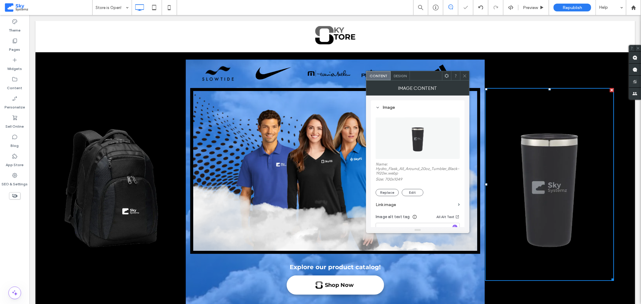
drag, startPoint x: 464, startPoint y: 73, endPoint x: 356, endPoint y: 51, distance: 110.1
click at [464, 73] on span at bounding box center [465, 75] width 5 height 9
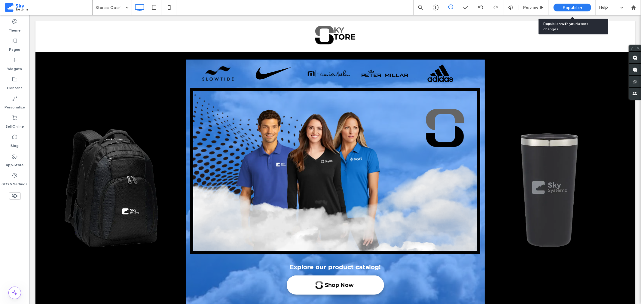
click at [560, 8] on div "Republish" at bounding box center [573, 8] width 38 height 8
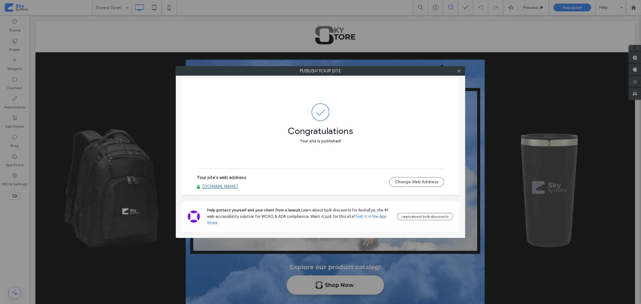
click at [456, 70] on div at bounding box center [459, 70] width 9 height 9
click at [459, 71] on use at bounding box center [459, 70] width 3 height 3
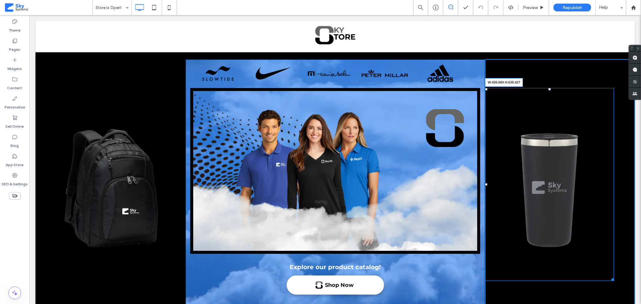
click at [610, 280] on div "W:426.684 H:639.427 Click To Paste" at bounding box center [560, 182] width 150 height 247
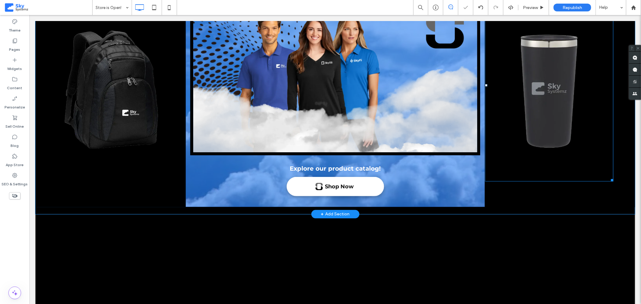
scroll to position [100, 0]
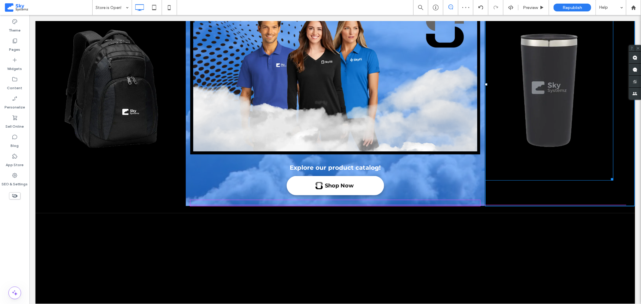
drag, startPoint x: 609, startPoint y: 178, endPoint x: 624, endPoint y: 203, distance: 29.0
click at [613, 180] on div at bounding box center [611, 178] width 5 height 5
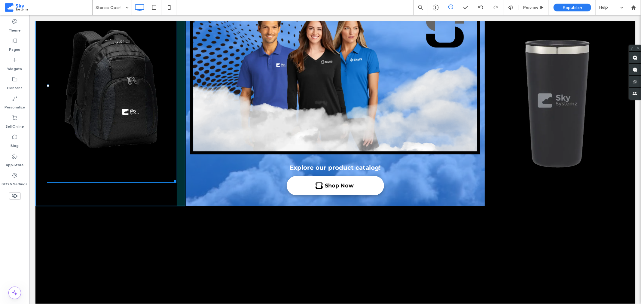
drag, startPoint x: 173, startPoint y: 180, endPoint x: 123, endPoint y: 139, distance: 65.2
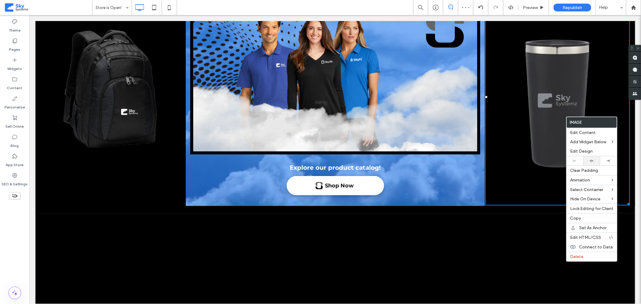
click at [593, 162] on icon at bounding box center [592, 161] width 4 height 4
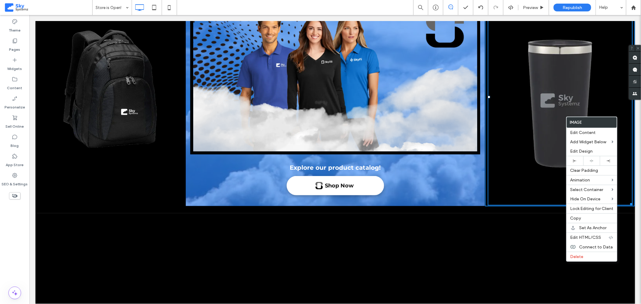
drag, startPoint x: 626, startPoint y: 203, endPoint x: 635, endPoint y: 207, distance: 10.1
click at [635, 207] on body "Click To Paste Row Shop Countdown to store opening! Store is Open! Click To Pas…" at bounding box center [335, 114] width 612 height 399
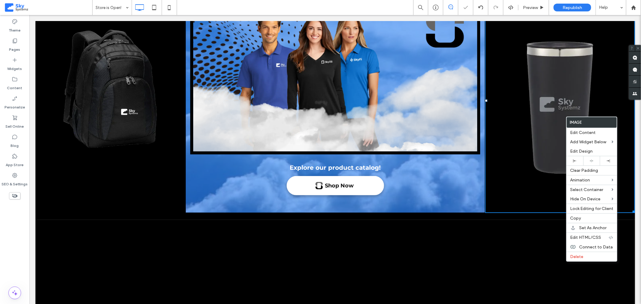
click at [132, 110] on img at bounding box center [110, 85] width 130 height 194
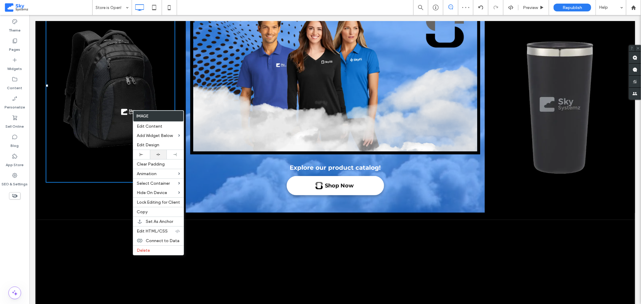
click at [157, 154] on icon at bounding box center [158, 155] width 4 height 4
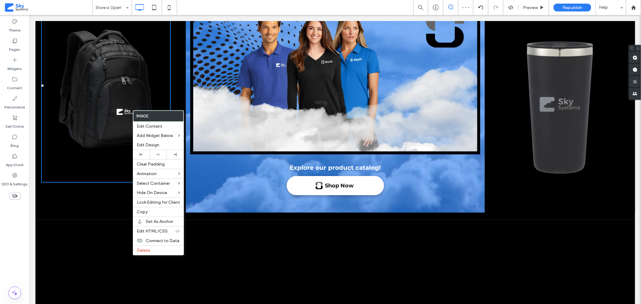
click at [110, 164] on img at bounding box center [106, 85] width 130 height 194
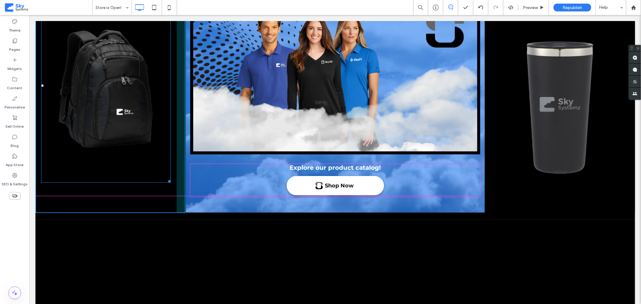
drag, startPoint x: 168, startPoint y: 180, endPoint x: 189, endPoint y: 200, distance: 28.9
click at [189, 200] on div "W:465.035 H:695.99 Click To Paste Panel only seen by widget owner Edit widget V…" at bounding box center [335, 85] width 600 height 253
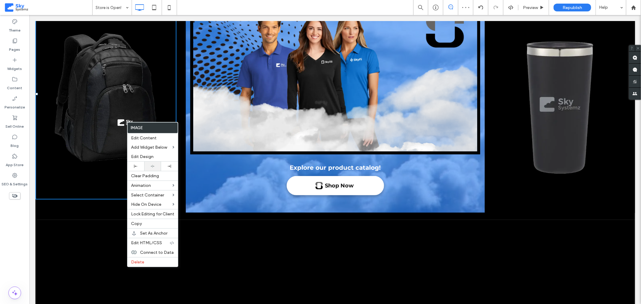
click at [153, 165] on icon at bounding box center [153, 166] width 4 height 4
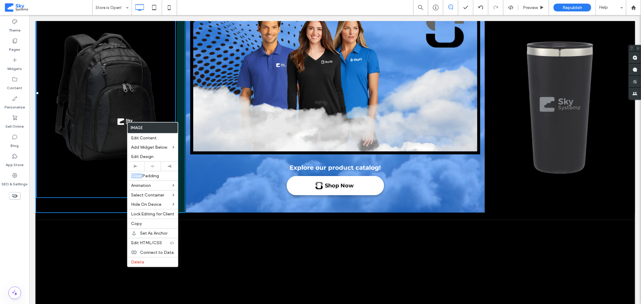
drag, startPoint x: 36, startPoint y: 92, endPoint x: 41, endPoint y: 92, distance: 4.8
click at [41, 92] on div "L:0" at bounding box center [106, 93] width 140 height 210
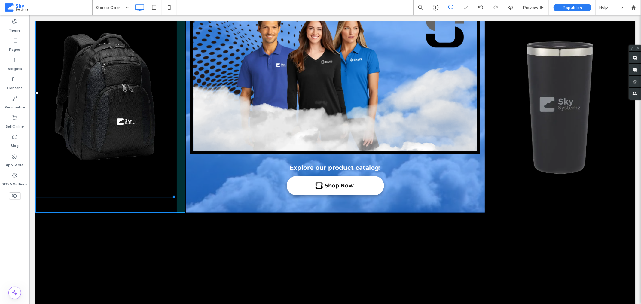
drag, startPoint x: 36, startPoint y: 92, endPoint x: 43, endPoint y: 93, distance: 7.0
click at [43, 93] on div "L:0" at bounding box center [105, 93] width 140 height 210
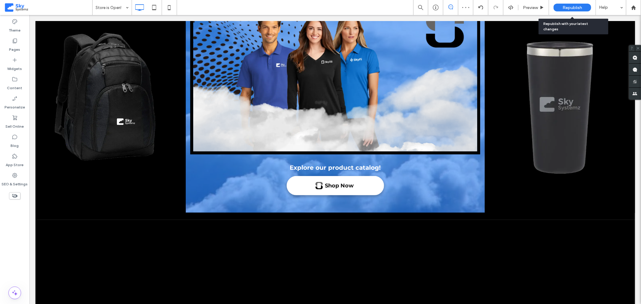
drag, startPoint x: 572, startPoint y: 8, endPoint x: 429, endPoint y: 9, distance: 143.1
click at [572, 8] on span "Republish" at bounding box center [573, 7] width 20 height 5
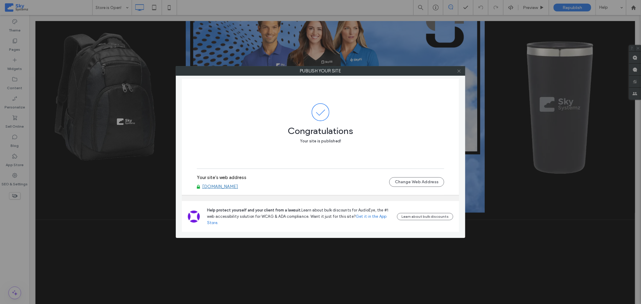
click at [460, 71] on icon at bounding box center [459, 71] width 5 height 5
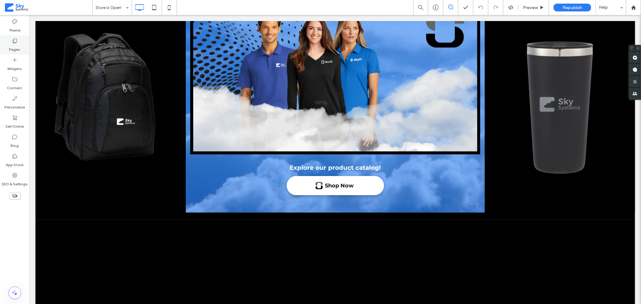
click at [19, 48] on label "Pages" at bounding box center [14, 48] width 11 height 8
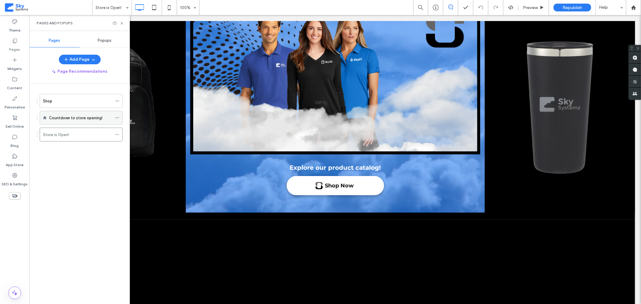
click at [70, 119] on label "Countdown to store opening!" at bounding box center [76, 118] width 54 height 11
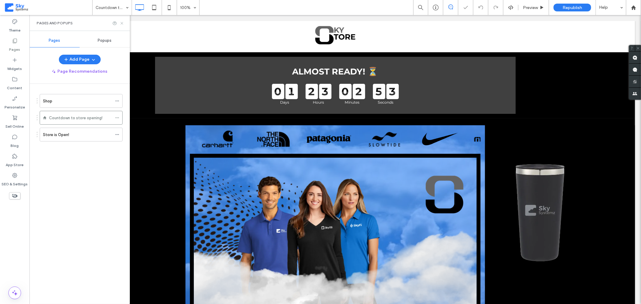
drag, startPoint x: 121, startPoint y: 23, endPoint x: 92, endPoint y: 12, distance: 31.1
click at [121, 23] on icon at bounding box center [122, 23] width 5 height 5
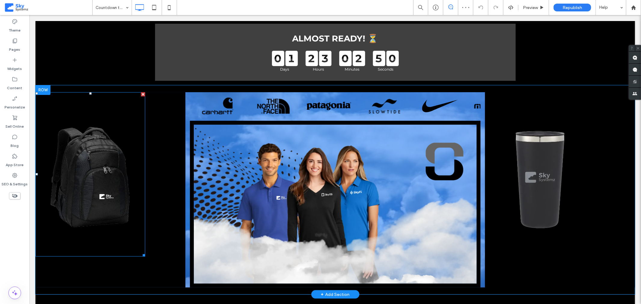
scroll to position [33, 0]
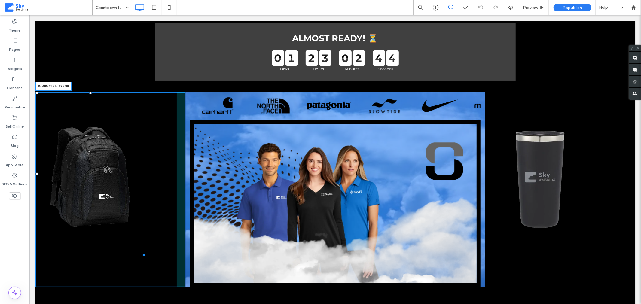
drag, startPoint x: 143, startPoint y: 253, endPoint x: 167, endPoint y: 275, distance: 32.8
click at [145, 256] on div "W:465.035 H:695.99" at bounding box center [90, 174] width 110 height 164
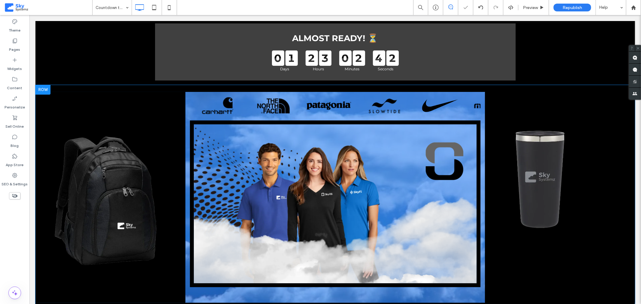
click at [592, 256] on div "Click To Paste" at bounding box center [560, 197] width 150 height 211
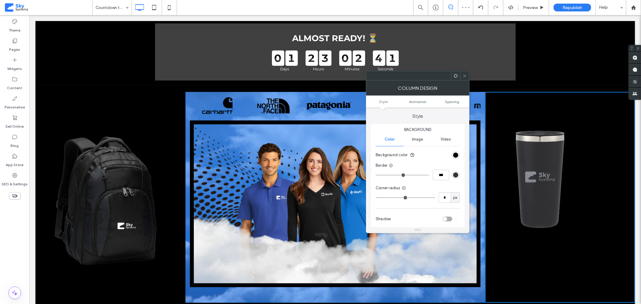
click at [466, 77] on use at bounding box center [464, 75] width 3 height 3
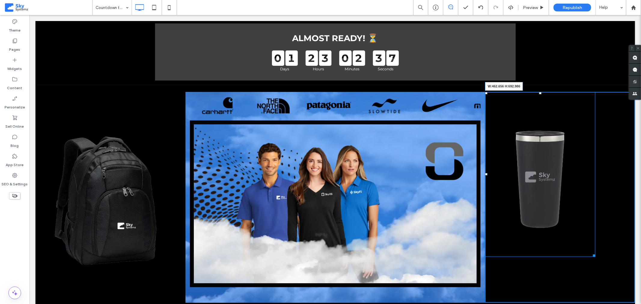
drag, startPoint x: 590, startPoint y: 256, endPoint x: 626, endPoint y: 273, distance: 39.7
click at [595, 257] on div "W:462.656 H:692.986" at bounding box center [540, 174] width 110 height 165
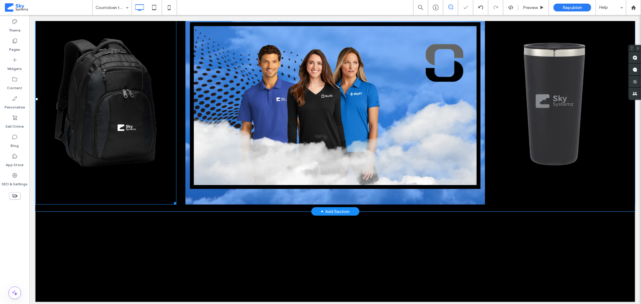
scroll to position [133, 0]
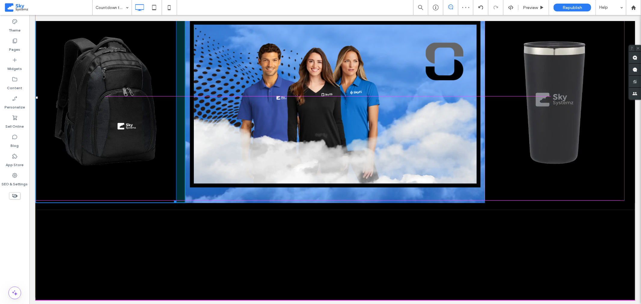
click at [173, 198] on div at bounding box center [174, 200] width 5 height 5
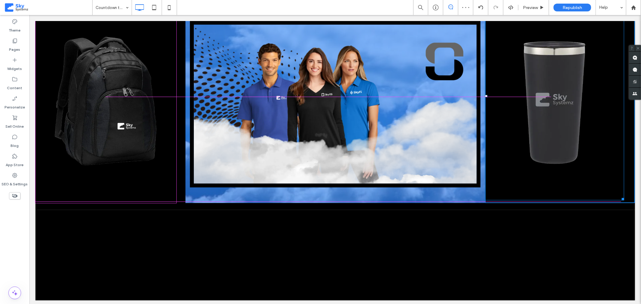
click at [620, 199] on div at bounding box center [622, 198] width 5 height 5
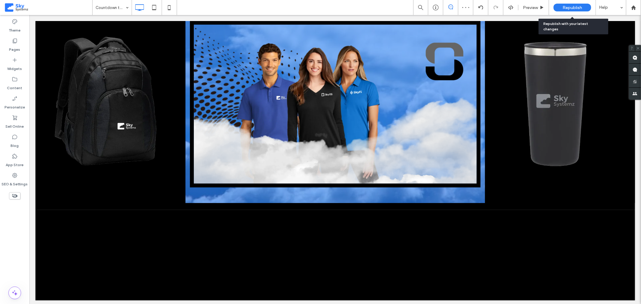
click at [573, 7] on span "Republish" at bounding box center [573, 7] width 20 height 5
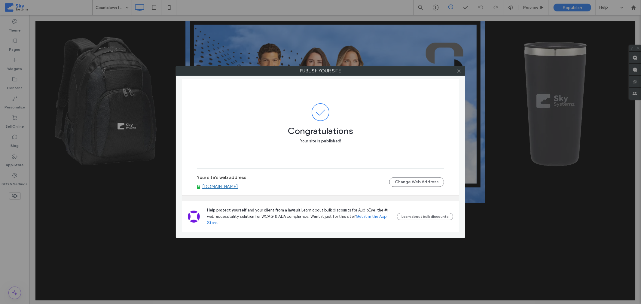
click at [461, 70] on icon at bounding box center [459, 71] width 5 height 5
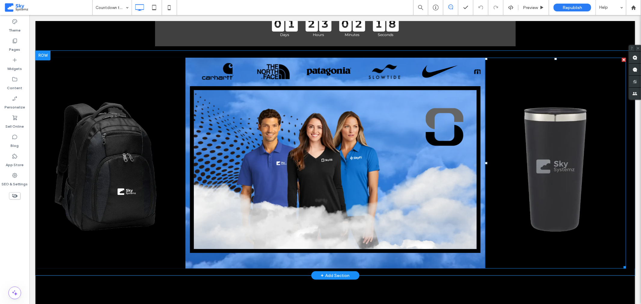
scroll to position [67, 0]
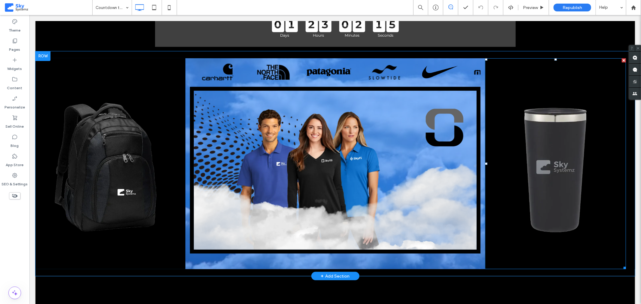
click at [564, 163] on img at bounding box center [555, 163] width 141 height 211
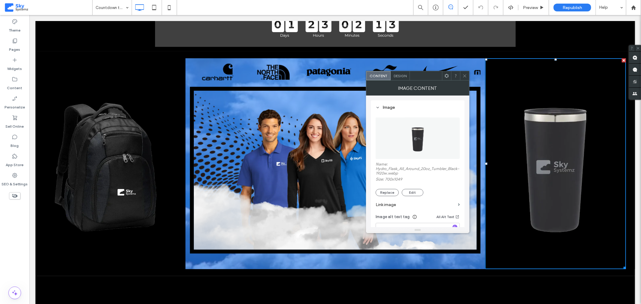
click at [447, 77] on use at bounding box center [447, 76] width 4 height 4
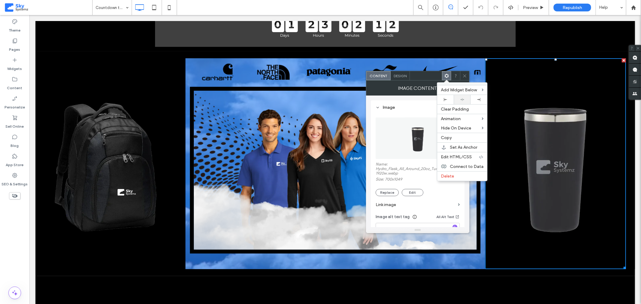
click at [462, 99] on icon at bounding box center [463, 100] width 4 height 4
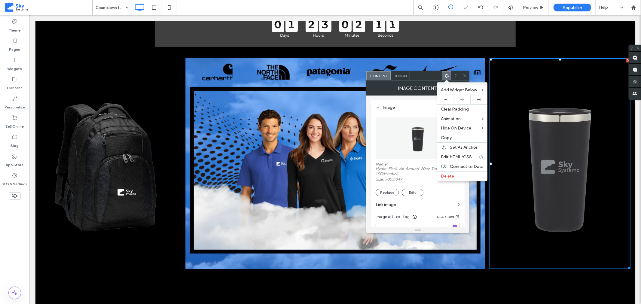
click at [466, 78] on icon at bounding box center [465, 76] width 5 height 5
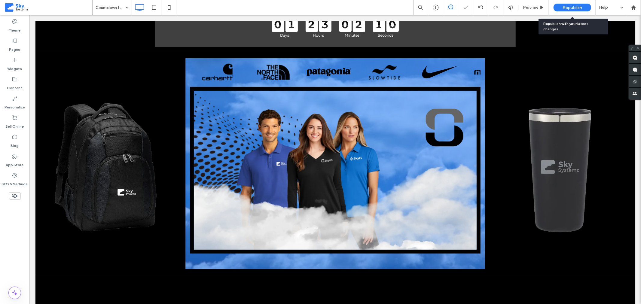
click at [569, 6] on span "Republish" at bounding box center [573, 7] width 20 height 5
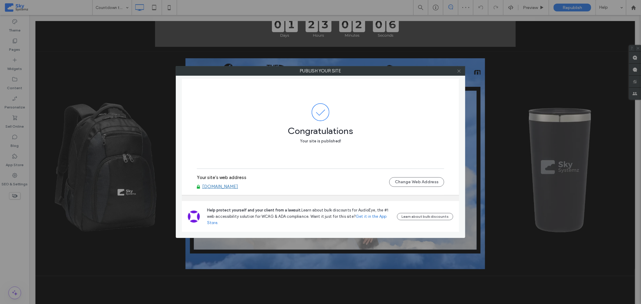
click at [457, 70] on icon at bounding box center [459, 71] width 5 height 5
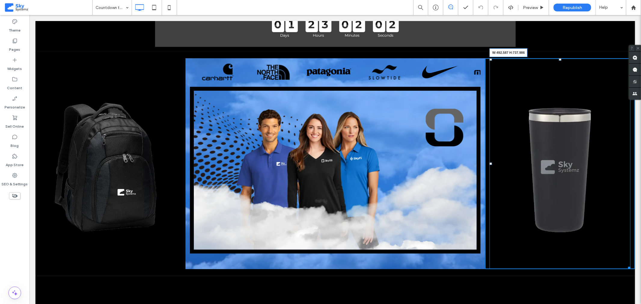
drag, startPoint x: 623, startPoint y: 267, endPoint x: 627, endPoint y: 269, distance: 4.3
click at [627, 269] on div "W:492.587 H:737.986" at bounding box center [559, 163] width 141 height 211
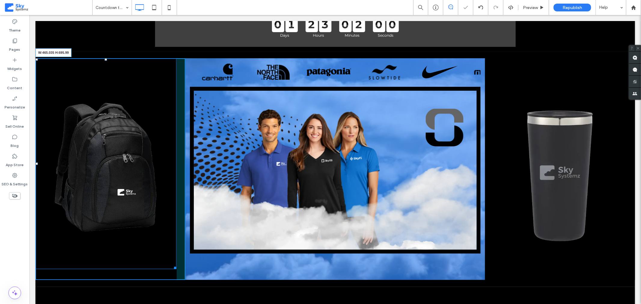
drag, startPoint x: 174, startPoint y: 265, endPoint x: 177, endPoint y: 268, distance: 4.1
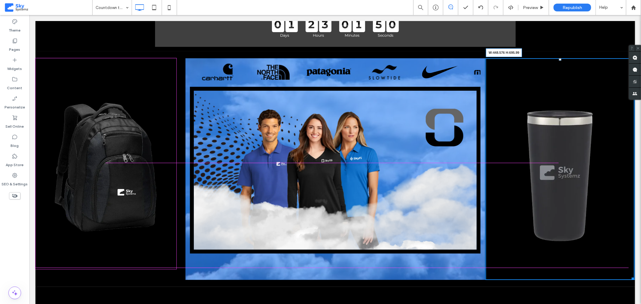
drag, startPoint x: 627, startPoint y: 278, endPoint x: 620, endPoint y: 266, distance: 13.6
click at [630, 275] on div at bounding box center [632, 277] width 5 height 5
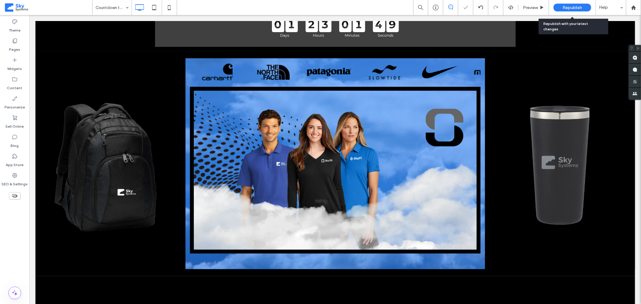
click at [562, 7] on div "Republish" at bounding box center [573, 8] width 38 height 8
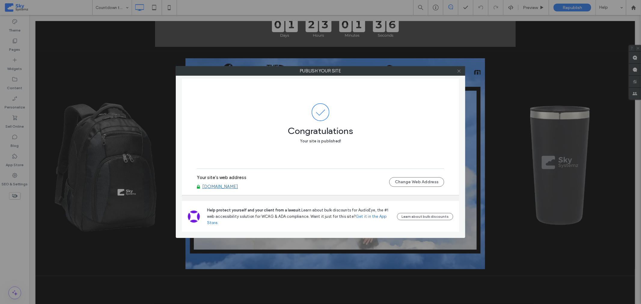
click at [460, 71] on icon at bounding box center [459, 71] width 5 height 5
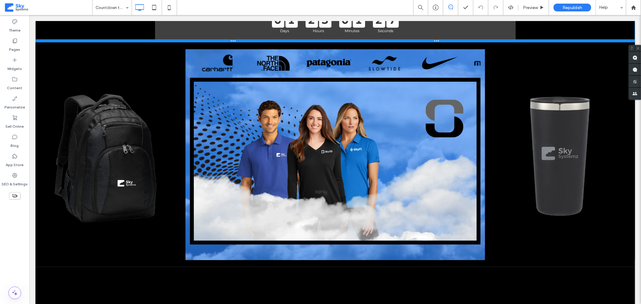
drag, startPoint x: 301, startPoint y: 50, endPoint x: 329, endPoint y: 58, distance: 29.1
click at [301, 31] on div "ALMOST READY! ⏳ 0 1 Days 2 3 Hours 0 1 Minutes 2 7" at bounding box center [335, 13] width 600 height 57
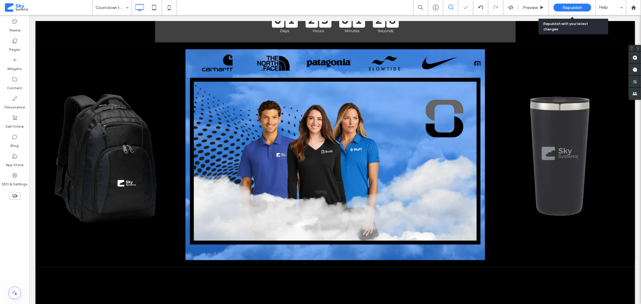
click at [570, 8] on span "Republish" at bounding box center [573, 7] width 20 height 5
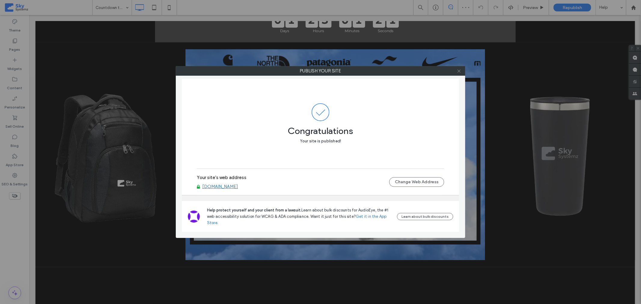
click at [459, 70] on icon at bounding box center [459, 71] width 5 height 5
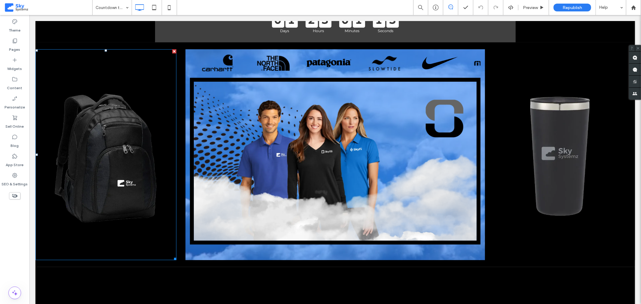
click at [172, 51] on div at bounding box center [174, 51] width 4 height 4
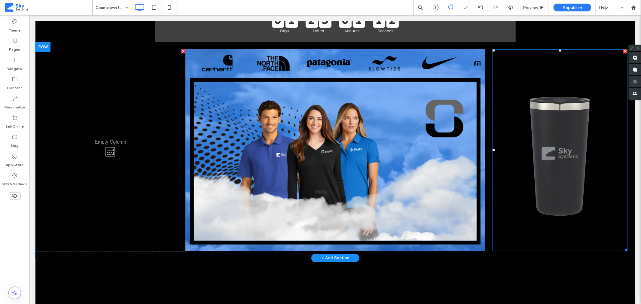
click at [623, 51] on div at bounding box center [625, 51] width 4 height 4
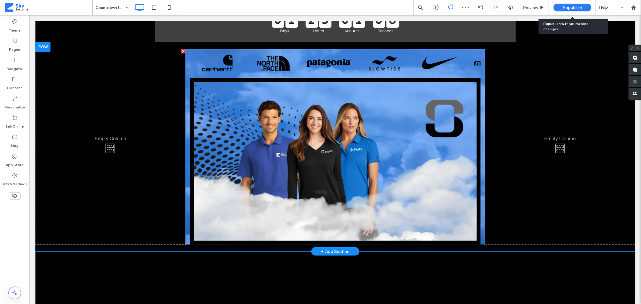
click at [563, 6] on span "Republish" at bounding box center [573, 7] width 20 height 5
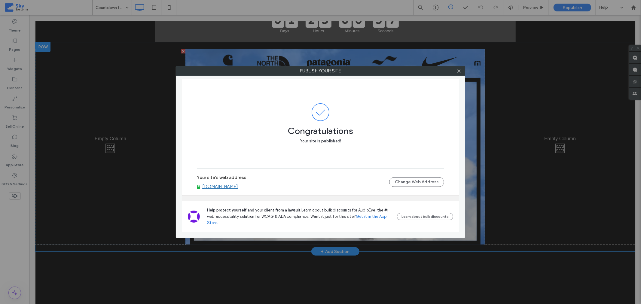
click at [456, 69] on div at bounding box center [459, 70] width 9 height 9
click at [461, 71] on icon at bounding box center [459, 71] width 5 height 5
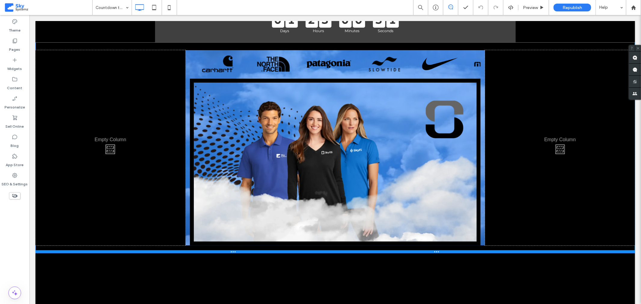
drag, startPoint x: 415, startPoint y: 249, endPoint x: 438, endPoint y: 265, distance: 28.9
click at [415, 251] on div at bounding box center [335, 251] width 600 height 3
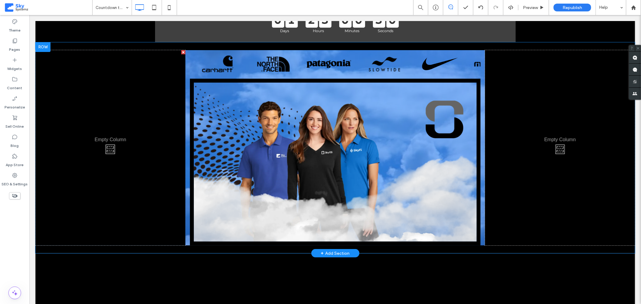
click at [90, 46] on div "Click To Paste Panel only seen by widget owner Edit widget Views 0%" at bounding box center [335, 147] width 600 height 211
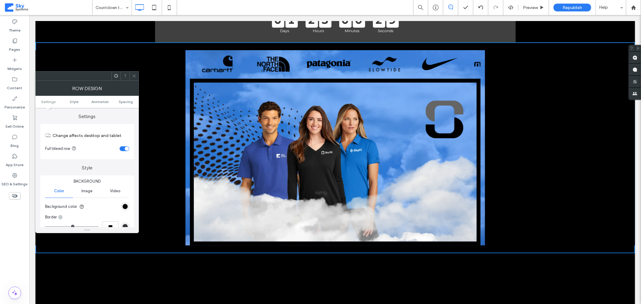
click at [125, 105] on ul "Settings Style Animation Spacing" at bounding box center [86, 102] width 103 height 12
click at [124, 102] on span "Spacing" at bounding box center [126, 102] width 14 height 5
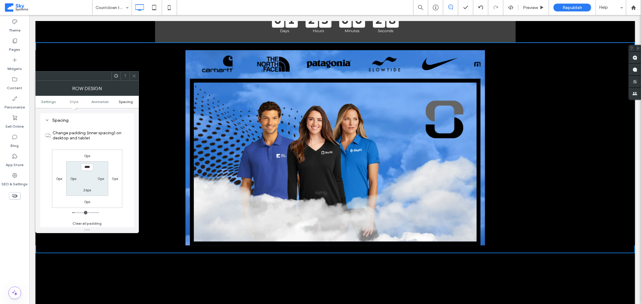
scroll to position [170, 0]
type input "**"
type input "****"
type input "*"
type input "***"
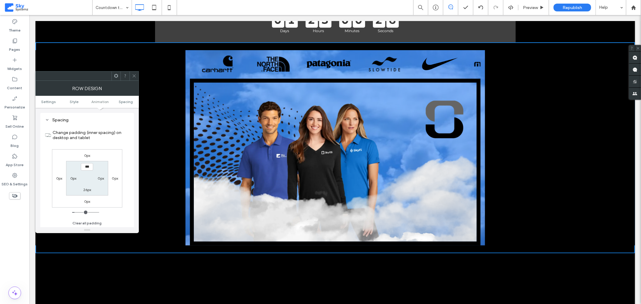
type input "*"
type input "***"
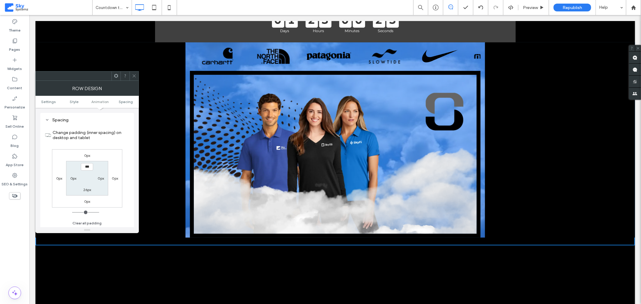
drag, startPoint x: 76, startPoint y: 212, endPoint x: 69, endPoint y: 211, distance: 7.6
type input "*"
click at [72, 212] on input "range" at bounding box center [85, 212] width 27 height 1
click at [83, 167] on input "***" at bounding box center [87, 167] width 12 height 8
type input "****"
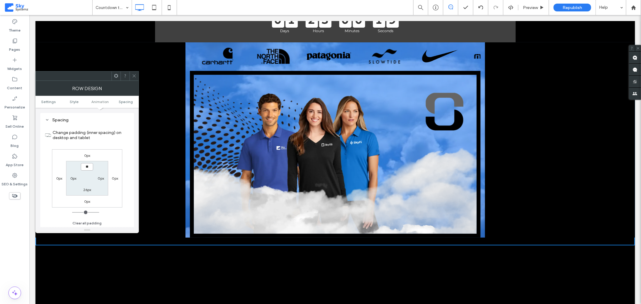
type input "**"
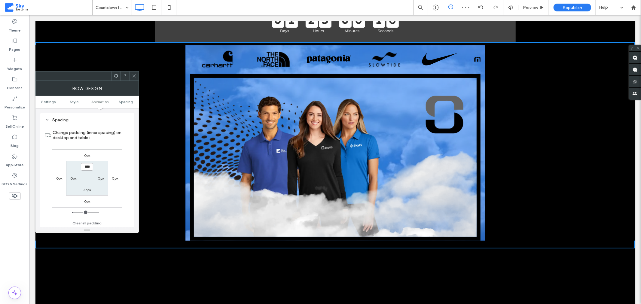
drag, startPoint x: 86, startPoint y: 166, endPoint x: 78, endPoint y: 166, distance: 8.1
click at [78, 166] on section "**** 0px 26px 0px" at bounding box center [87, 178] width 42 height 35
type input "****"
type input "**"
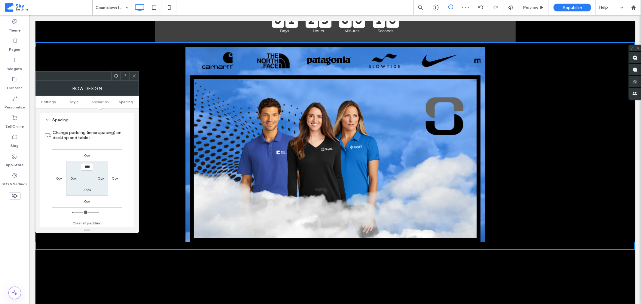
click at [133, 76] on icon at bounding box center [134, 76] width 5 height 5
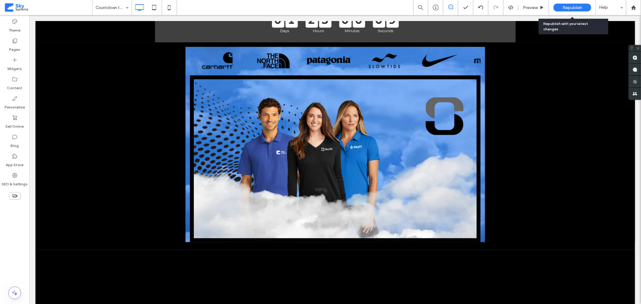
click at [563, 8] on div "Republish" at bounding box center [573, 8] width 38 height 8
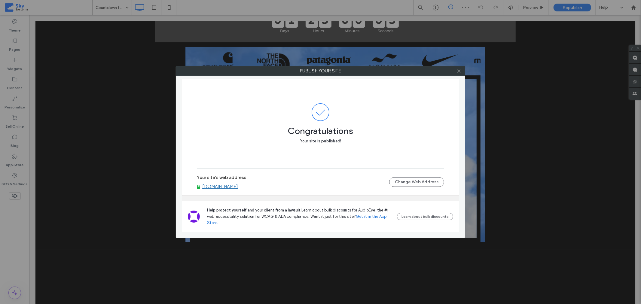
click at [459, 71] on use at bounding box center [459, 70] width 3 height 3
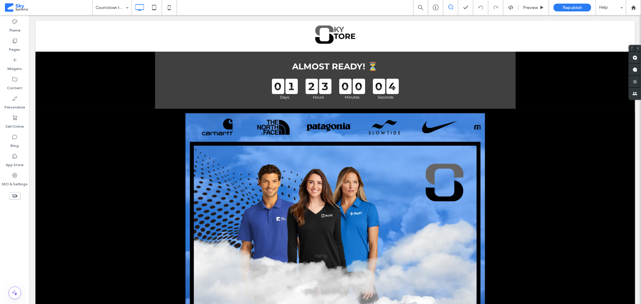
scroll to position [0, 0]
click at [17, 45] on label "Pages" at bounding box center [14, 48] width 11 height 8
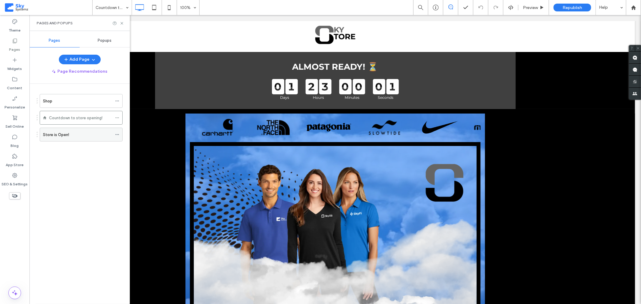
click at [66, 133] on label "Store is Open!" at bounding box center [56, 135] width 26 height 11
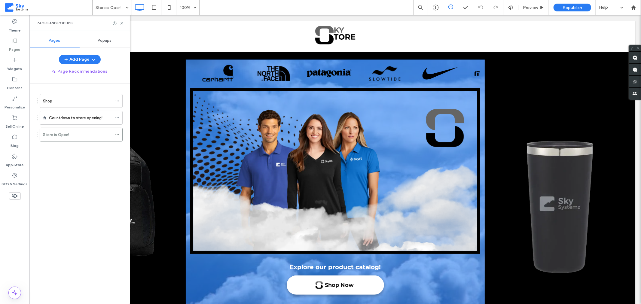
click at [215, 57] on div "Click To Paste Panel only seen by widget owner Edit widget Views 0%" at bounding box center [335, 185] width 600 height 267
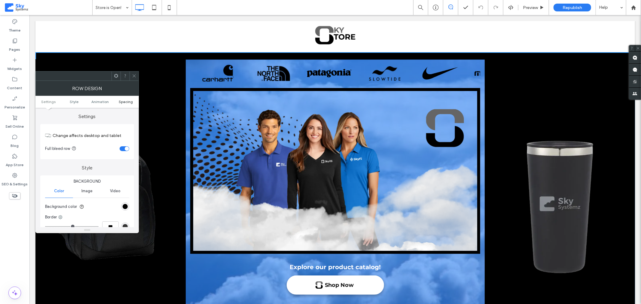
click at [124, 100] on span "Spacing" at bounding box center [126, 102] width 14 height 5
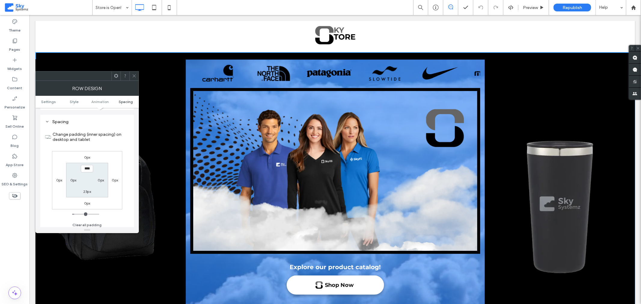
scroll to position [170, 0]
click at [83, 166] on input "****" at bounding box center [87, 167] width 12 height 8
drag, startPoint x: 83, startPoint y: 166, endPoint x: 86, endPoint y: 167, distance: 3.5
click at [86, 167] on input "****" at bounding box center [87, 167] width 12 height 8
type input "****"
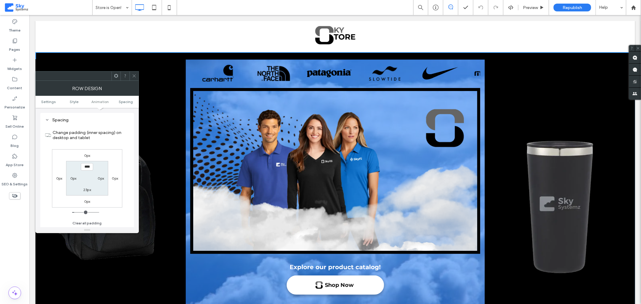
type input "**"
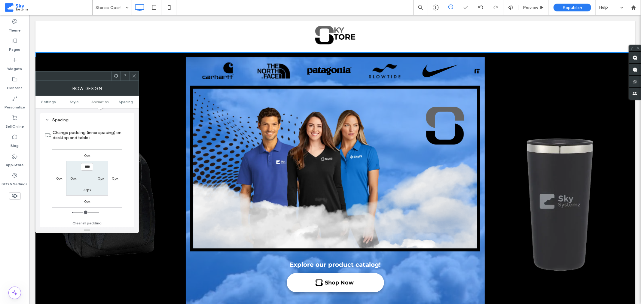
click at [133, 77] on use at bounding box center [134, 76] width 3 height 3
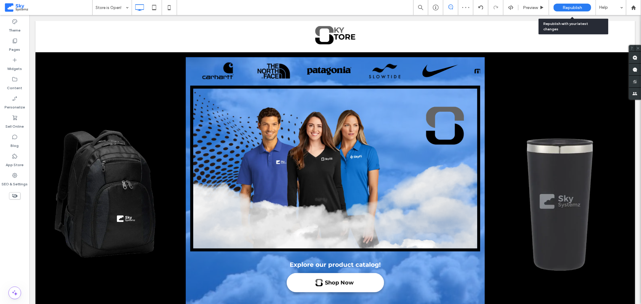
click at [558, 7] on div "Republish" at bounding box center [573, 8] width 38 height 8
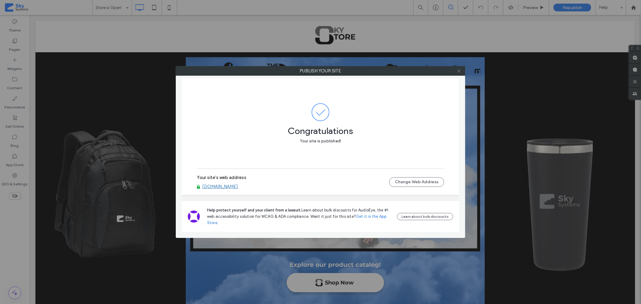
click at [457, 70] on icon at bounding box center [459, 71] width 5 height 5
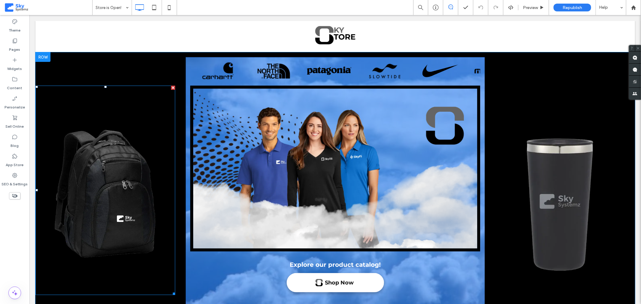
click at [172, 86] on div at bounding box center [173, 87] width 4 height 4
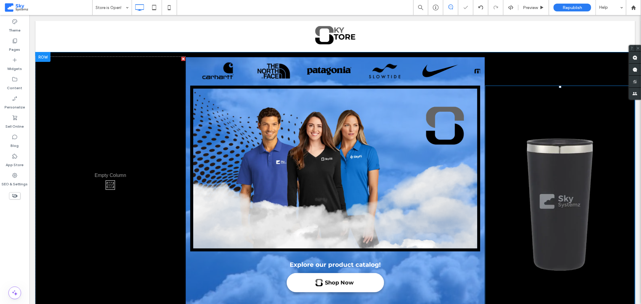
click at [631, 87] on div at bounding box center [633, 87] width 4 height 4
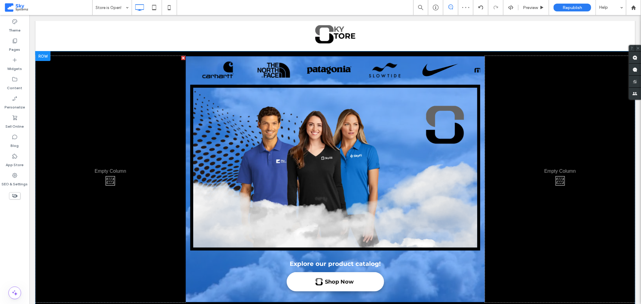
scroll to position [0, 0]
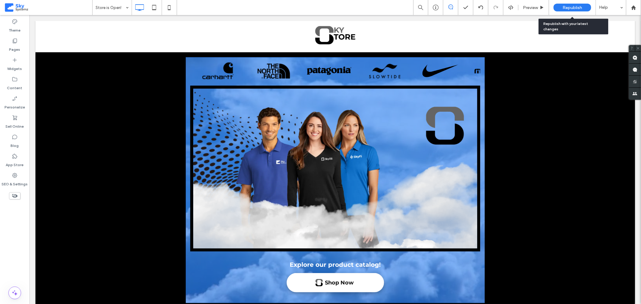
click at [564, 8] on span "Republish" at bounding box center [573, 7] width 20 height 5
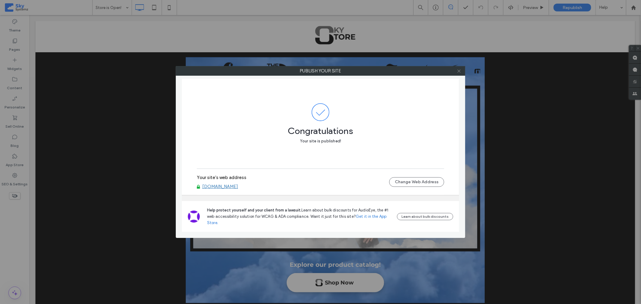
click at [459, 70] on use at bounding box center [459, 70] width 3 height 3
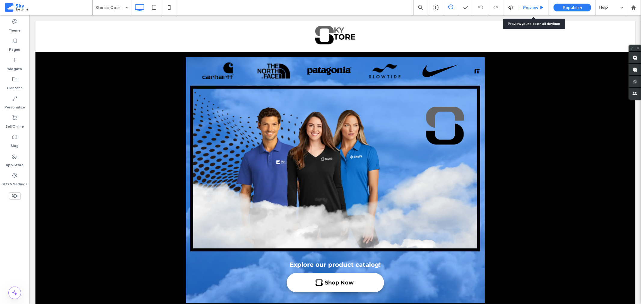
click at [527, 8] on span "Preview" at bounding box center [530, 7] width 15 height 5
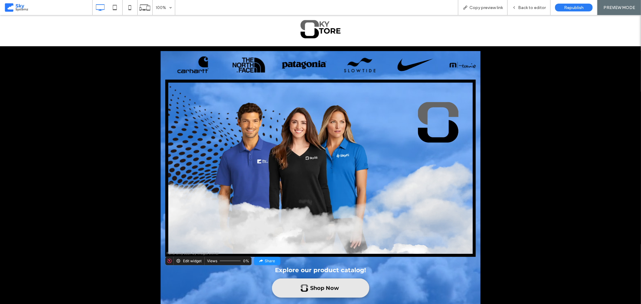
click at [328, 286] on div "Shop Now" at bounding box center [325, 287] width 29 height 7
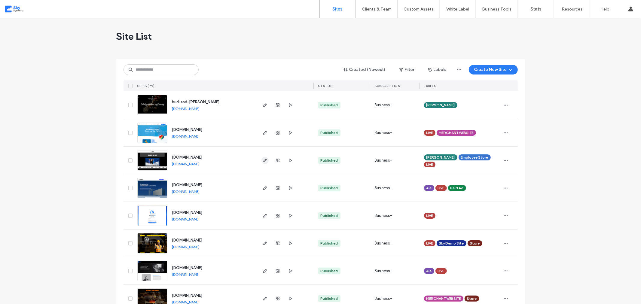
click at [263, 159] on use "button" at bounding box center [265, 161] width 4 height 4
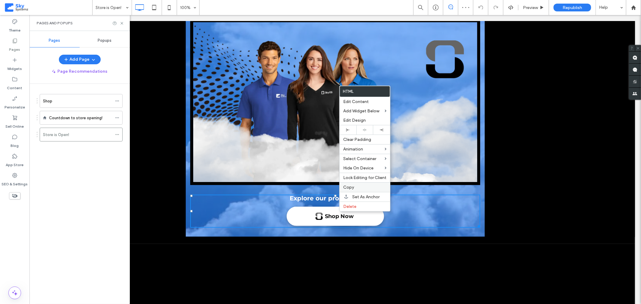
click at [352, 186] on span "Copy" at bounding box center [348, 187] width 11 height 5
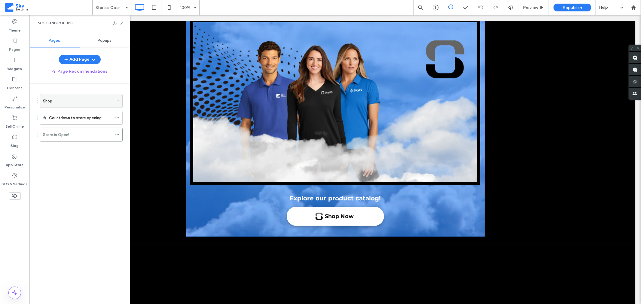
click at [88, 102] on div "Shop" at bounding box center [77, 101] width 69 height 6
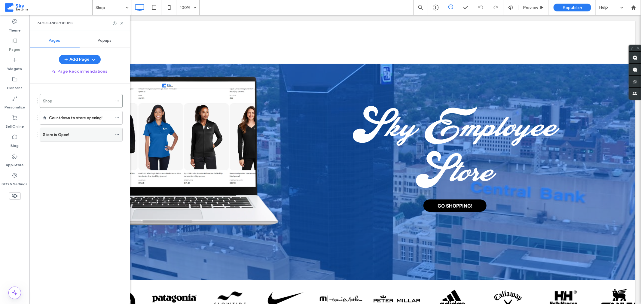
click at [83, 136] on div "Store is Open!" at bounding box center [77, 135] width 69 height 6
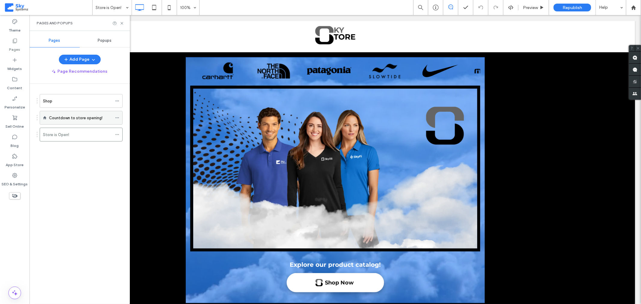
click at [82, 118] on label "Countdown to store opening!" at bounding box center [76, 118] width 54 height 11
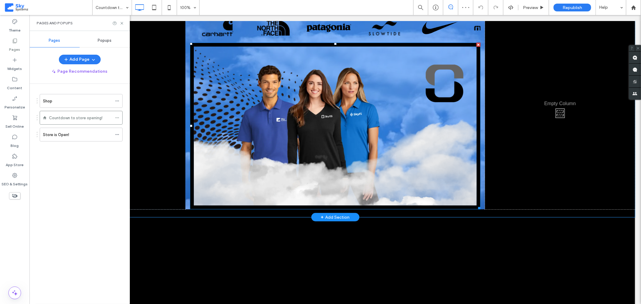
scroll to position [100, 0]
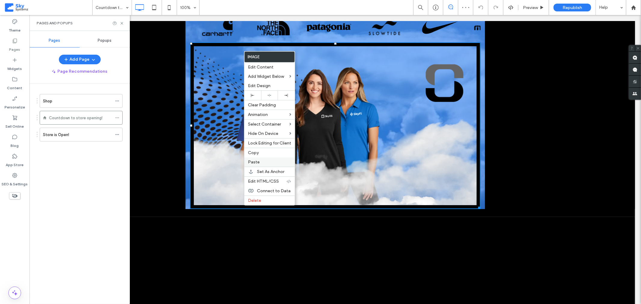
click at [257, 161] on span "Paste" at bounding box center [254, 162] width 12 height 5
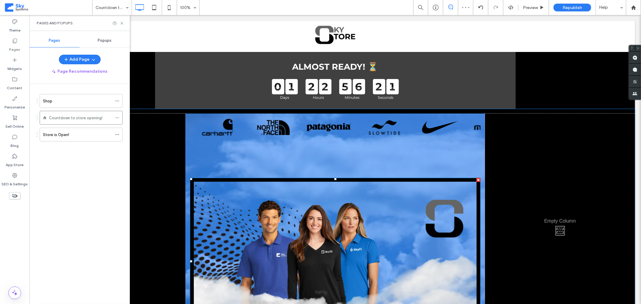
scroll to position [0, 0]
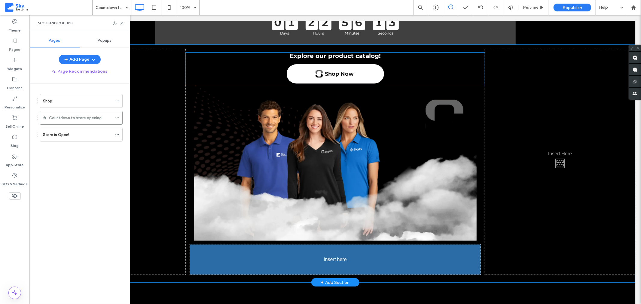
drag, startPoint x: 238, startPoint y: 154, endPoint x: 226, endPoint y: 256, distance: 102.6
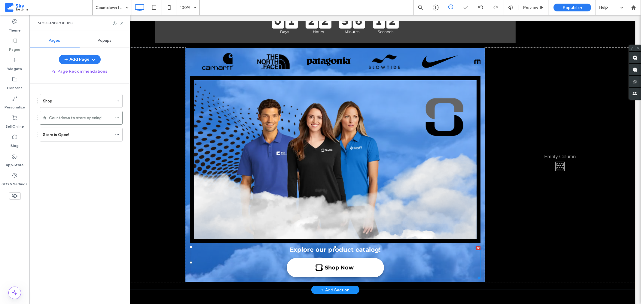
scroll to position [66, 0]
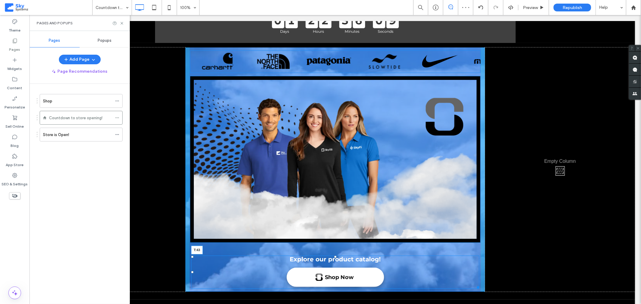
drag, startPoint x: 333, startPoint y: 246, endPoint x: 361, endPoint y: 271, distance: 37.5
click at [334, 256] on div at bounding box center [335, 257] width 2 height 2
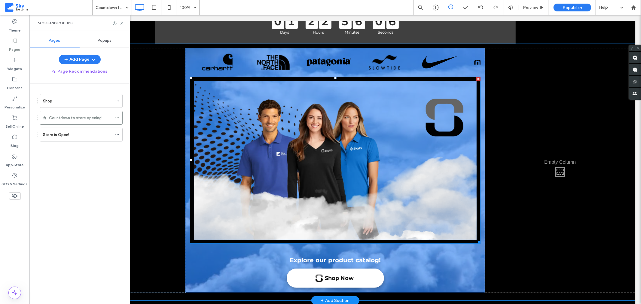
scroll to position [66, 0]
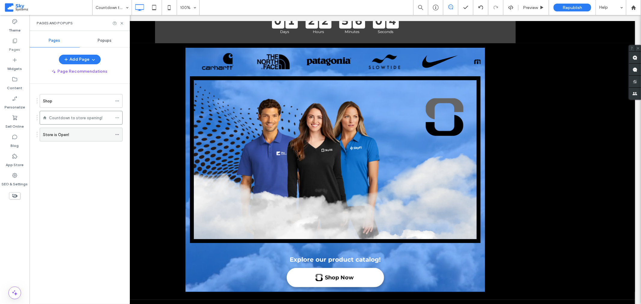
click at [76, 134] on div "Store is Open!" at bounding box center [77, 135] width 69 height 6
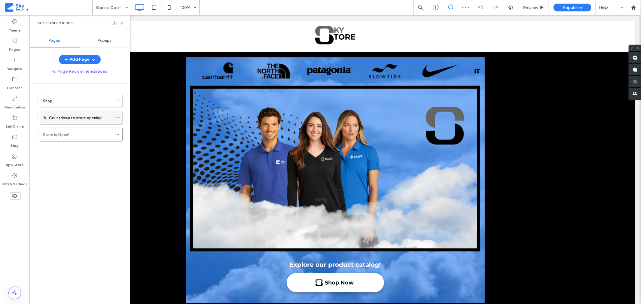
click at [78, 119] on label "Countdown to store opening!" at bounding box center [76, 118] width 54 height 11
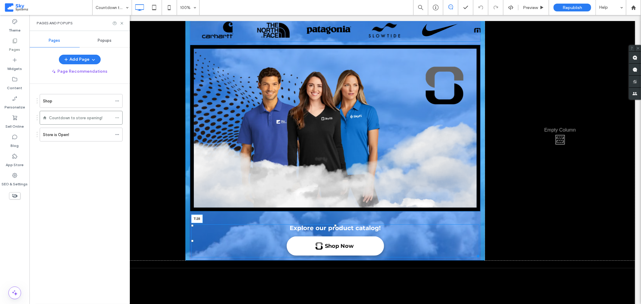
scroll to position [98, 0]
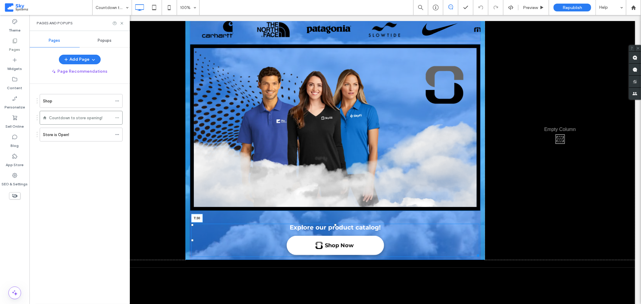
click at [331, 224] on div "Explore our product catalog! Shop Now Panel only seen by widget owner Edit widg…" at bounding box center [335, 240] width 289 height 33
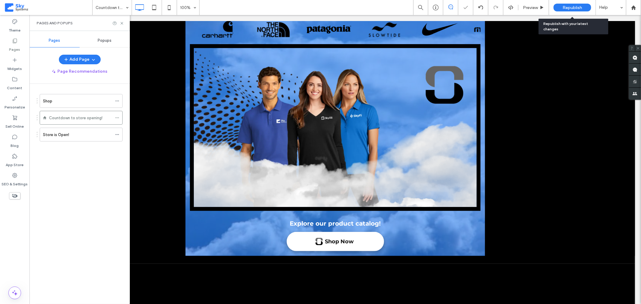
click at [569, 8] on span "Republish" at bounding box center [573, 7] width 20 height 5
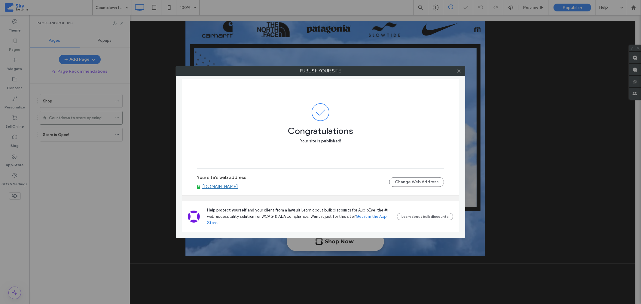
click at [458, 72] on icon at bounding box center [459, 71] width 5 height 5
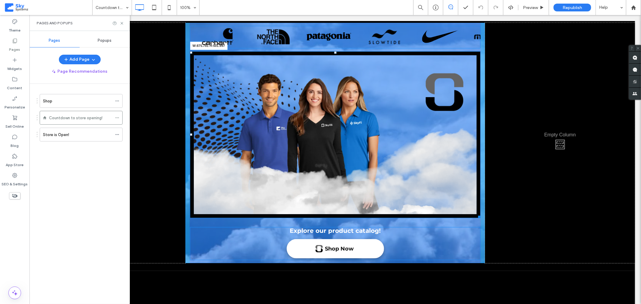
scroll to position [89, 0]
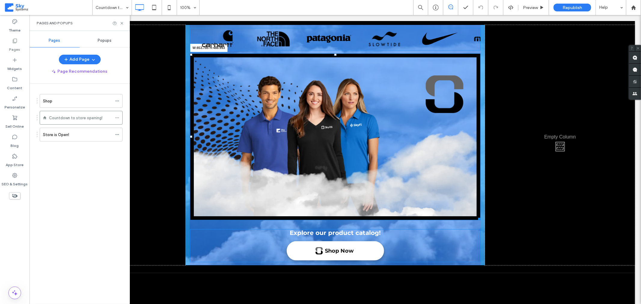
drag, startPoint x: 474, startPoint y: 206, endPoint x: 458, endPoint y: 197, distance: 18.3
click at [476, 216] on div at bounding box center [478, 218] width 5 height 5
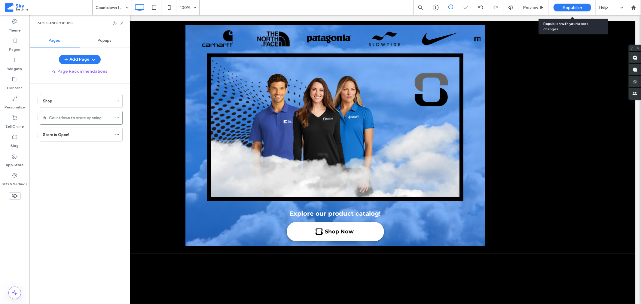
click at [570, 7] on span "Republish" at bounding box center [573, 7] width 20 height 5
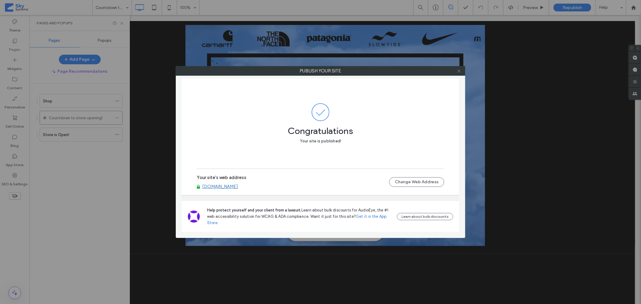
click at [461, 71] on icon at bounding box center [459, 71] width 5 height 5
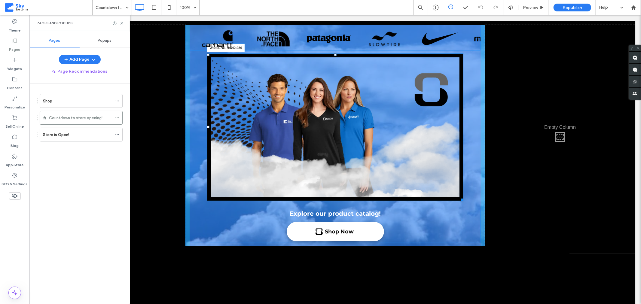
drag, startPoint x: 458, startPoint y: 198, endPoint x: 503, endPoint y: 224, distance: 51.6
click at [463, 201] on div at bounding box center [461, 198] width 5 height 5
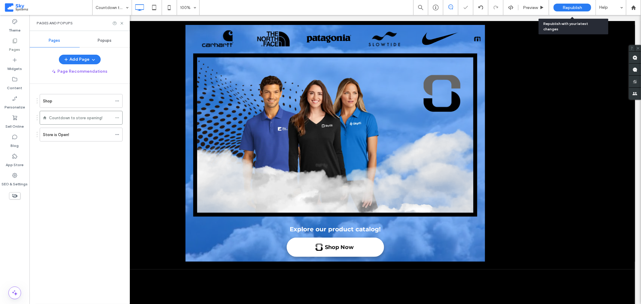
click at [564, 8] on span "Republish" at bounding box center [573, 7] width 20 height 5
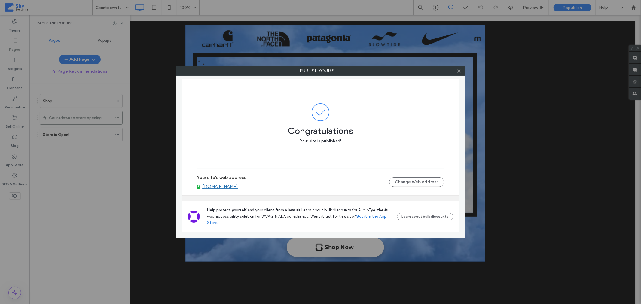
click at [461, 72] on icon at bounding box center [459, 71] width 5 height 5
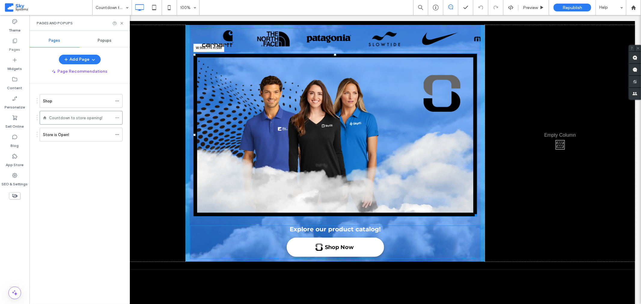
drag, startPoint x: 474, startPoint y: 216, endPoint x: 506, endPoint y: 253, distance: 49.4
click at [506, 253] on div "Click To Paste Panel only seen by widget owner Edit widget Views 0%" at bounding box center [335, 143] width 600 height 237
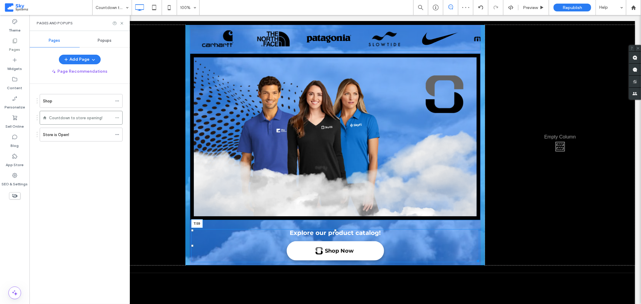
drag, startPoint x: 333, startPoint y: 229, endPoint x: 379, endPoint y: 232, distance: 46.7
click at [334, 232] on div at bounding box center [335, 230] width 2 height 2
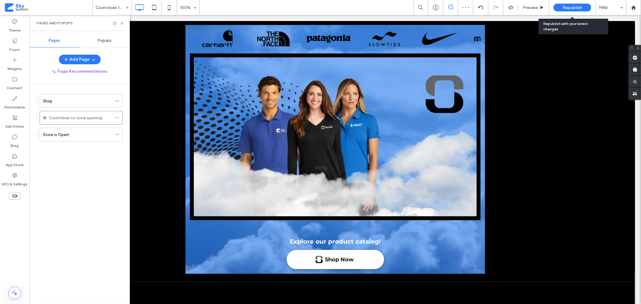
click at [558, 8] on div "Republish" at bounding box center [573, 8] width 38 height 8
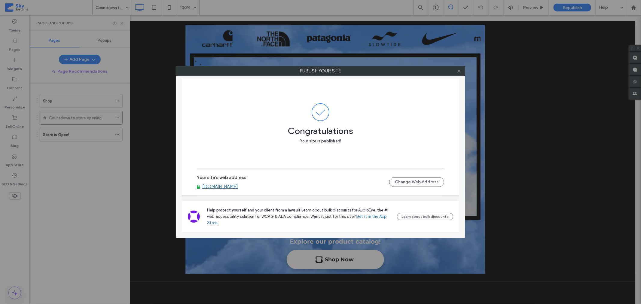
click at [460, 71] on icon at bounding box center [459, 71] width 5 height 5
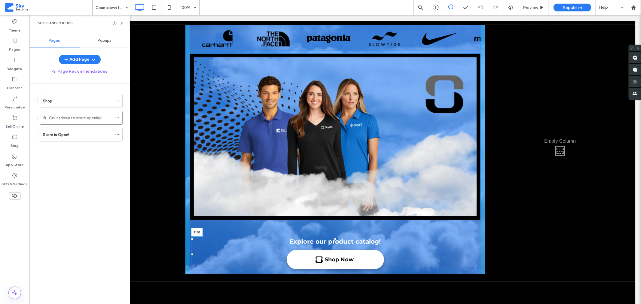
drag, startPoint x: 332, startPoint y: 238, endPoint x: 366, endPoint y: 243, distance: 34.7
click at [334, 238] on div at bounding box center [335, 239] width 2 height 2
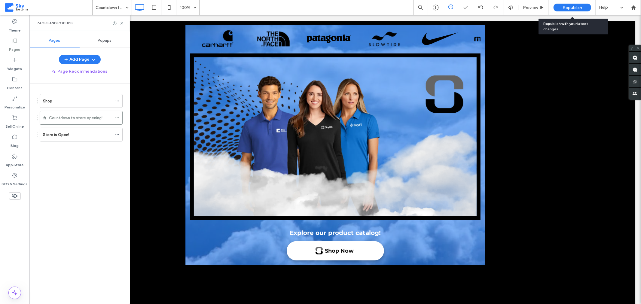
click at [563, 7] on span "Republish" at bounding box center [573, 7] width 20 height 5
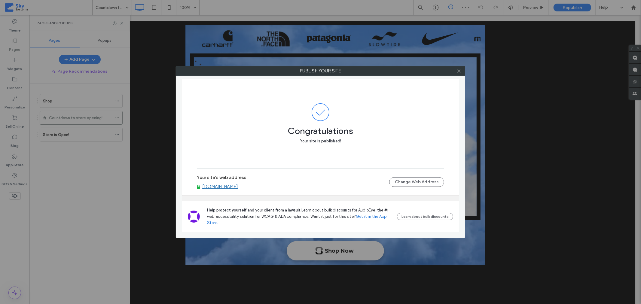
click at [459, 71] on use at bounding box center [459, 70] width 3 height 3
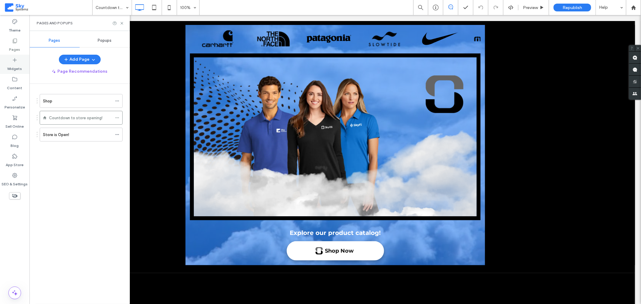
click at [16, 64] on label "Widgets" at bounding box center [15, 67] width 15 height 8
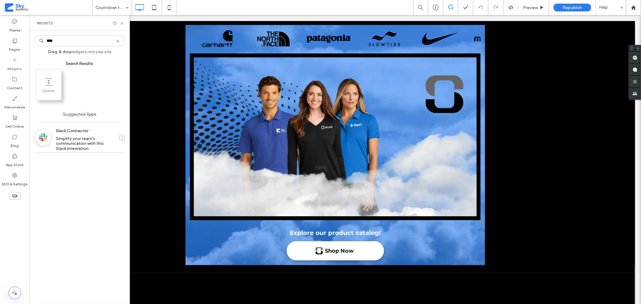
type input "****"
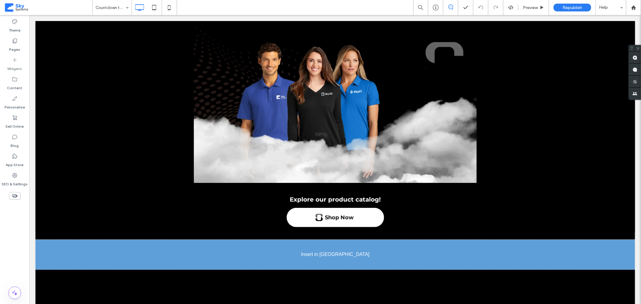
scroll to position [143, 0]
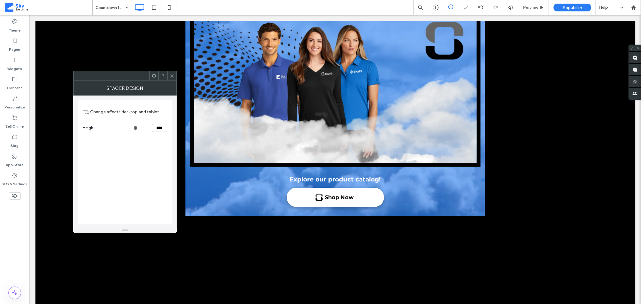
click at [170, 77] on use at bounding box center [171, 75] width 3 height 3
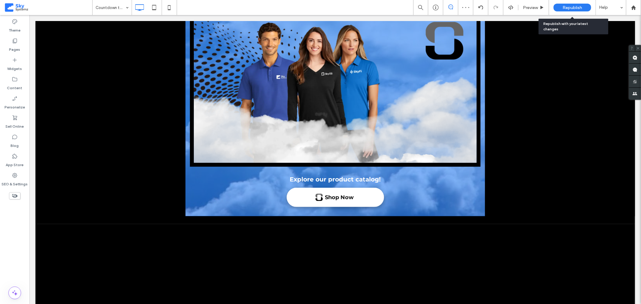
click at [570, 5] on span "Republish" at bounding box center [573, 7] width 20 height 5
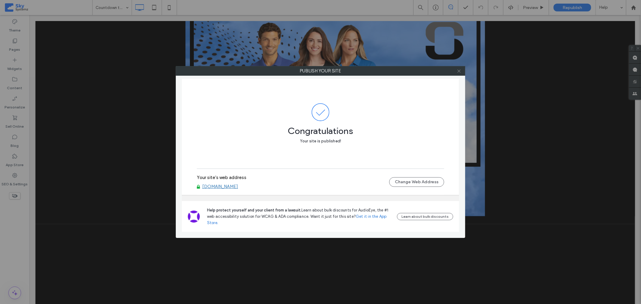
click at [460, 72] on icon at bounding box center [459, 71] width 5 height 5
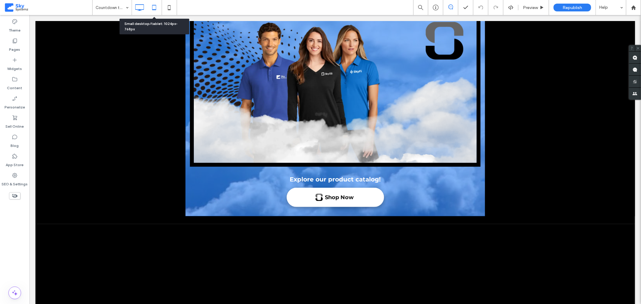
click at [158, 9] on icon at bounding box center [154, 8] width 12 height 12
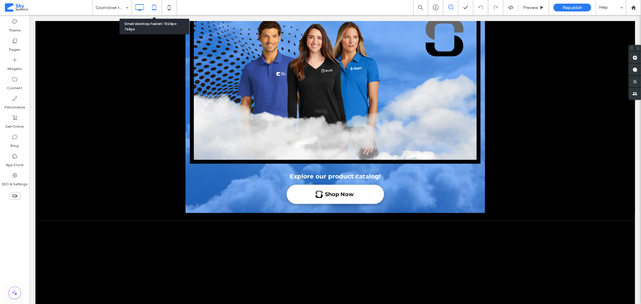
scroll to position [0, 0]
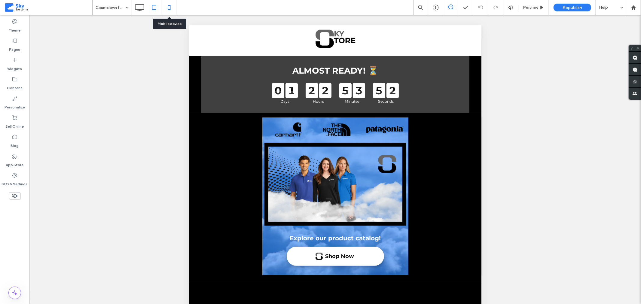
click at [166, 8] on icon at bounding box center [169, 8] width 12 height 12
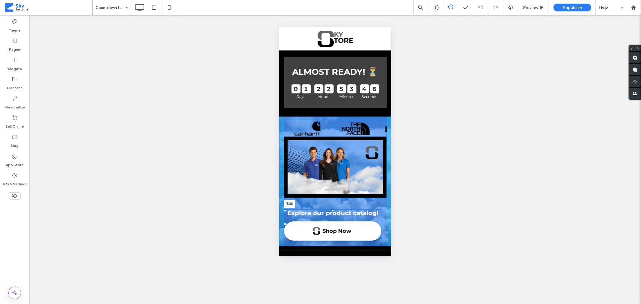
drag, startPoint x: 333, startPoint y: 199, endPoint x: 625, endPoint y: 229, distance: 294.4
click at [333, 209] on div at bounding box center [332, 210] width 2 height 2
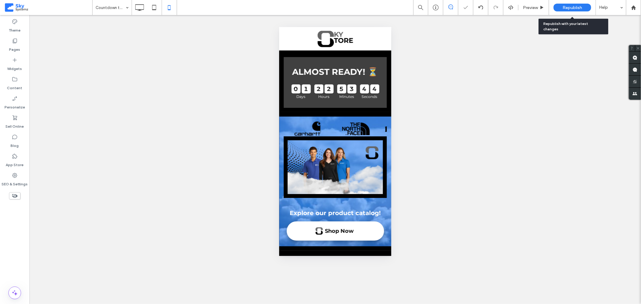
click at [568, 7] on span "Republish" at bounding box center [573, 7] width 20 height 5
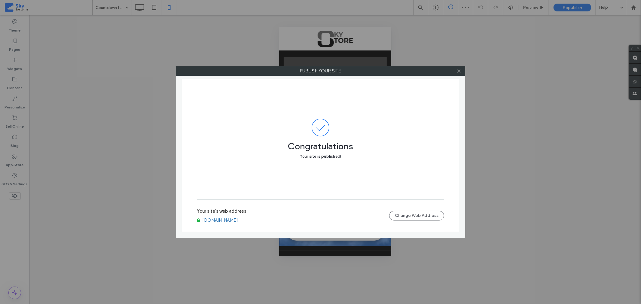
click at [461, 70] on icon at bounding box center [459, 71] width 5 height 5
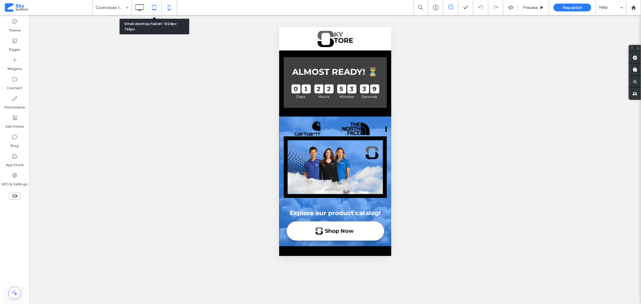
click at [155, 8] on icon at bounding box center [154, 8] width 12 height 12
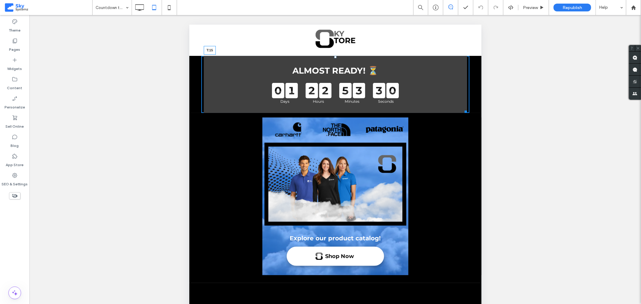
drag, startPoint x: 332, startPoint y: 57, endPoint x: 520, endPoint y: 86, distance: 190.5
click at [334, 58] on div at bounding box center [335, 57] width 2 height 2
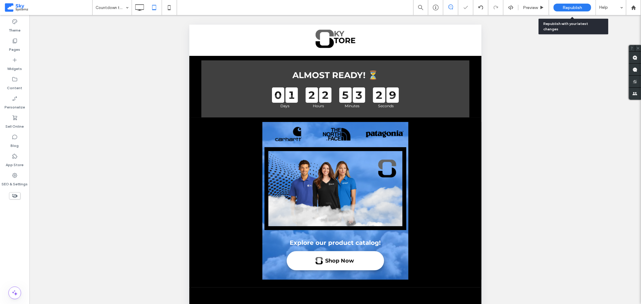
click at [565, 7] on span "Republish" at bounding box center [573, 7] width 20 height 5
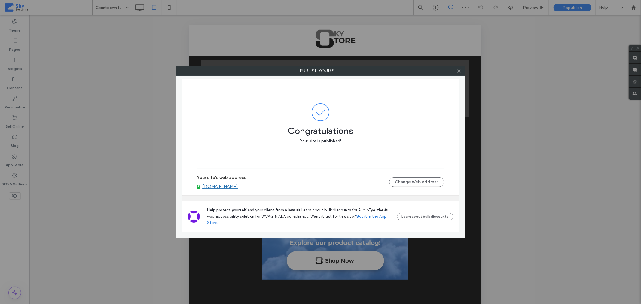
click at [458, 71] on icon at bounding box center [459, 71] width 5 height 5
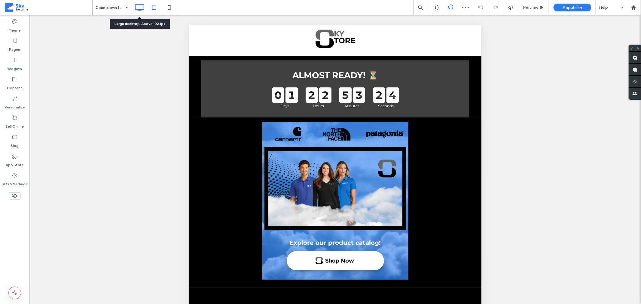
click at [137, 7] on icon at bounding box center [139, 8] width 12 height 12
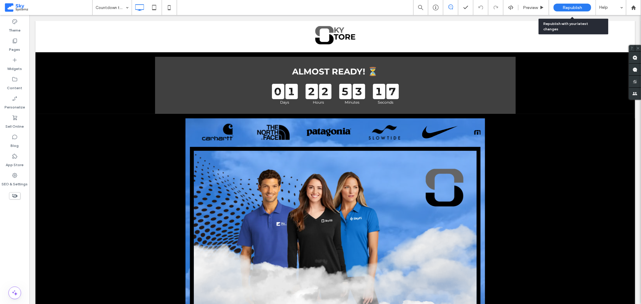
click at [578, 8] on span "Republish" at bounding box center [573, 7] width 20 height 5
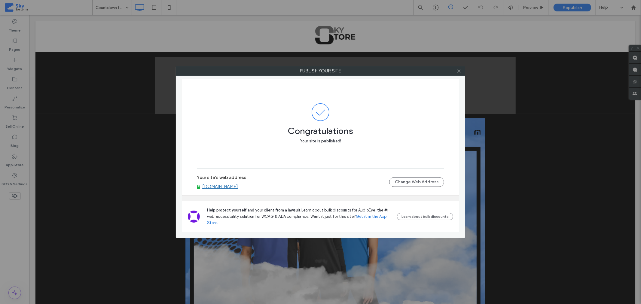
click at [459, 71] on use at bounding box center [459, 70] width 3 height 3
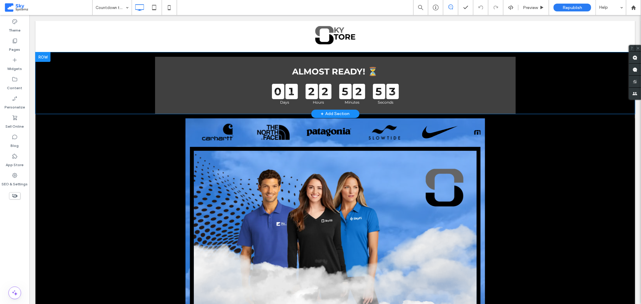
click at [44, 57] on div at bounding box center [42, 57] width 15 height 10
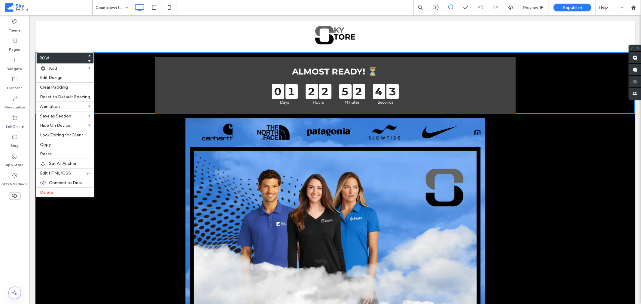
click at [161, 212] on div "Click To Paste" at bounding box center [110, 240] width 150 height 245
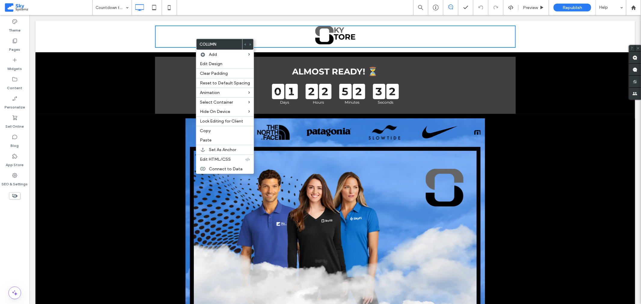
click at [94, 158] on div "Click To Paste" at bounding box center [110, 240] width 150 height 245
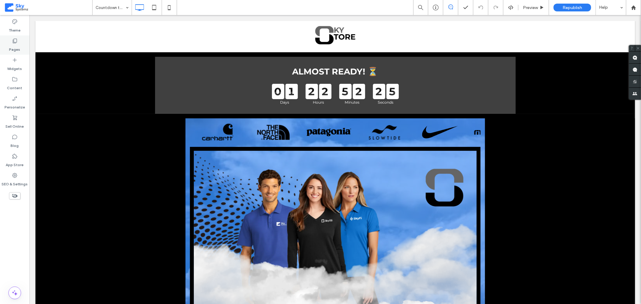
click at [18, 46] on label "Pages" at bounding box center [14, 48] width 11 height 8
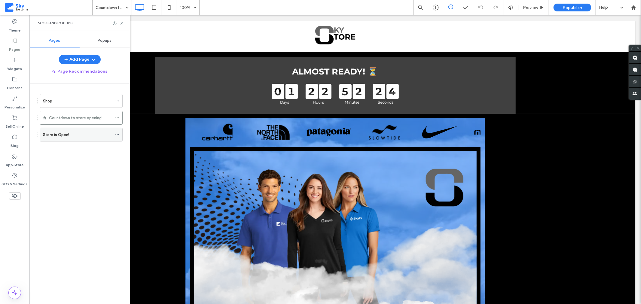
click at [72, 134] on div "Store is Open!" at bounding box center [77, 135] width 69 height 6
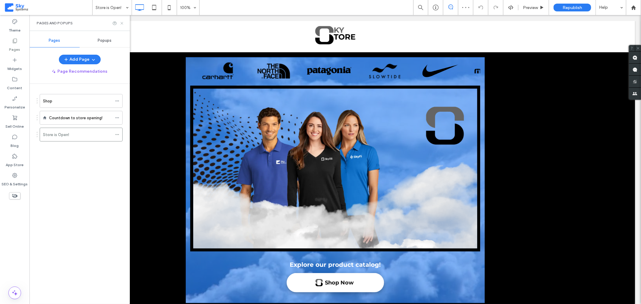
drag, startPoint x: 121, startPoint y: 23, endPoint x: 100, endPoint y: 5, distance: 27.9
click at [121, 23] on use at bounding box center [122, 23] width 2 height 2
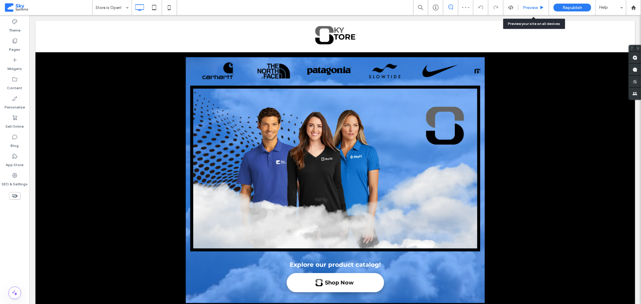
click at [526, 5] on span "Preview" at bounding box center [530, 7] width 15 height 5
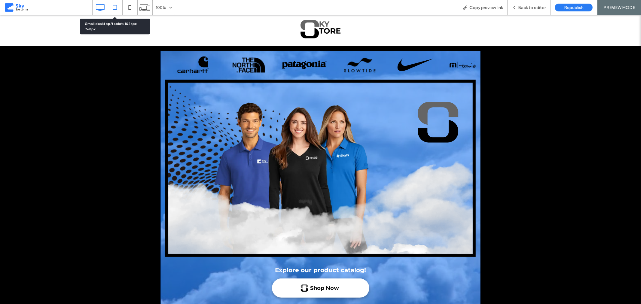
click at [119, 9] on icon at bounding box center [115, 8] width 12 height 12
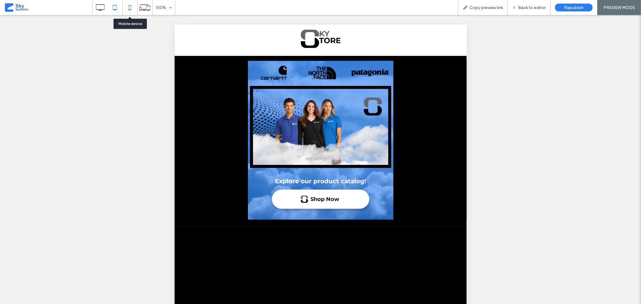
click at [129, 9] on icon at bounding box center [130, 8] width 12 height 12
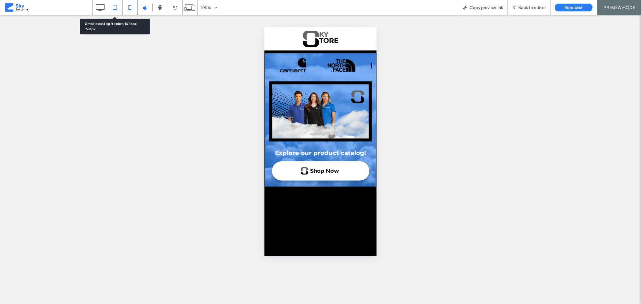
click at [116, 10] on icon at bounding box center [115, 8] width 12 height 12
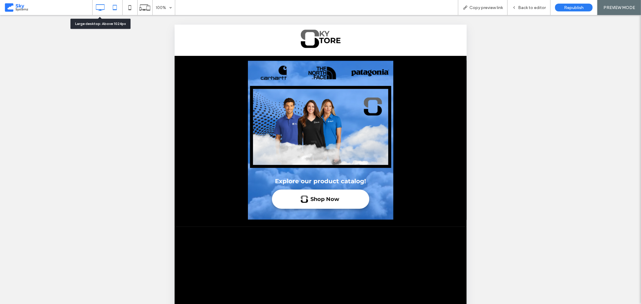
click at [101, 8] on icon at bounding box center [100, 8] width 12 height 12
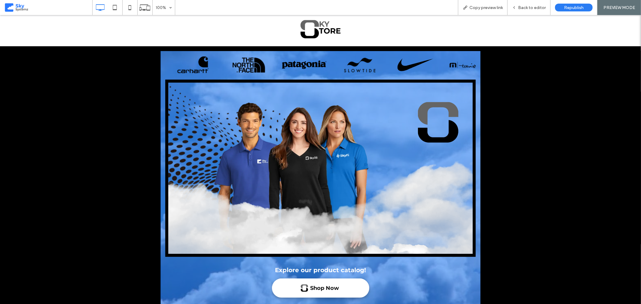
click at [207, 89] on img at bounding box center [320, 167] width 311 height 177
click at [524, 11] on div "Back to editor" at bounding box center [529, 7] width 43 height 15
click at [534, 9] on span "Back to editor" at bounding box center [532, 7] width 28 height 5
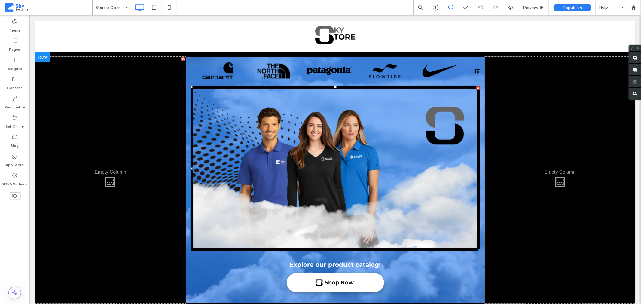
click at [234, 234] on img at bounding box center [335, 168] width 290 height 166
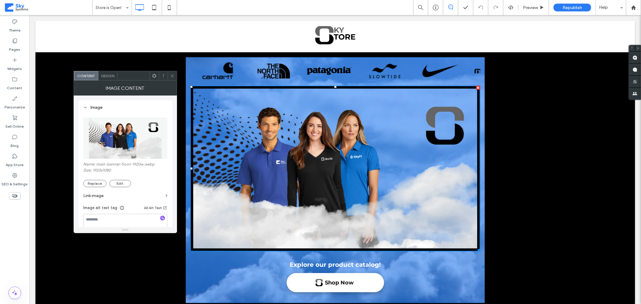
click at [109, 75] on span "Design" at bounding box center [107, 76] width 13 height 5
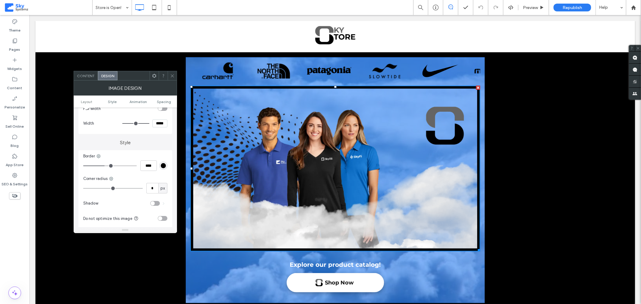
scroll to position [100, 0]
drag, startPoint x: 154, startPoint y: 188, endPoint x: 147, endPoint y: 187, distance: 7.6
click at [147, 187] on input "*" at bounding box center [152, 188] width 12 height 11
type input "**"
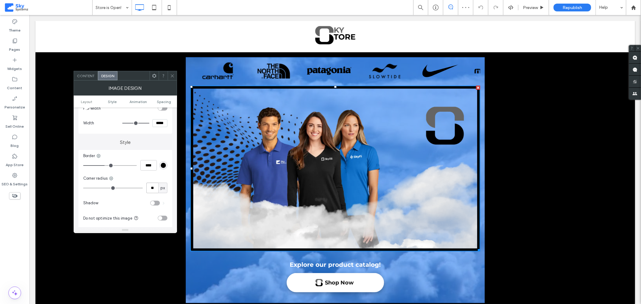
drag, startPoint x: 156, startPoint y: 188, endPoint x: 141, endPoint y: 187, distance: 15.1
click at [141, 187] on div "** px" at bounding box center [125, 188] width 84 height 11
type input "**"
click at [173, 77] on icon at bounding box center [172, 76] width 5 height 5
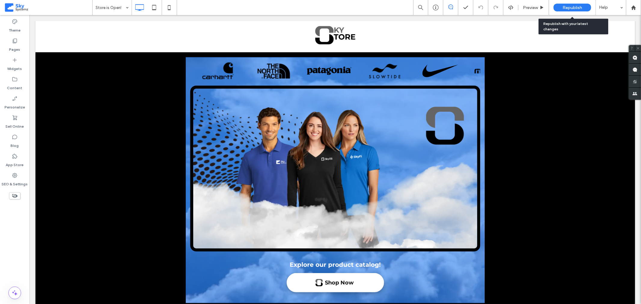
click at [565, 8] on span "Republish" at bounding box center [573, 7] width 20 height 5
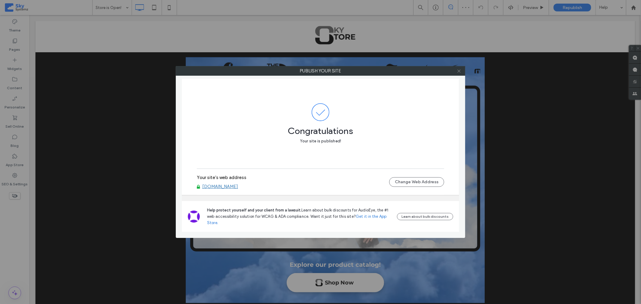
click at [459, 70] on icon at bounding box center [459, 71] width 5 height 5
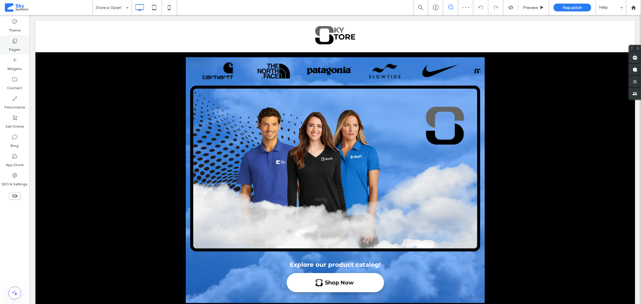
click at [20, 47] on div "Pages" at bounding box center [14, 44] width 29 height 19
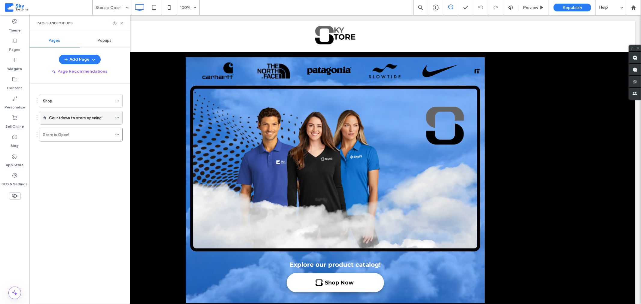
click at [67, 118] on label "Countdown to store opening!" at bounding box center [76, 118] width 54 height 11
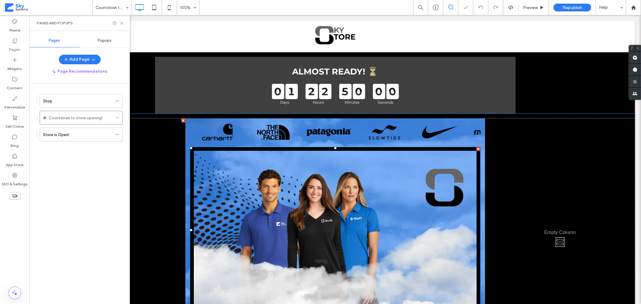
click at [209, 173] on img at bounding box center [335, 230] width 291 height 167
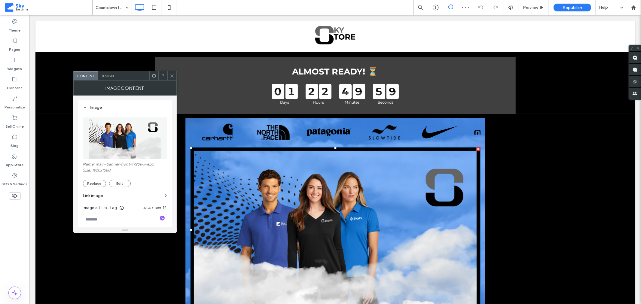
click at [107, 78] on span "Design" at bounding box center [107, 76] width 13 height 5
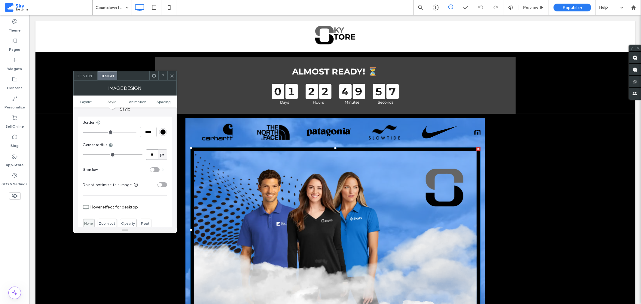
scroll to position [133, 0]
drag, startPoint x: 154, startPoint y: 152, endPoint x: 145, endPoint y: 152, distance: 8.4
click at [145, 152] on div "* px" at bounding box center [125, 154] width 84 height 11
type input "**"
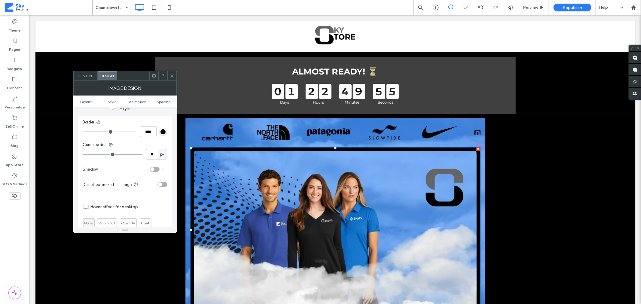
click at [170, 75] on icon at bounding box center [172, 76] width 5 height 5
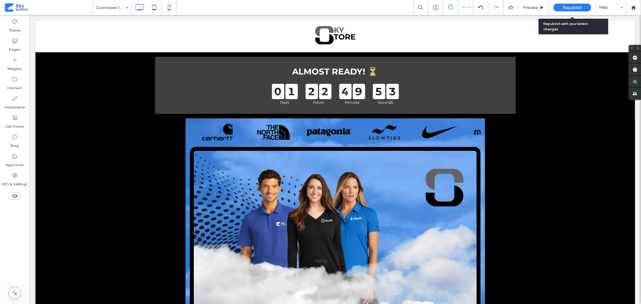
click at [557, 8] on div "Republish" at bounding box center [573, 8] width 38 height 8
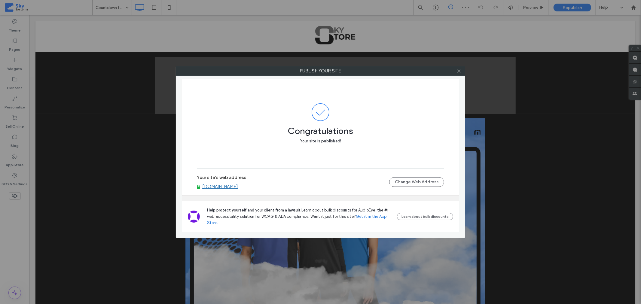
click at [461, 70] on icon at bounding box center [459, 71] width 5 height 5
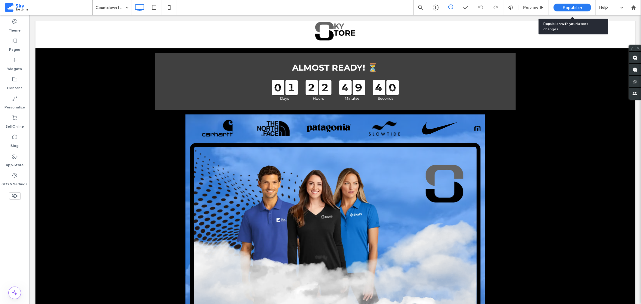
click at [570, 5] on span "Republish" at bounding box center [573, 7] width 20 height 5
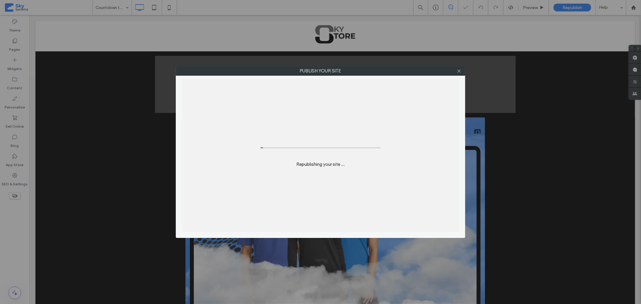
scroll to position [1, 0]
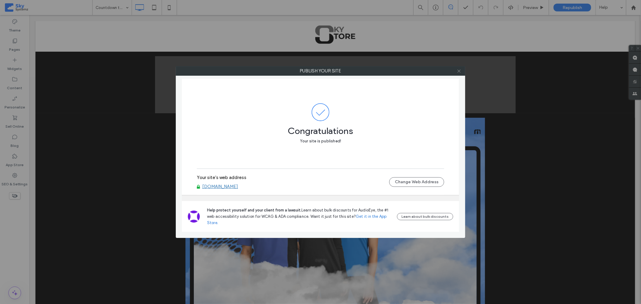
click at [458, 71] on icon at bounding box center [459, 71] width 5 height 5
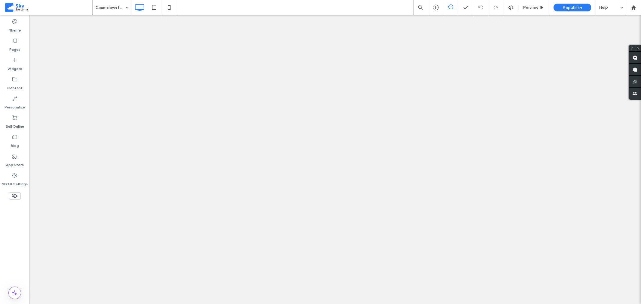
click at [14, 46] on label "Pages" at bounding box center [14, 48] width 11 height 8
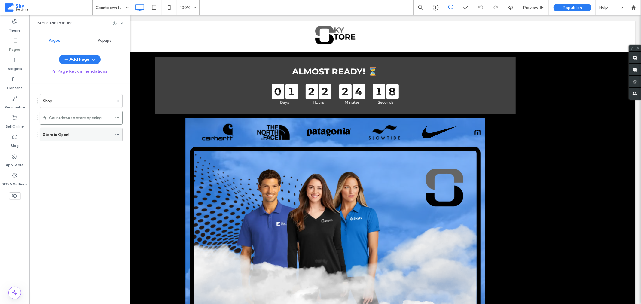
click at [70, 136] on div "Store is Open!" at bounding box center [77, 135] width 69 height 6
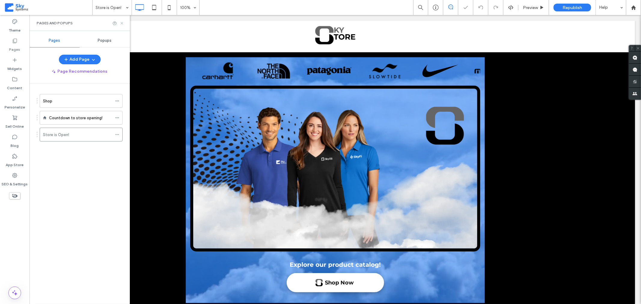
click at [121, 22] on use at bounding box center [122, 23] width 2 height 2
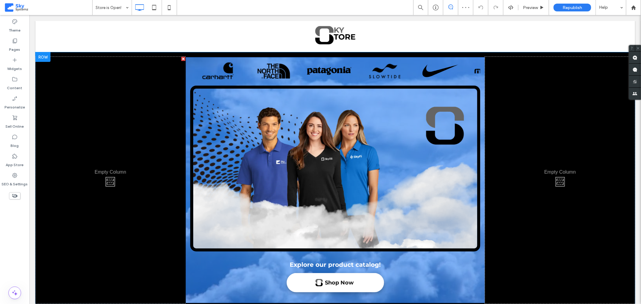
click at [189, 253] on div at bounding box center [335, 180] width 299 height 246
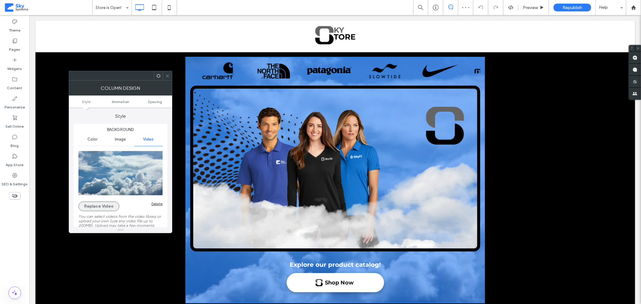
click at [114, 208] on button "Replace Video" at bounding box center [98, 207] width 41 height 10
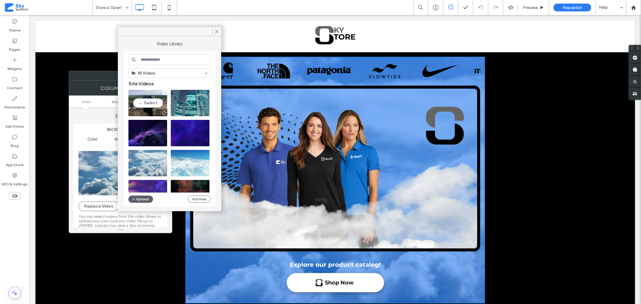
click at [149, 104] on video at bounding box center [147, 103] width 39 height 26
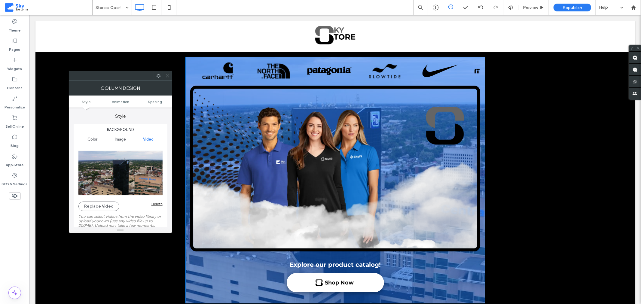
click at [167, 75] on icon at bounding box center [167, 76] width 5 height 5
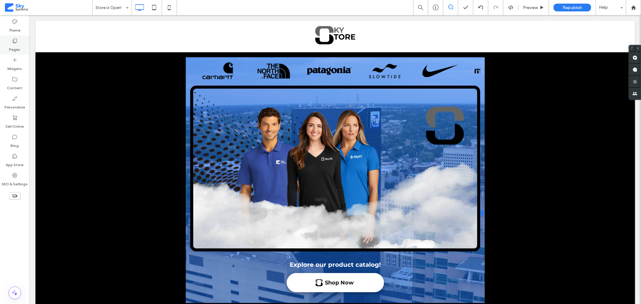
click at [16, 43] on icon at bounding box center [15, 41] width 6 height 6
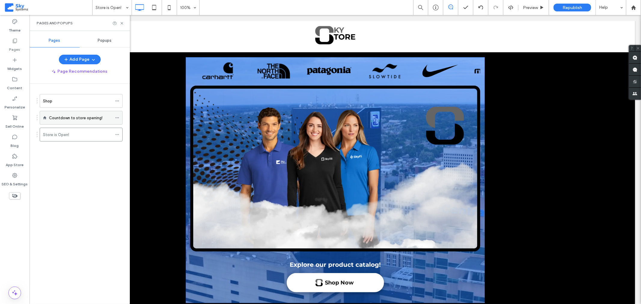
click at [61, 115] on label "Countdown to store opening!" at bounding box center [76, 118] width 54 height 11
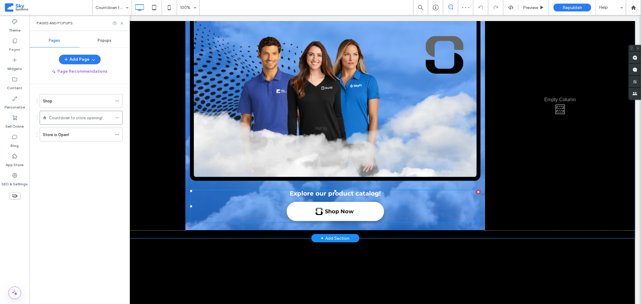
scroll to position [133, 0]
click at [186, 182] on div at bounding box center [335, 107] width 300 height 245
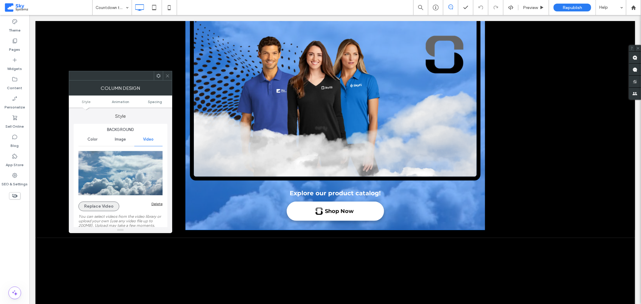
click at [103, 204] on button "Replace Video" at bounding box center [98, 207] width 41 height 10
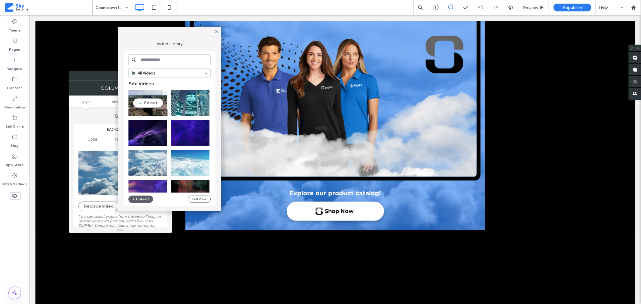
click at [149, 104] on video at bounding box center [147, 103] width 39 height 26
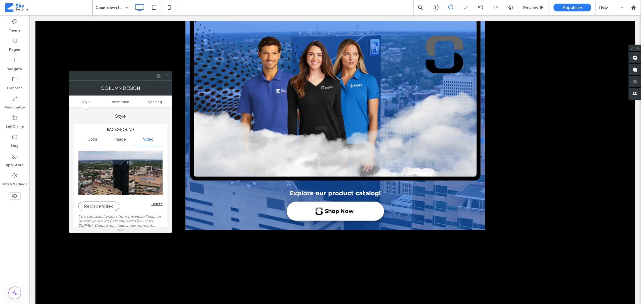
drag, startPoint x: 167, startPoint y: 78, endPoint x: 171, endPoint y: 67, distance: 11.4
click at [167, 78] on icon at bounding box center [167, 76] width 5 height 5
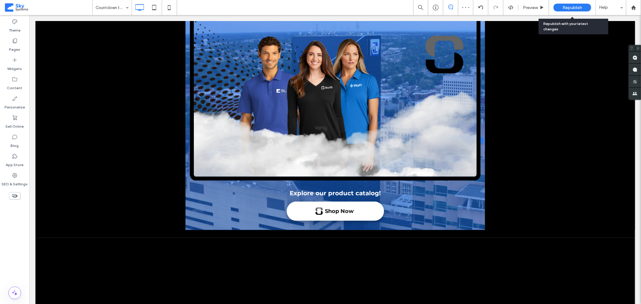
click at [563, 9] on span "Republish" at bounding box center [573, 7] width 20 height 5
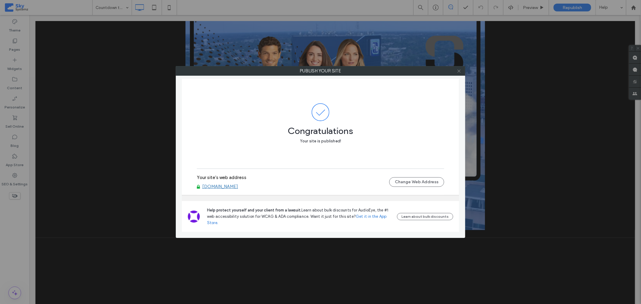
click at [461, 71] on icon at bounding box center [459, 71] width 5 height 5
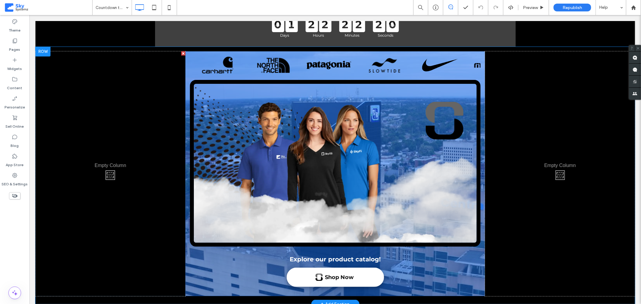
scroll to position [67, 0]
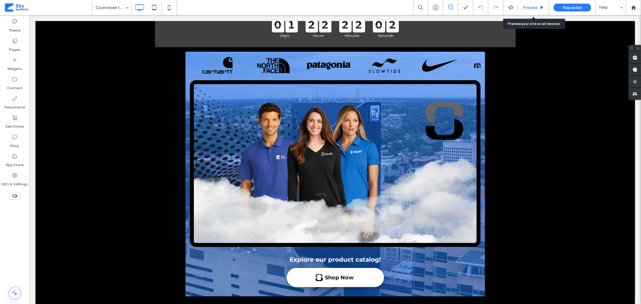
click at [528, 8] on span "Preview" at bounding box center [530, 7] width 15 height 5
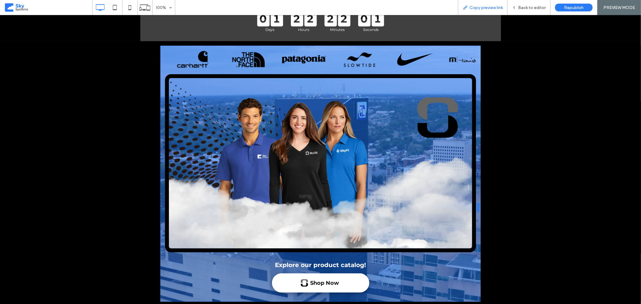
click at [489, 6] on span "Copy preview link" at bounding box center [486, 7] width 33 height 5
click at [531, 8] on span "Back to editor" at bounding box center [532, 7] width 28 height 5
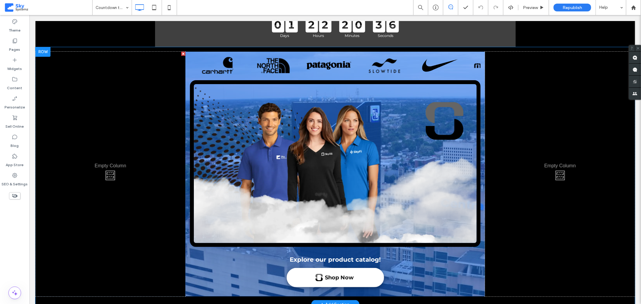
click at [186, 265] on div at bounding box center [335, 173] width 300 height 245
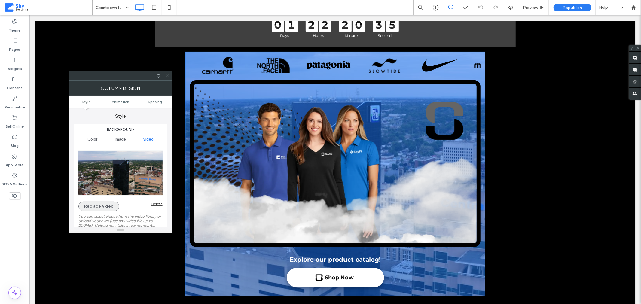
click at [110, 206] on button "Replace Video" at bounding box center [98, 207] width 41 height 10
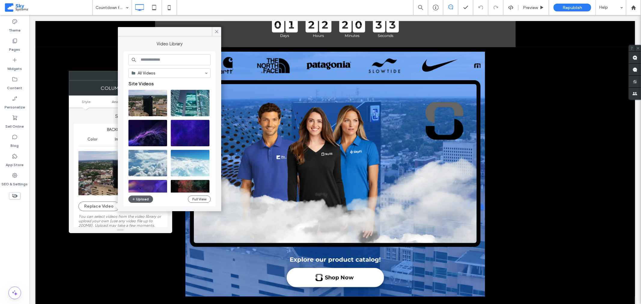
click at [164, 61] on input at bounding box center [169, 59] width 82 height 11
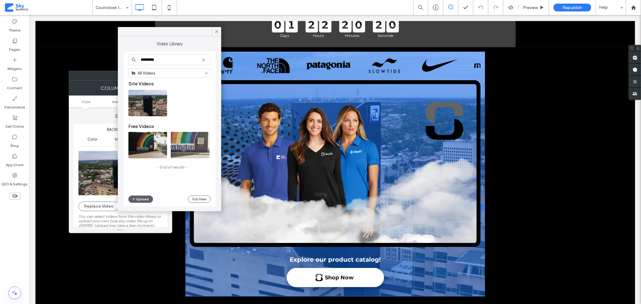
drag, startPoint x: 195, startPoint y: 75, endPoint x: 115, endPoint y: 59, distance: 81.3
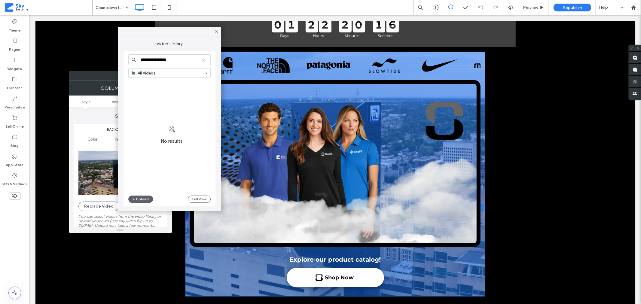
drag, startPoint x: 187, startPoint y: 75, endPoint x: 100, endPoint y: 59, distance: 89.0
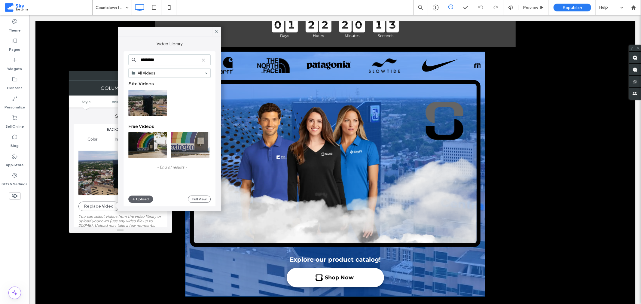
drag, startPoint x: 190, startPoint y: 73, endPoint x: 114, endPoint y: 55, distance: 77.6
drag, startPoint x: 164, startPoint y: 60, endPoint x: 129, endPoint y: 59, distance: 34.9
click at [129, 59] on input "*********" at bounding box center [169, 59] width 82 height 11
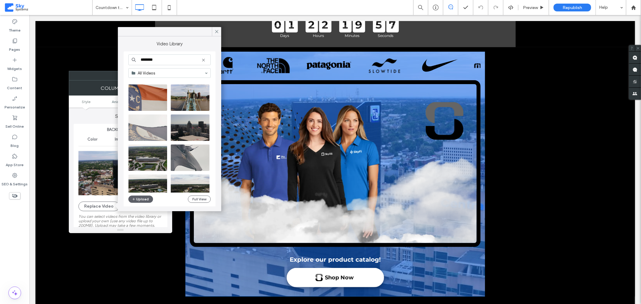
scroll to position [66, 0]
type input "********"
click at [197, 199] on button "Full View" at bounding box center [199, 199] width 23 height 7
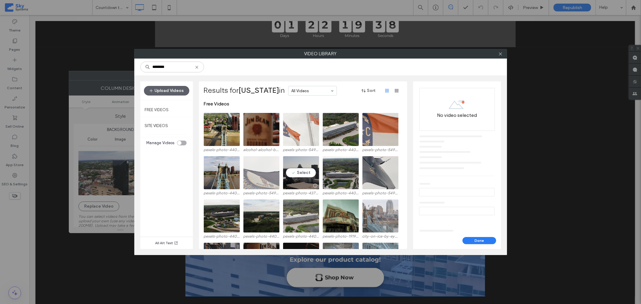
click at [305, 163] on video at bounding box center [301, 172] width 36 height 33
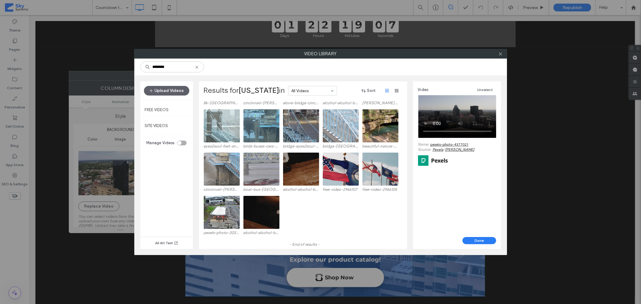
scroll to position [264, 0]
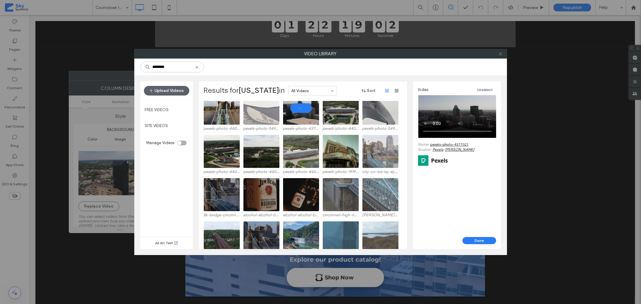
click at [500, 53] on icon at bounding box center [500, 54] width 5 height 5
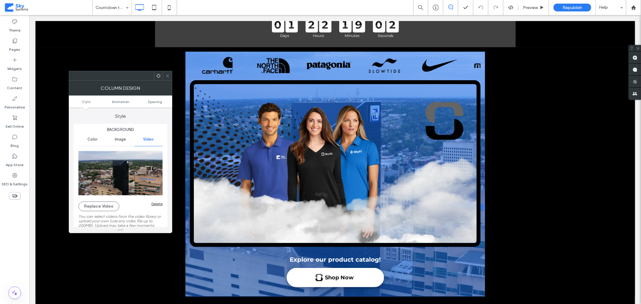
scroll to position [64, 0]
drag, startPoint x: 168, startPoint y: 77, endPoint x: 199, endPoint y: 50, distance: 41.5
click at [168, 77] on icon at bounding box center [167, 76] width 5 height 5
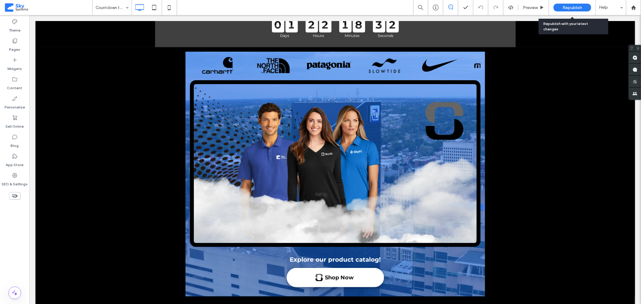
click at [563, 7] on span "Republish" at bounding box center [573, 7] width 20 height 5
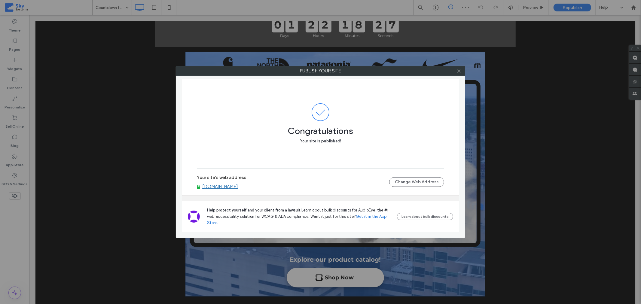
click at [460, 72] on icon at bounding box center [459, 71] width 5 height 5
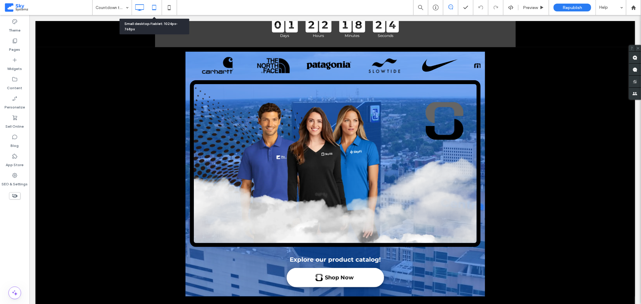
click at [155, 9] on use at bounding box center [154, 7] width 4 height 5
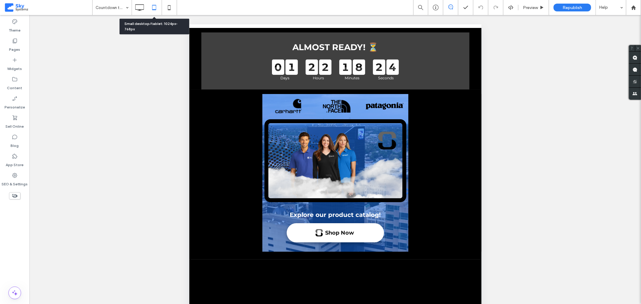
scroll to position [0, 0]
